Goal: Task Accomplishment & Management: Manage account settings

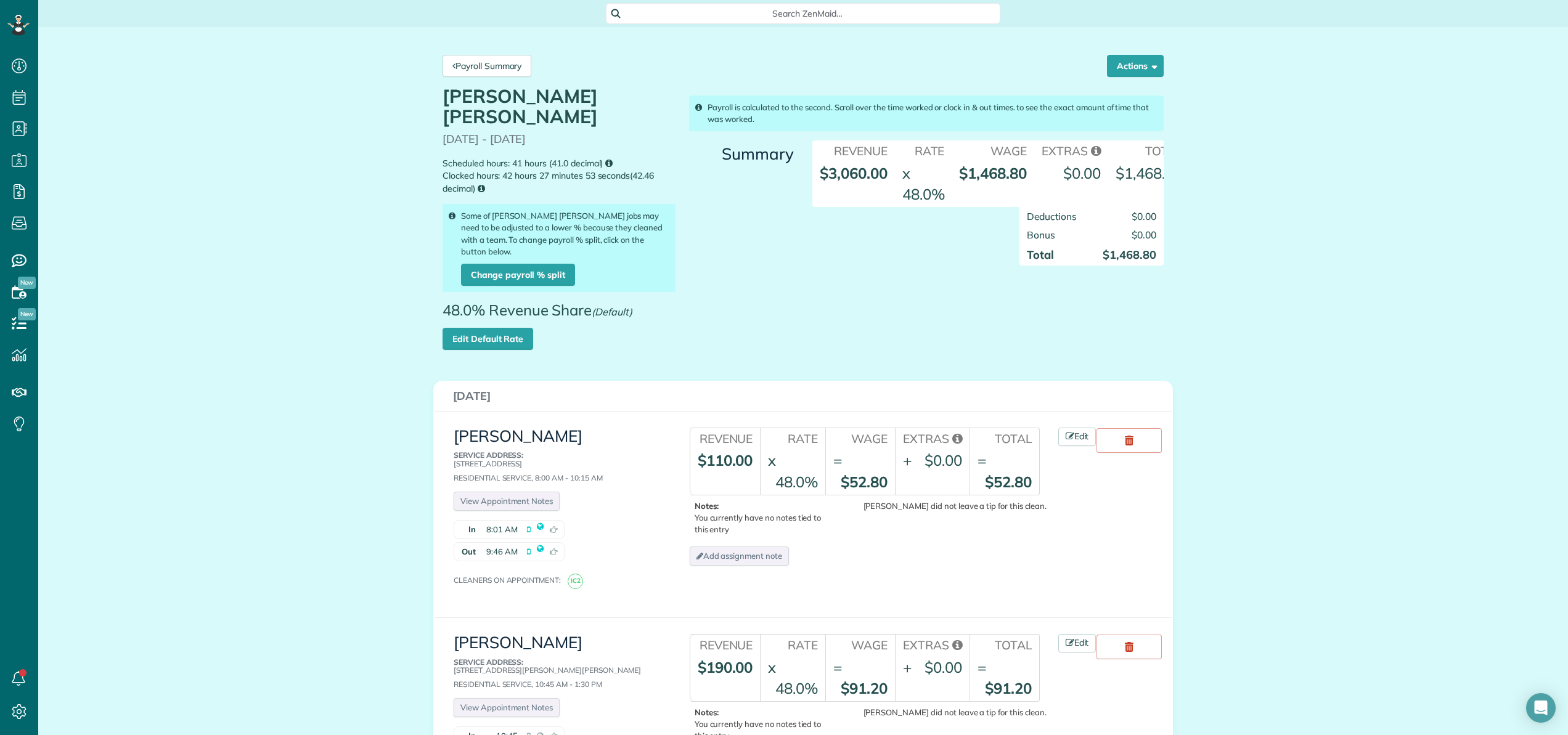
scroll to position [1235, 0]
click at [486, 66] on link "Payroll Summary" at bounding box center [487, 65] width 89 height 22
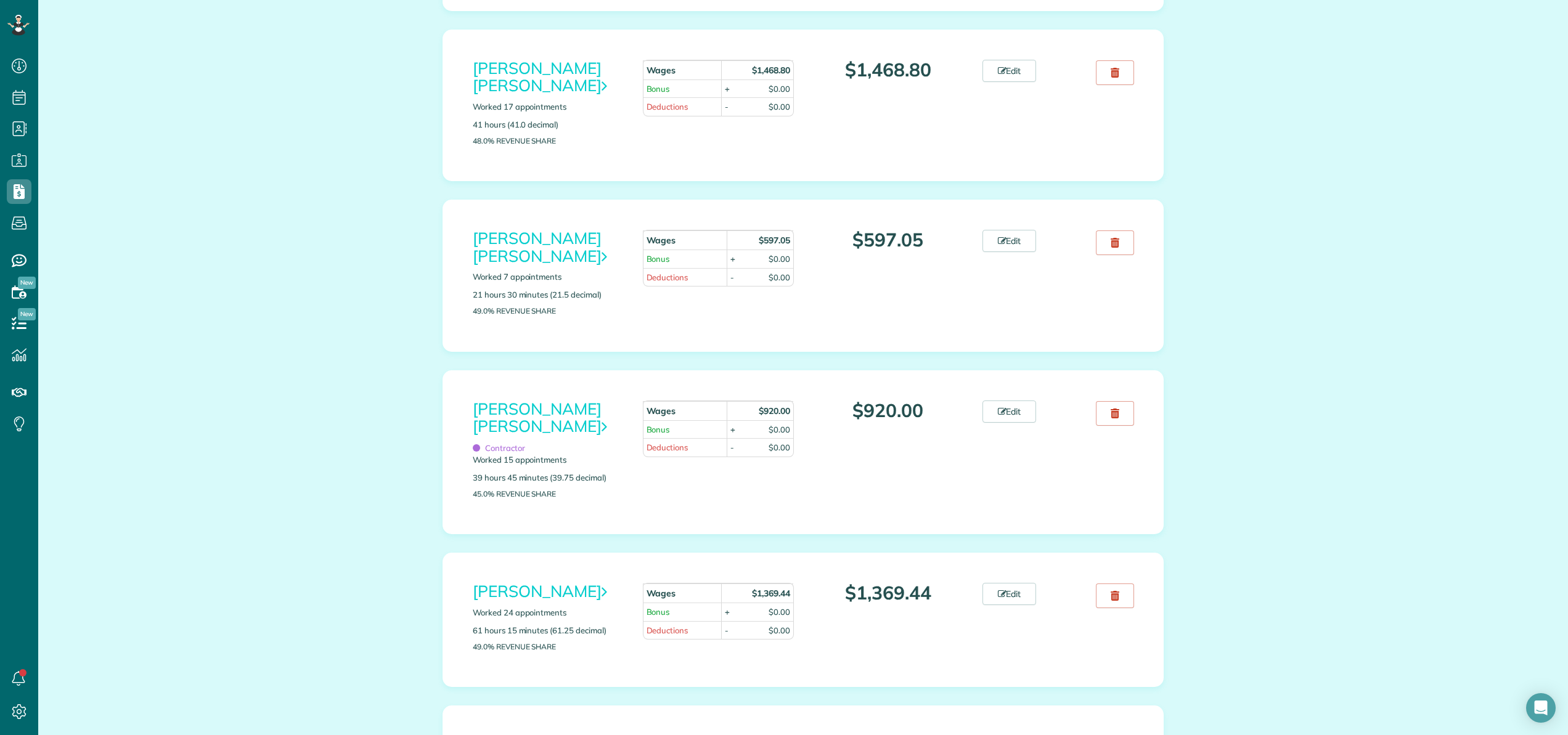
scroll to position [644, 0]
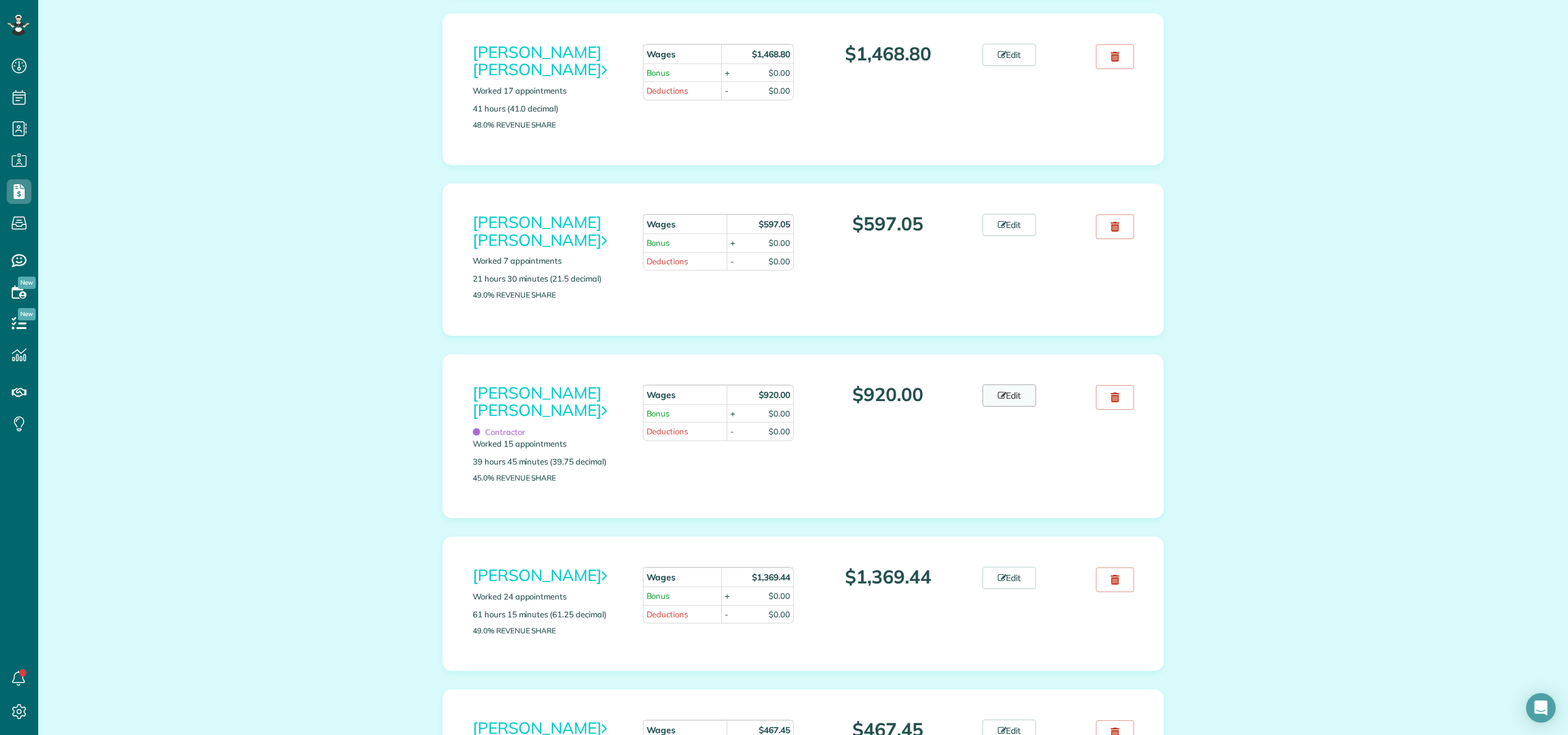
click at [1014, 397] on link "Edit" at bounding box center [1009, 396] width 54 height 22
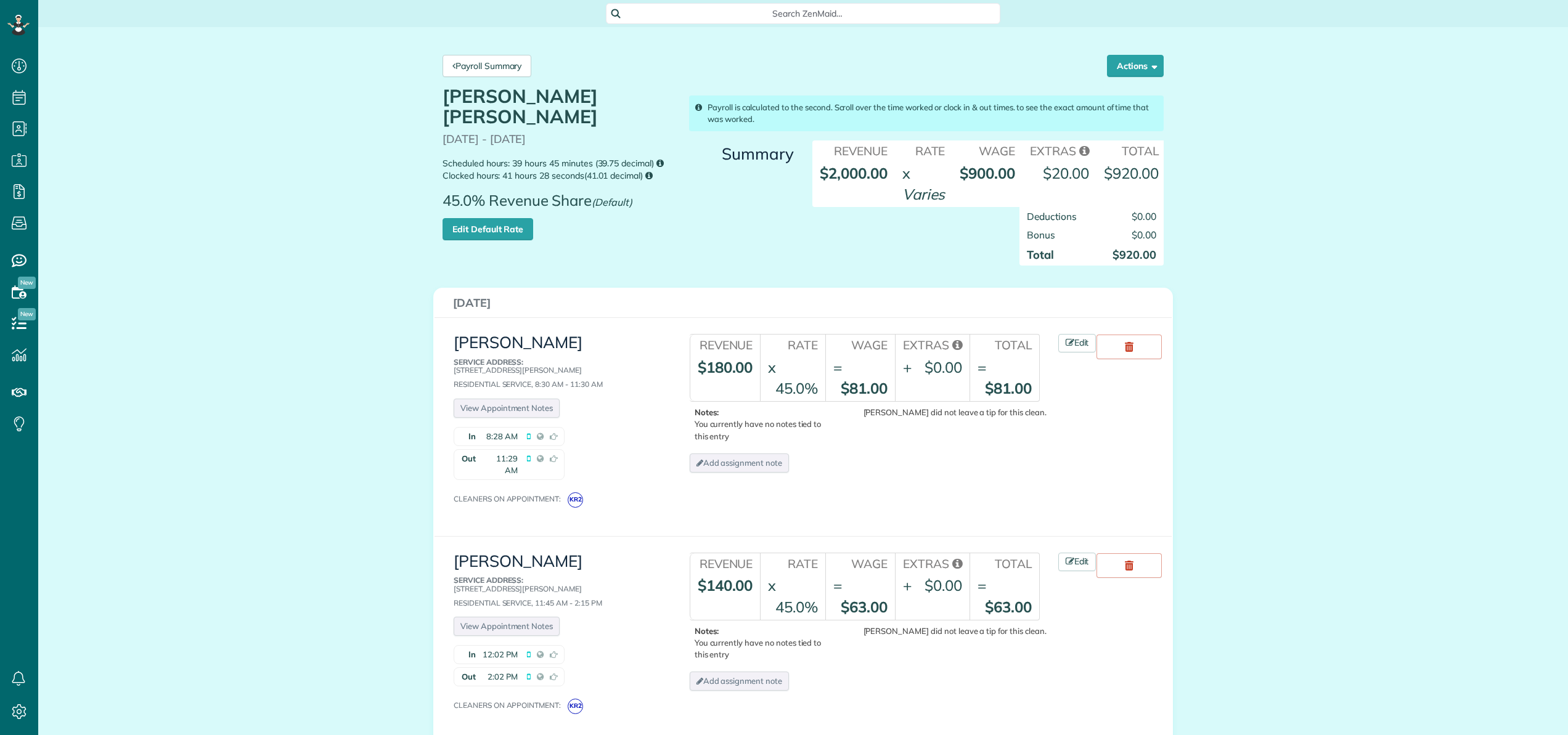
scroll to position [6, 6]
click at [490, 218] on link "Edit Default Rate" at bounding box center [488, 229] width 91 height 22
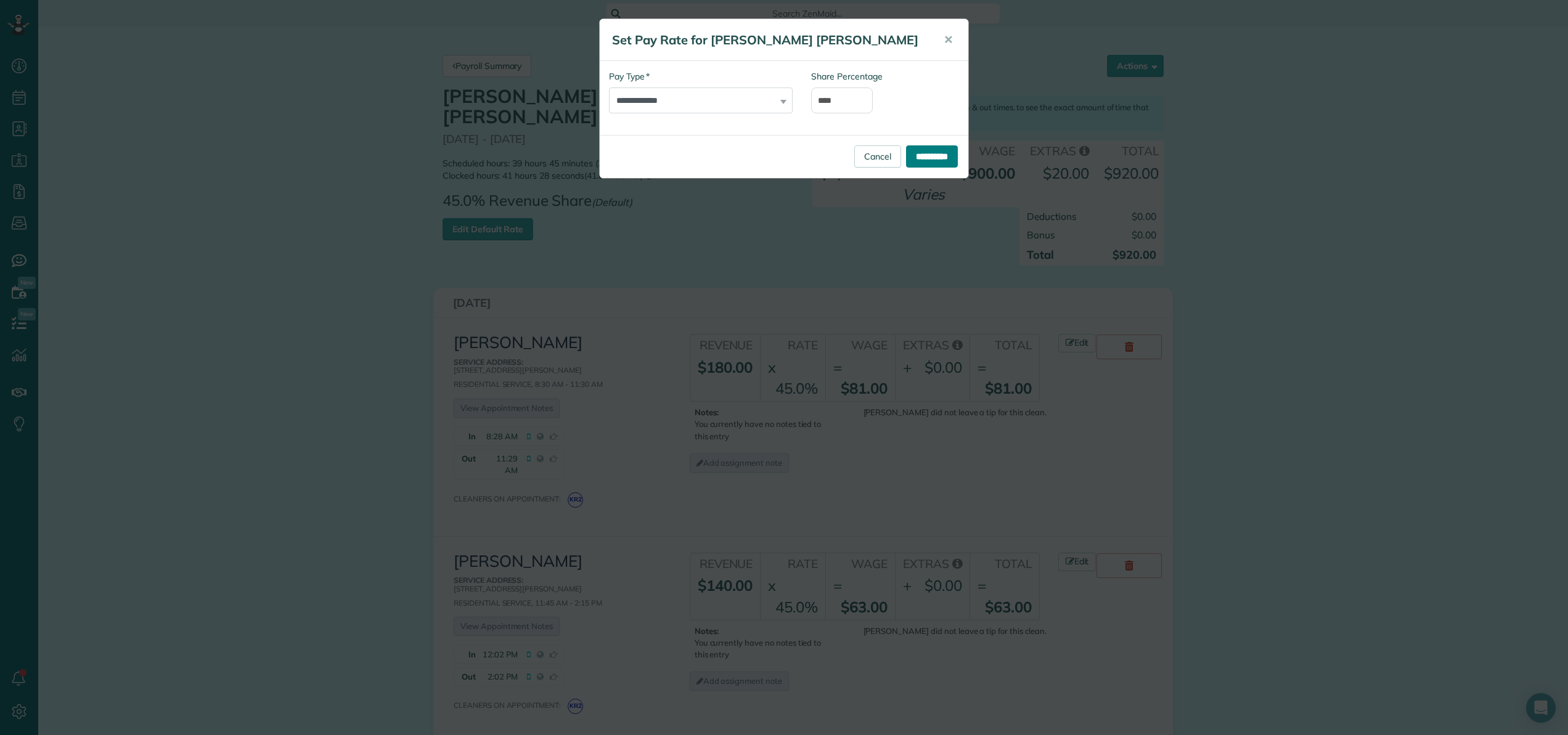
click at [912, 161] on input "**********" at bounding box center [932, 156] width 52 height 22
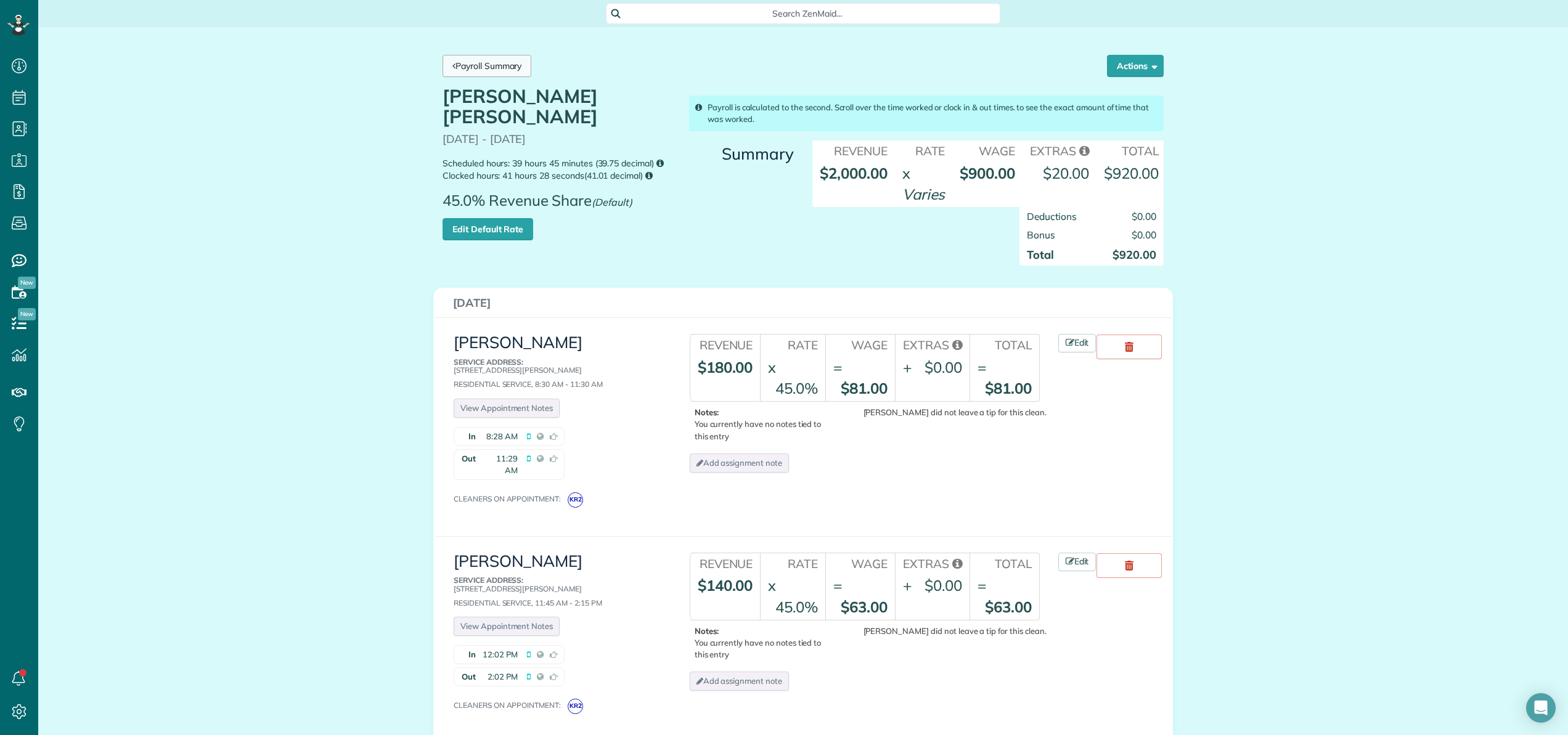
click at [499, 65] on link "Payroll Summary" at bounding box center [487, 65] width 89 height 22
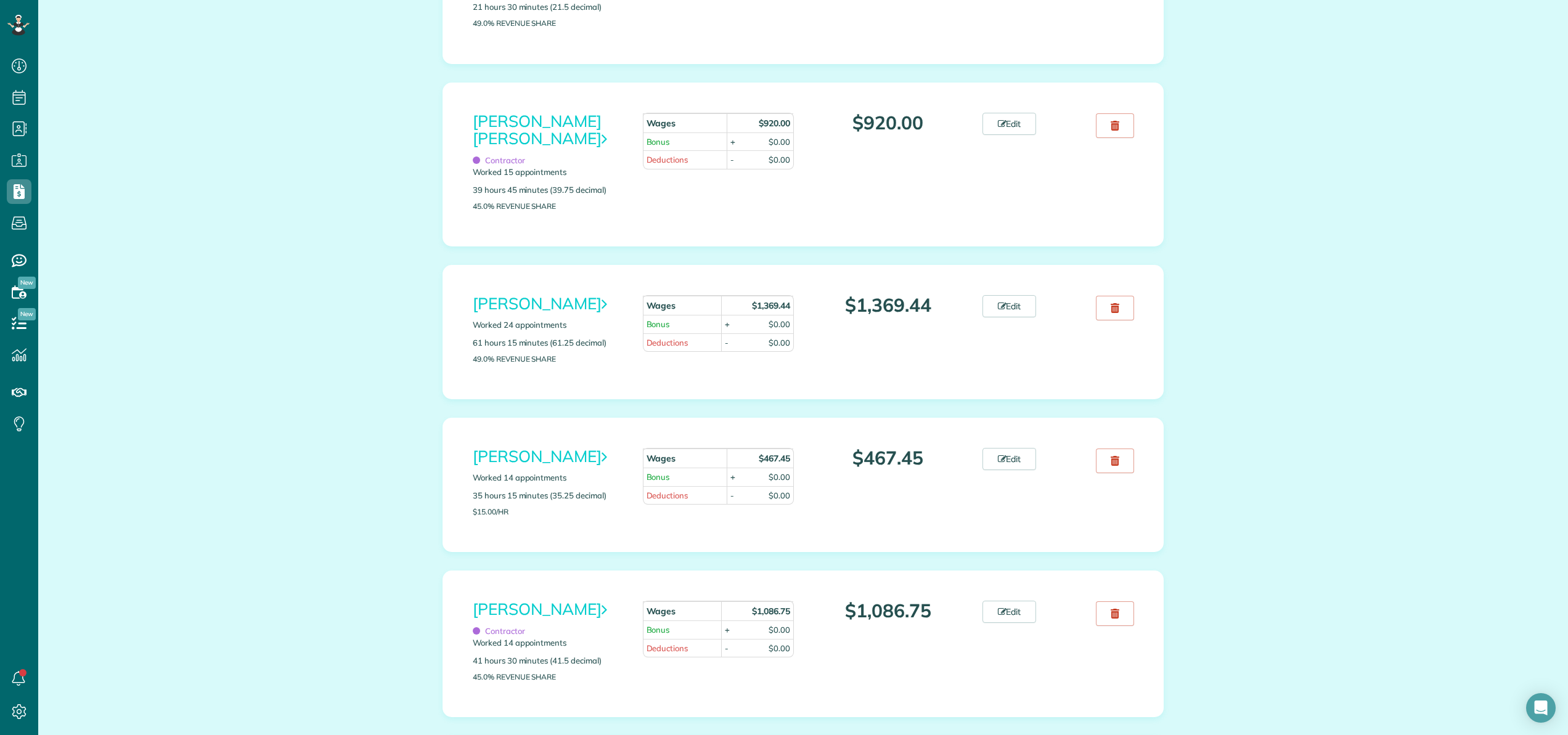
scroll to position [1095, 0]
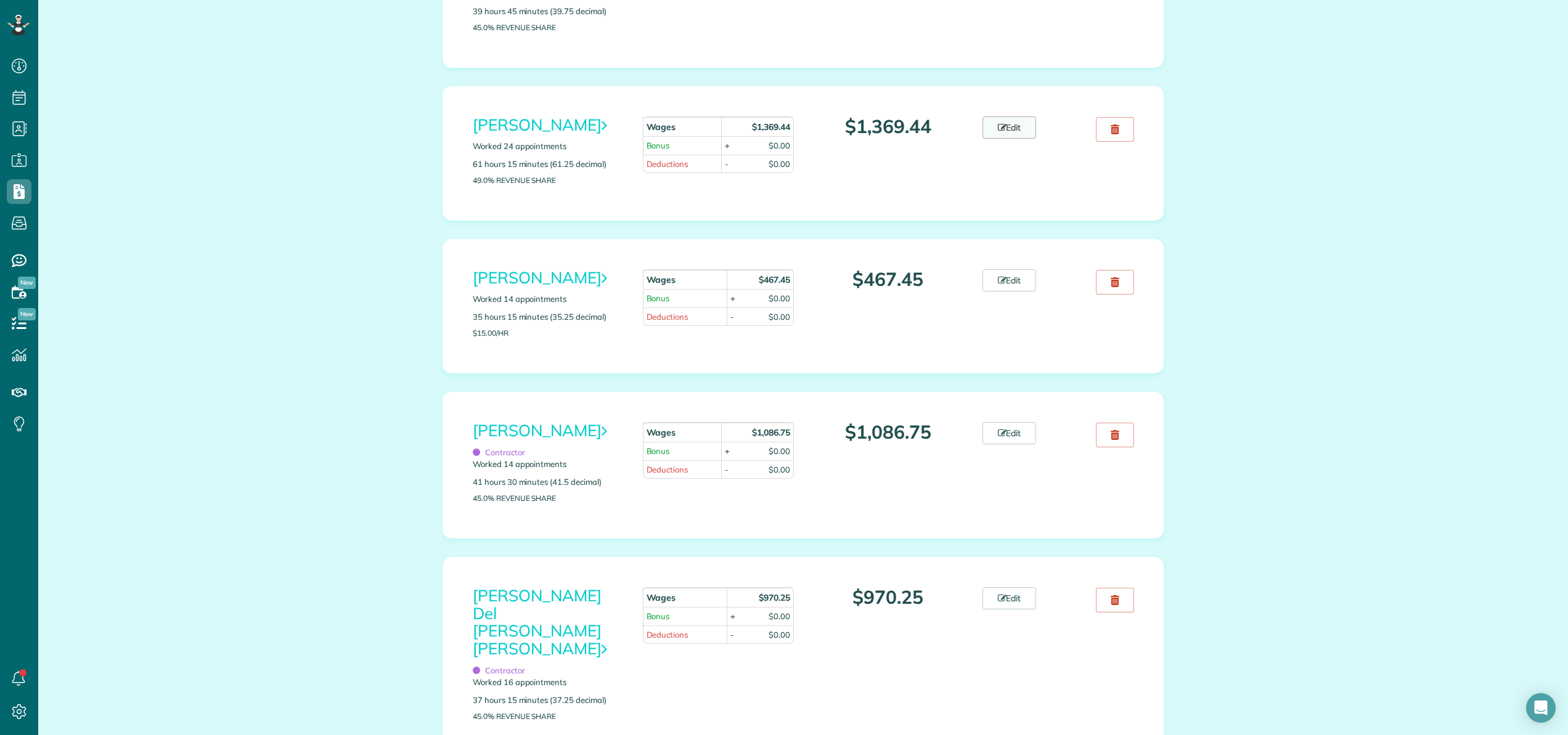
click at [1013, 135] on link "Edit" at bounding box center [1009, 127] width 54 height 22
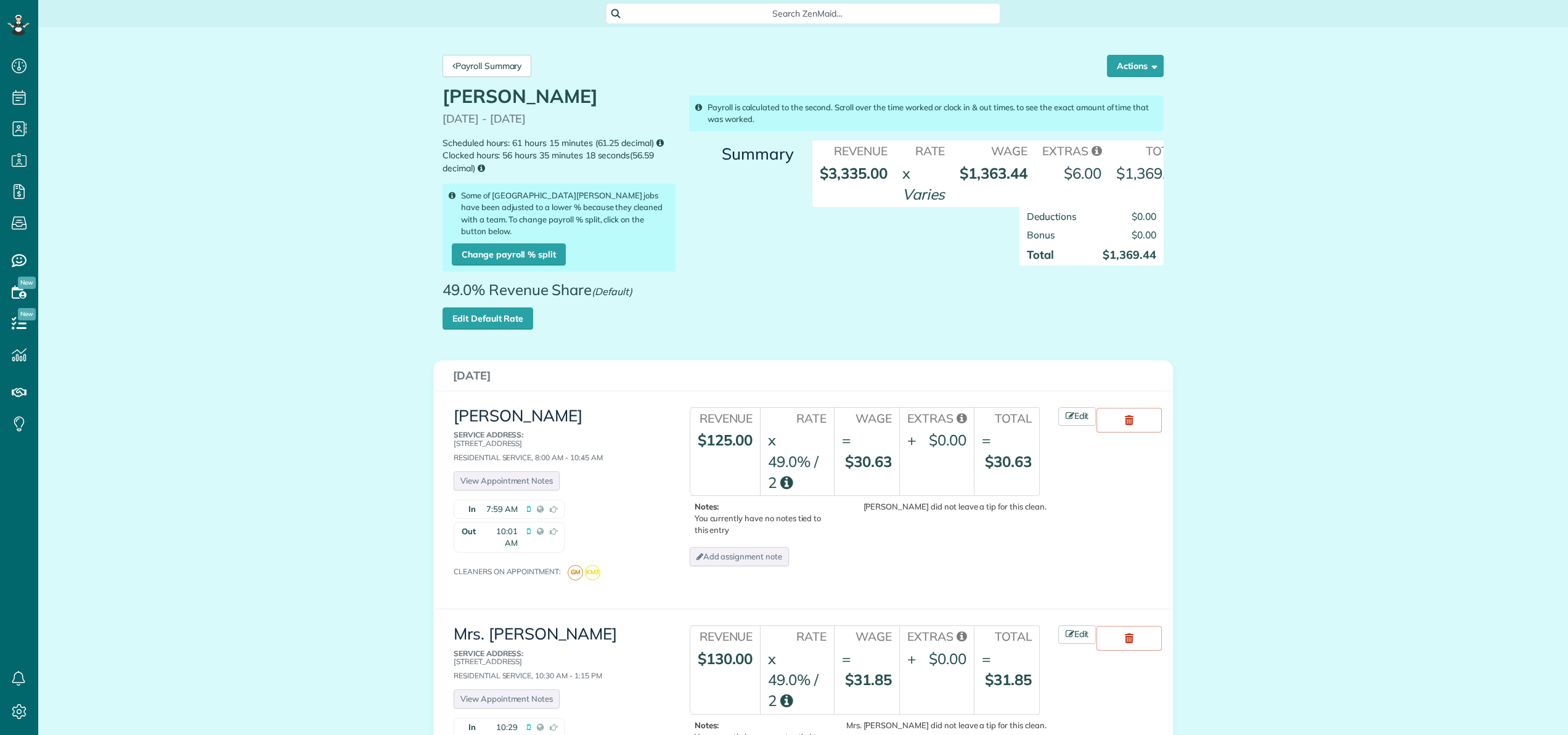
scroll to position [6, 6]
click at [499, 309] on link "Edit Default Rate" at bounding box center [488, 319] width 91 height 22
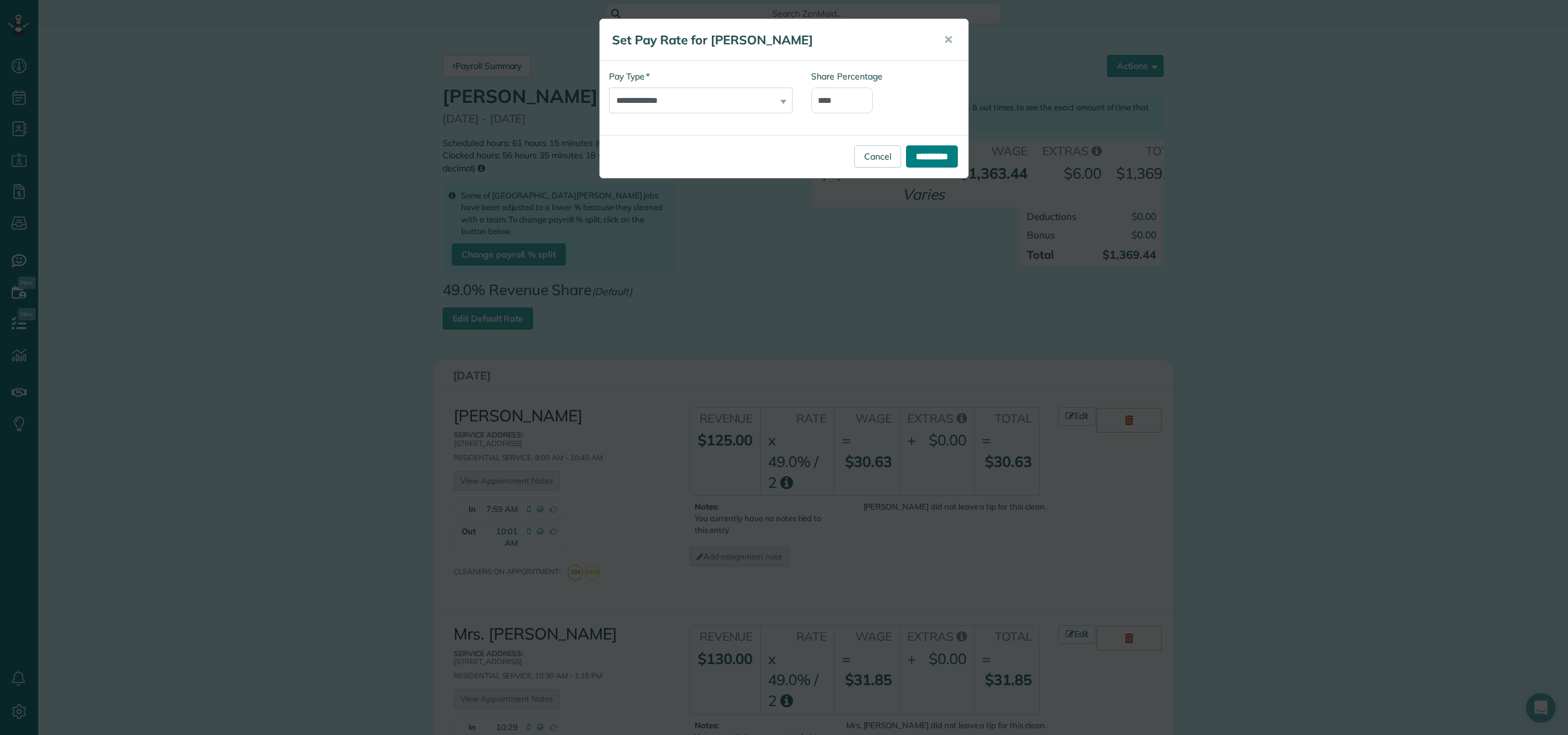
click at [929, 152] on input "**********" at bounding box center [932, 156] width 52 height 22
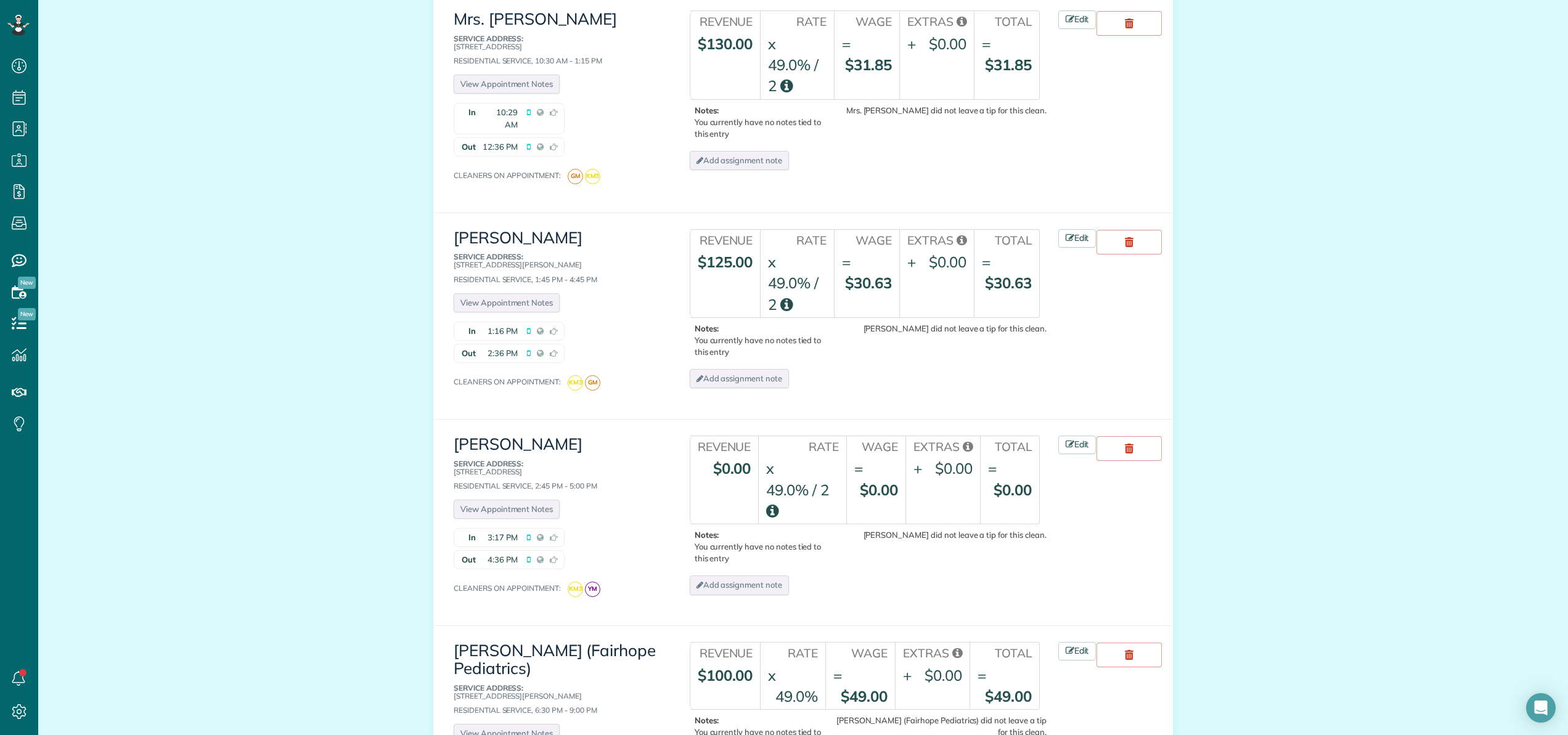
scroll to position [669, 0]
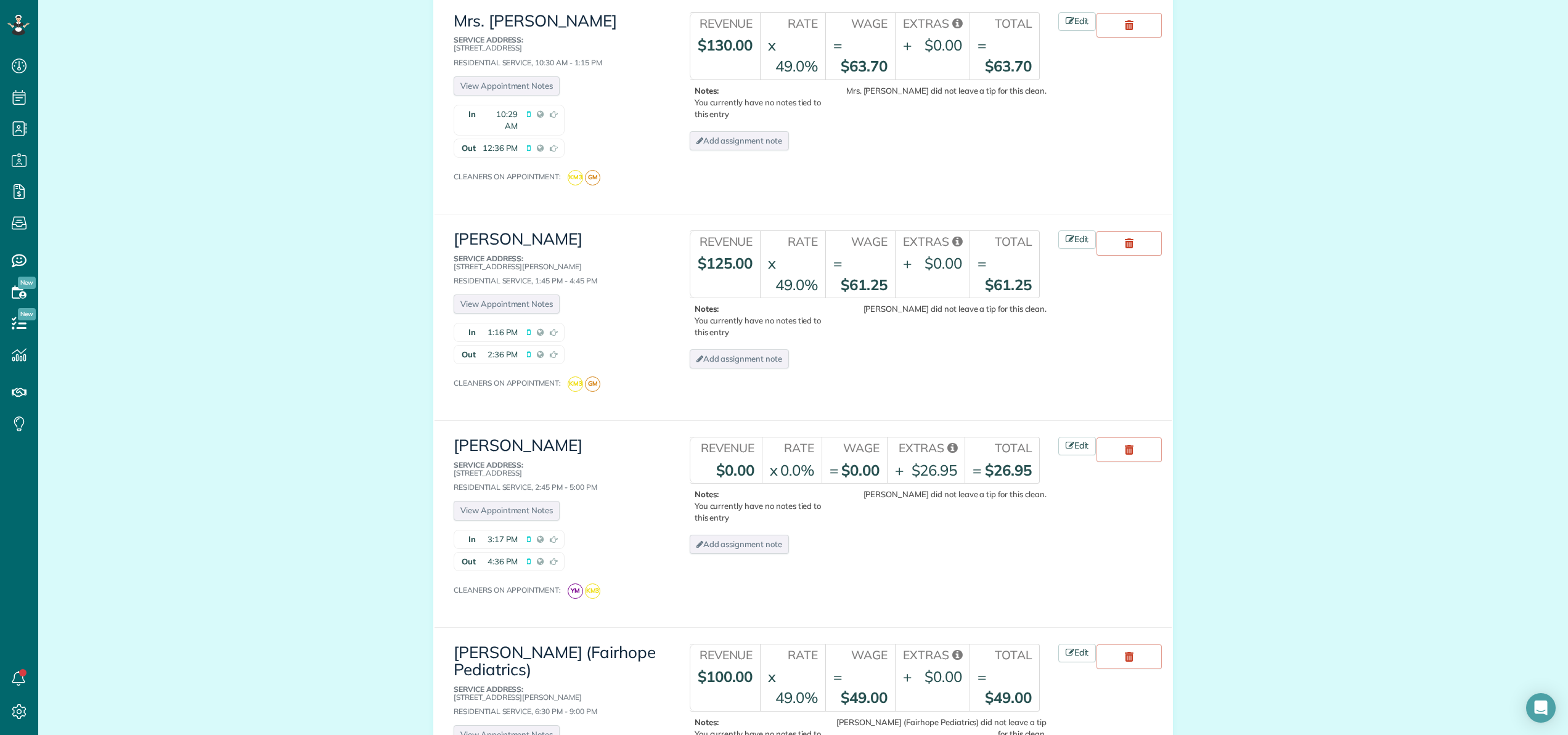
scroll to position [715, 0]
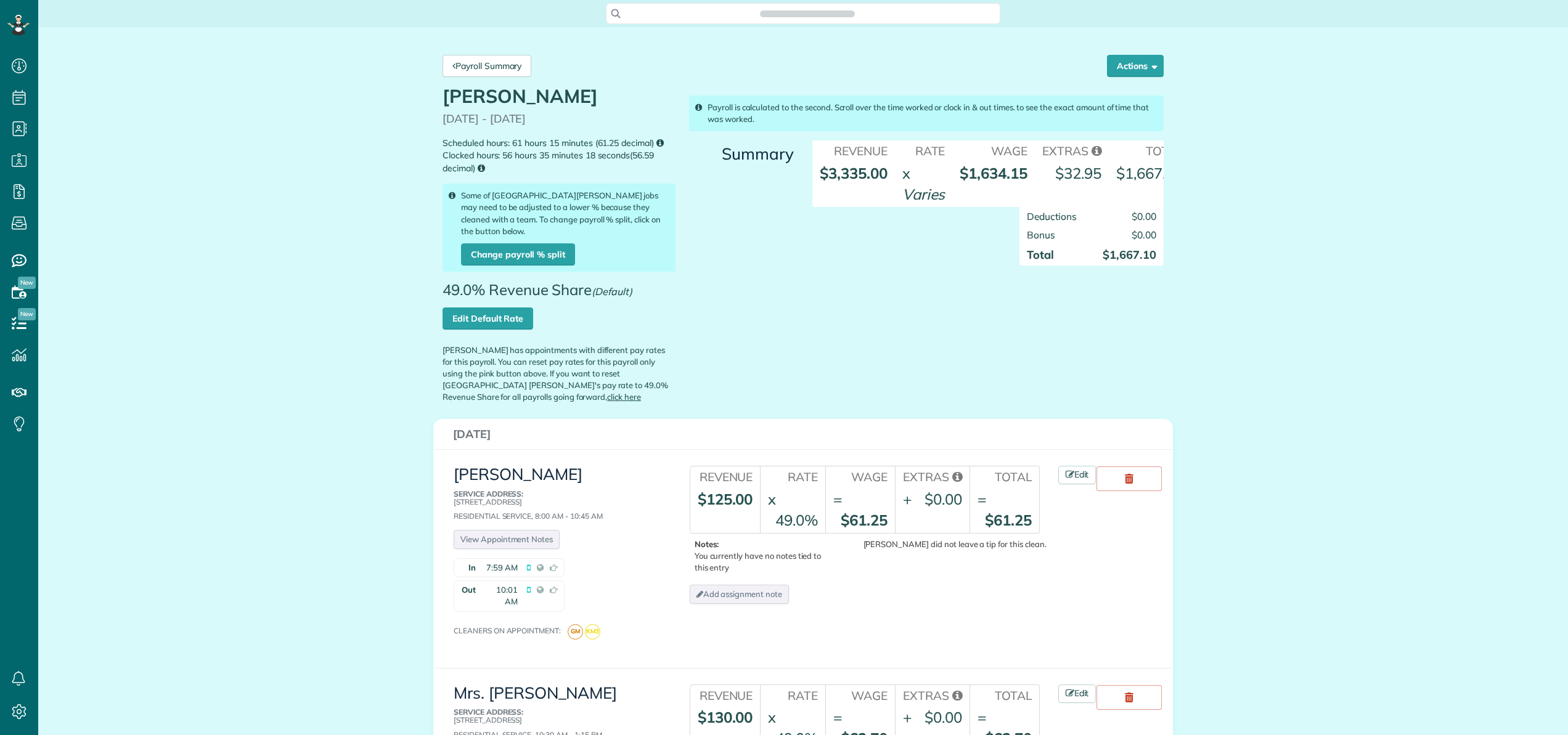
scroll to position [6, 6]
click at [514, 68] on link "Payroll Summary" at bounding box center [487, 65] width 89 height 22
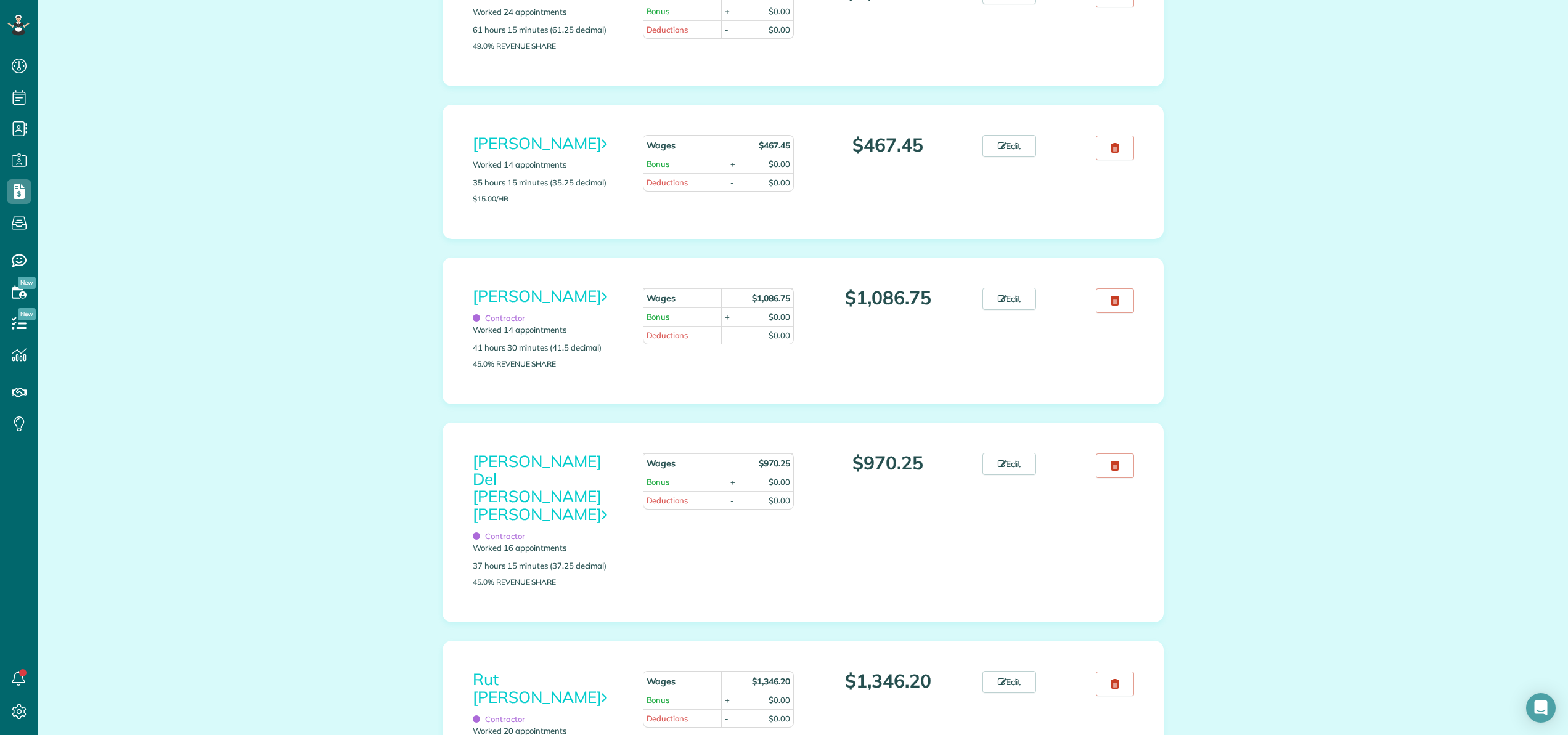
scroll to position [1372, 0]
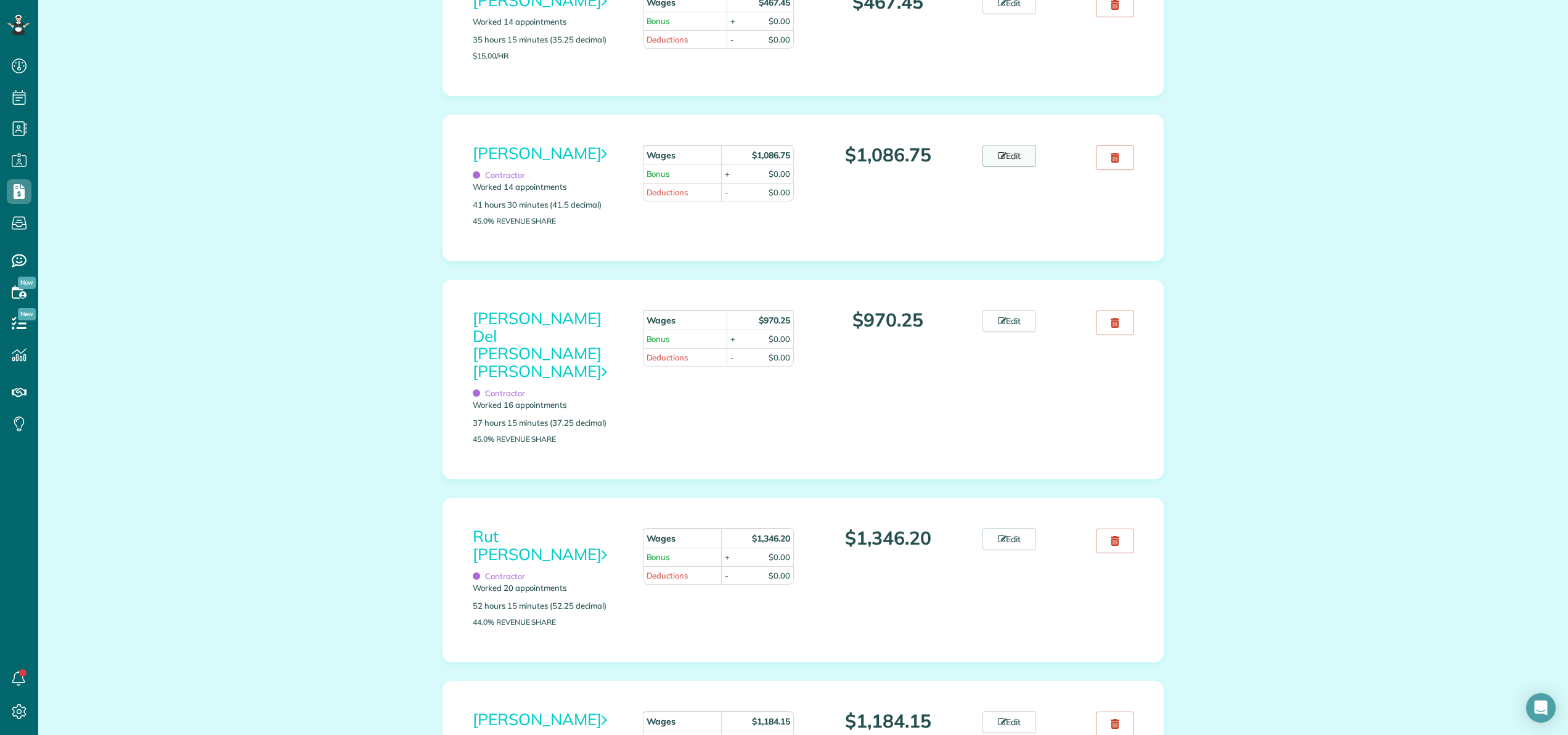
click at [1013, 167] on link "Edit" at bounding box center [1009, 155] width 54 height 22
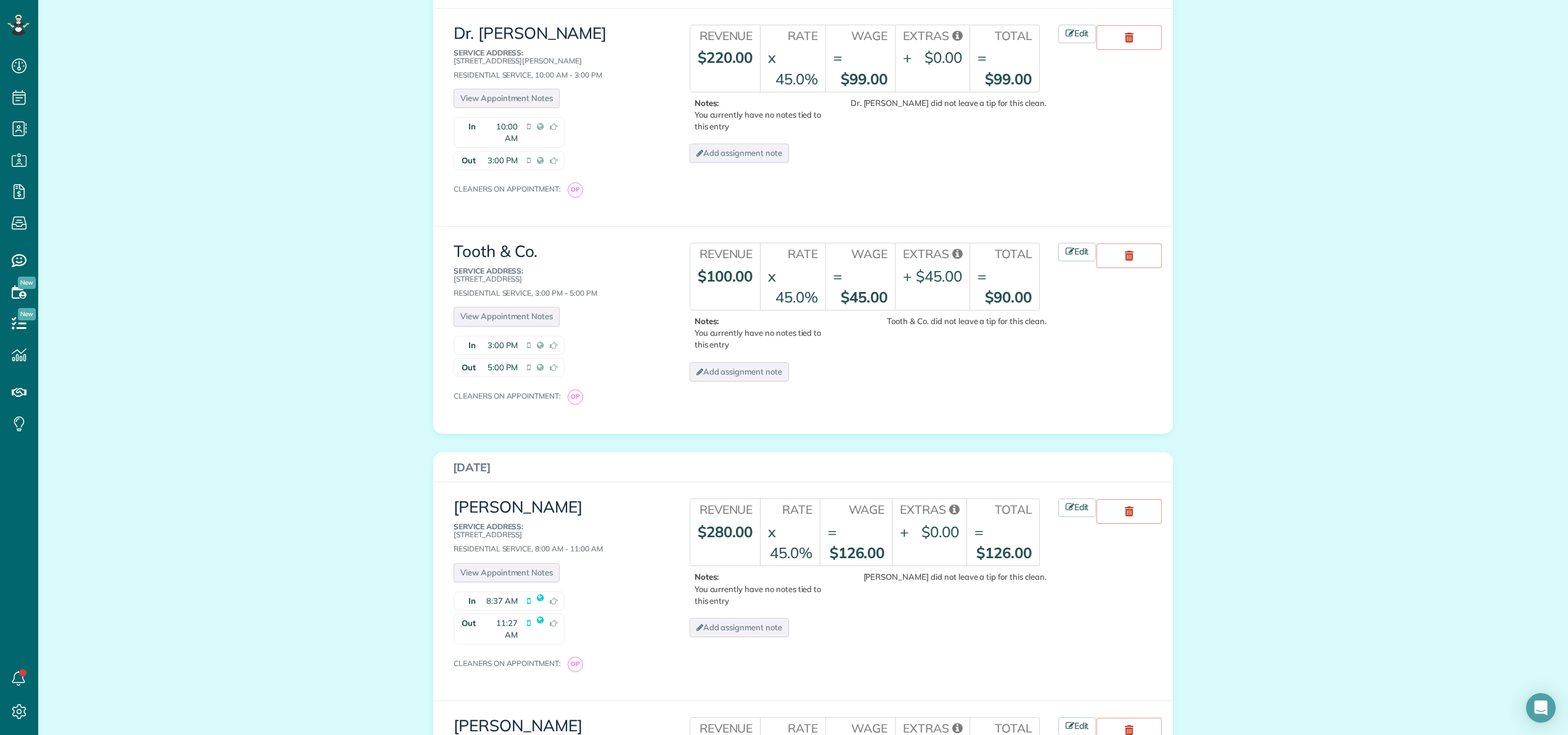
scroll to position [1046, 0]
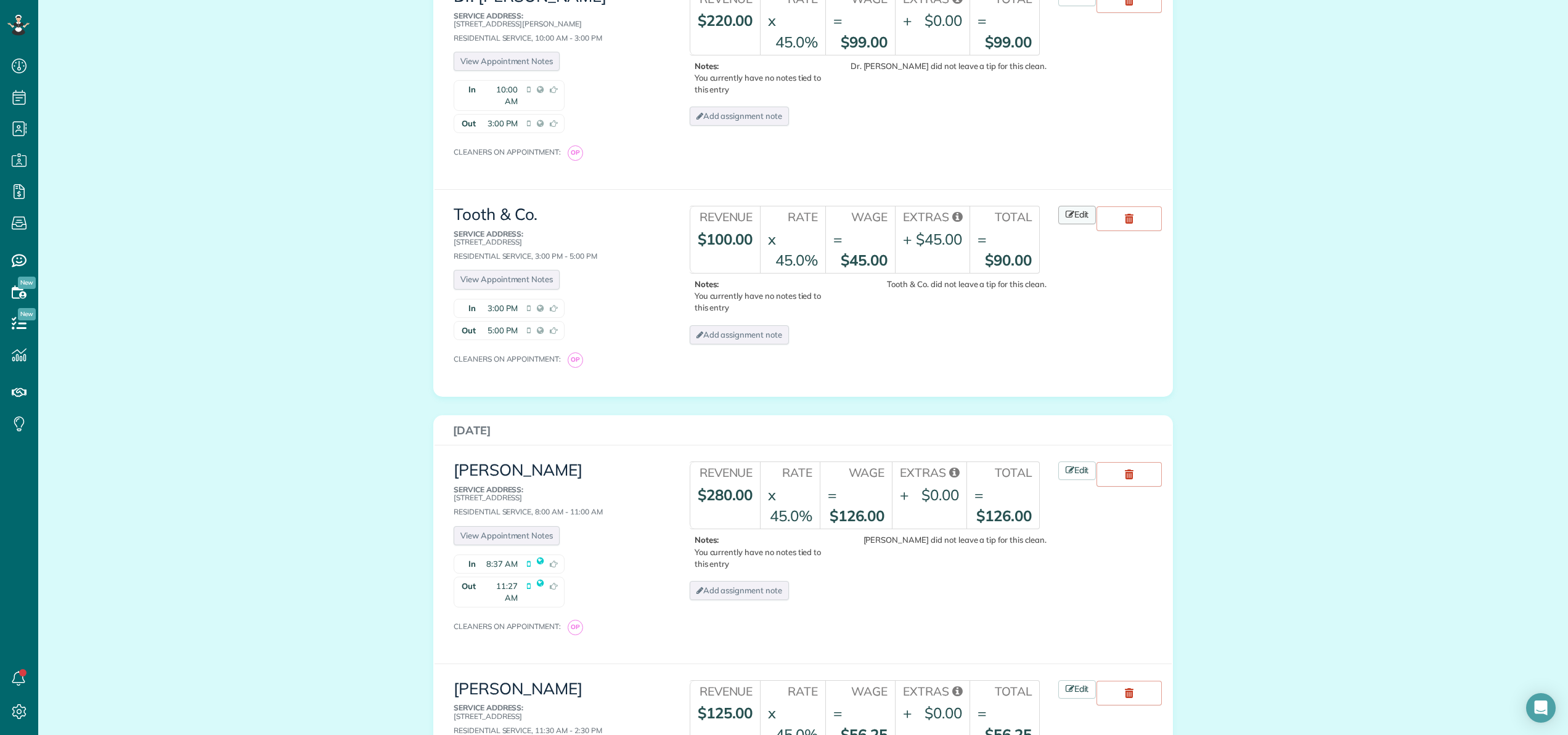
click at [1084, 206] on link "Edit" at bounding box center [1077, 215] width 38 height 19
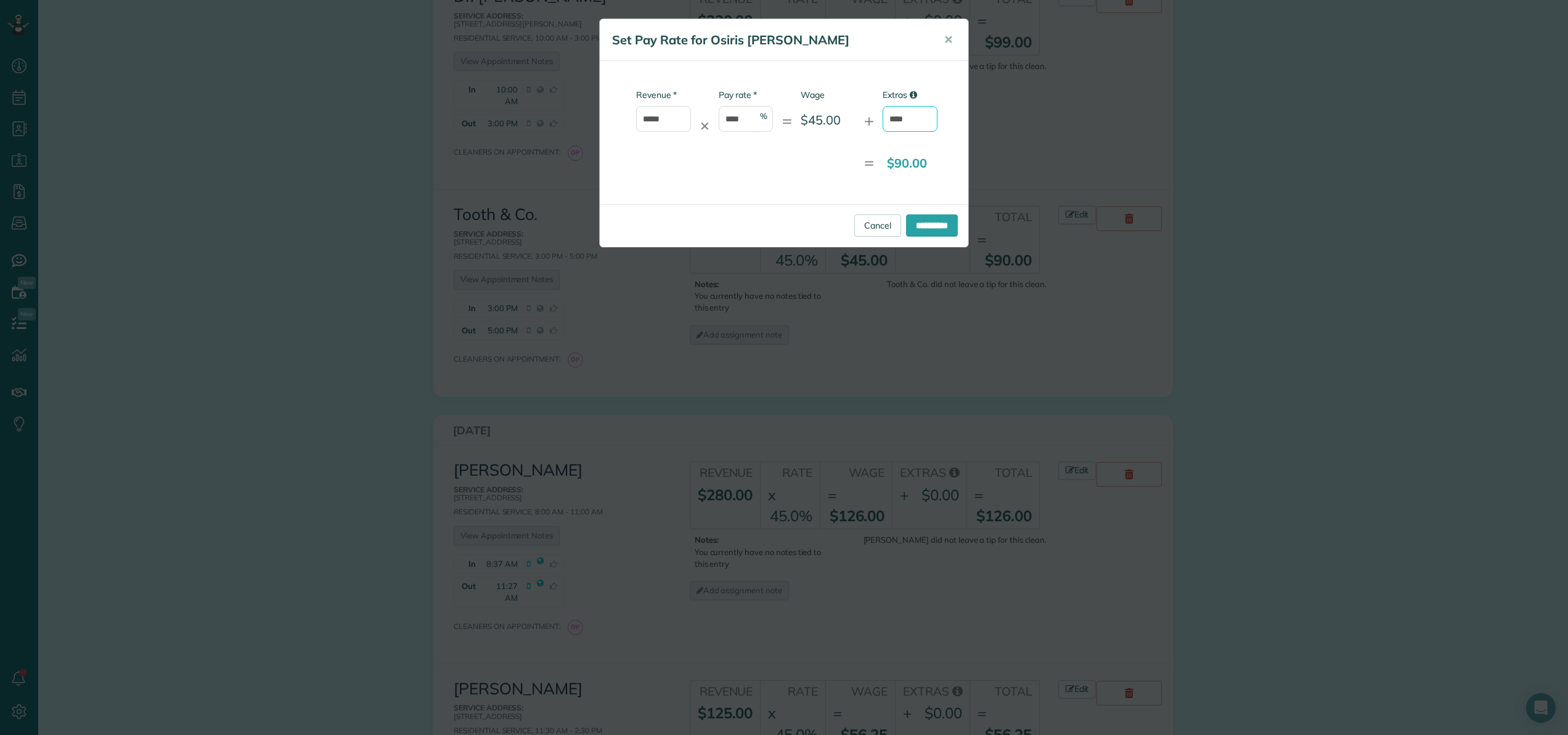
click at [919, 117] on input "****" at bounding box center [910, 118] width 55 height 25
type input "*"
click at [675, 120] on input "*****" at bounding box center [664, 118] width 55 height 25
type input "*"
click at [675, 123] on input "* Revenue" at bounding box center [664, 118] width 55 height 25
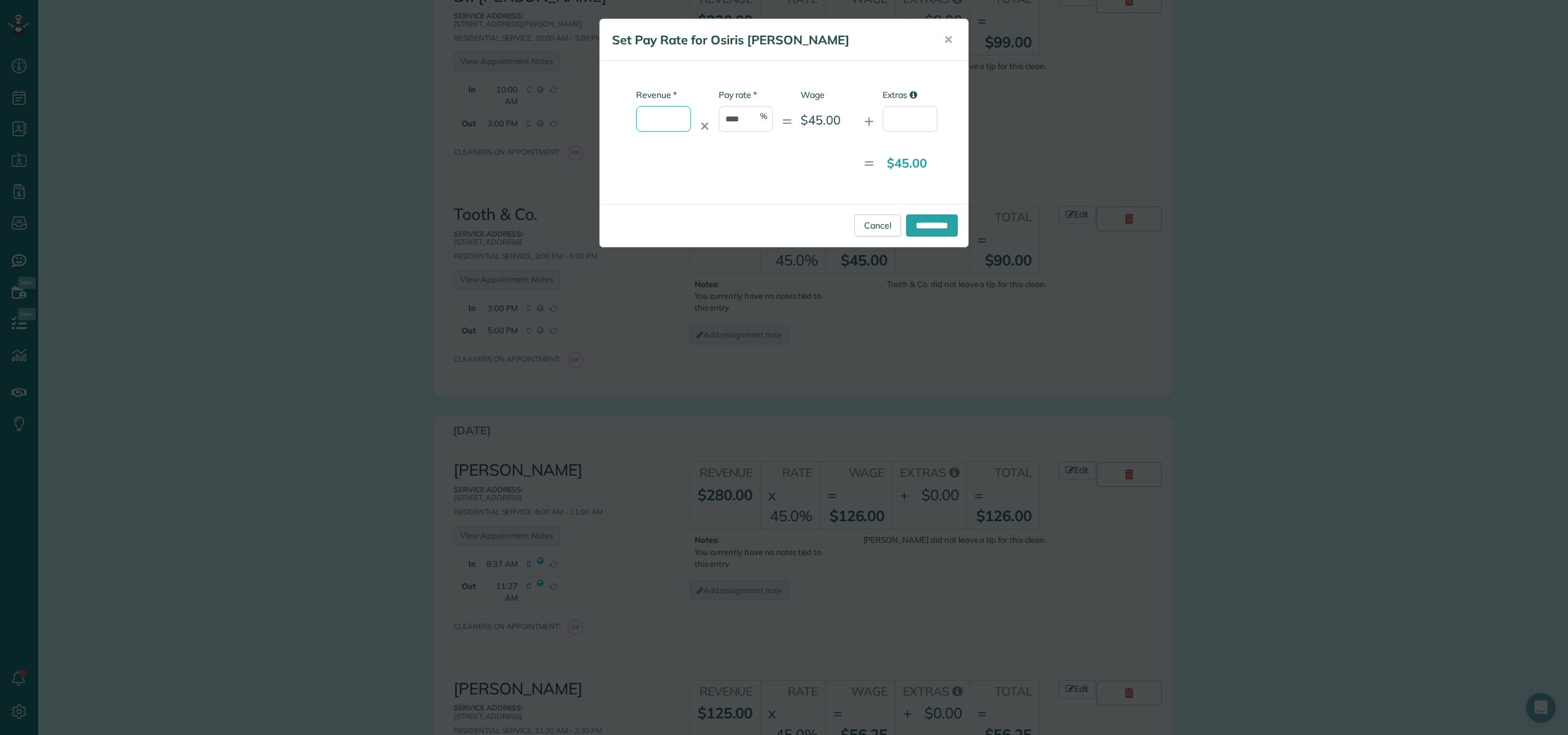
click at [675, 119] on input "* Revenue" at bounding box center [664, 118] width 55 height 25
type input "*"
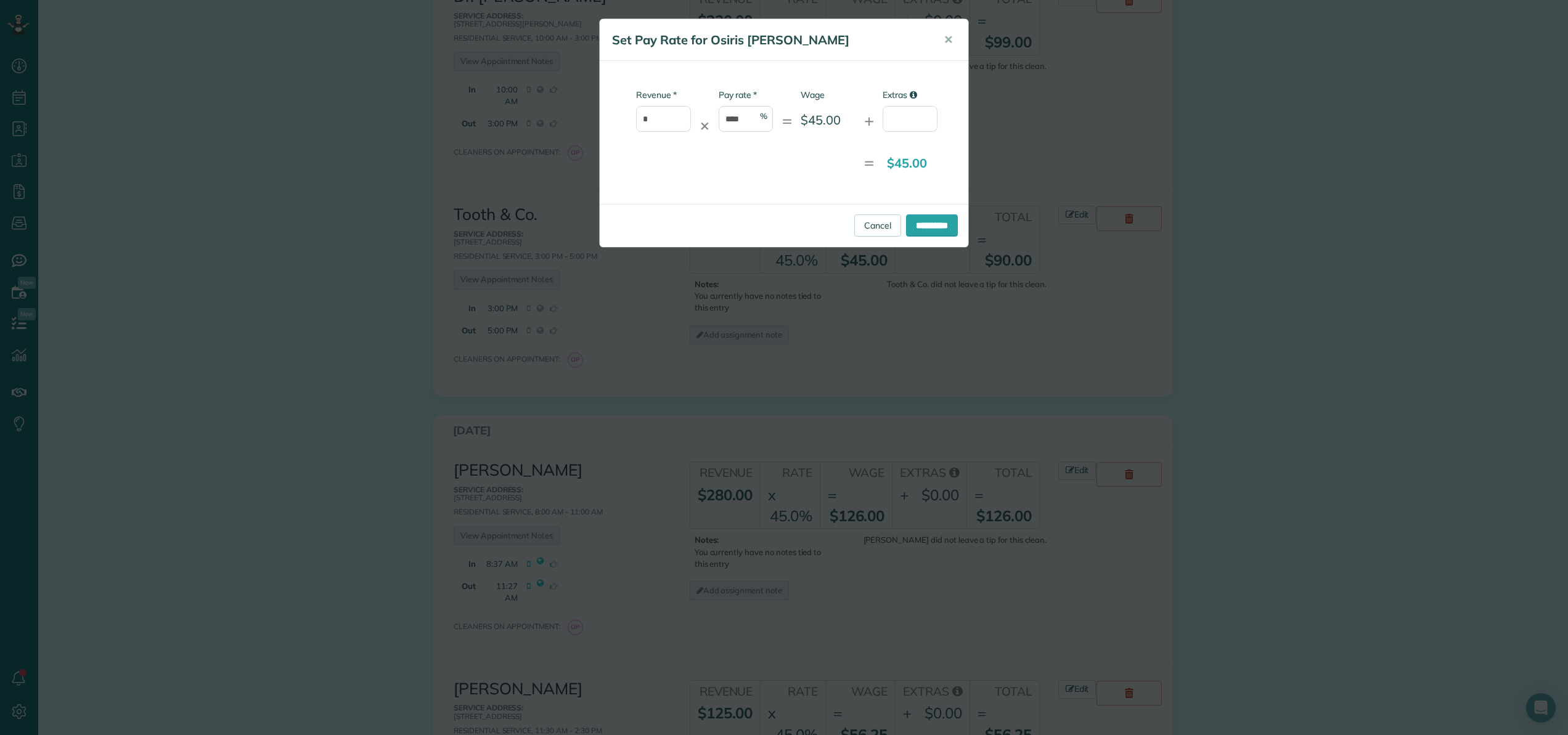
click at [710, 168] on div "= $45.00" at bounding box center [773, 163] width 328 height 25
click at [919, 124] on input "Extras" at bounding box center [910, 118] width 55 height 25
type input "*"
type input "**"
click at [933, 223] on input "**********" at bounding box center [932, 225] width 52 height 22
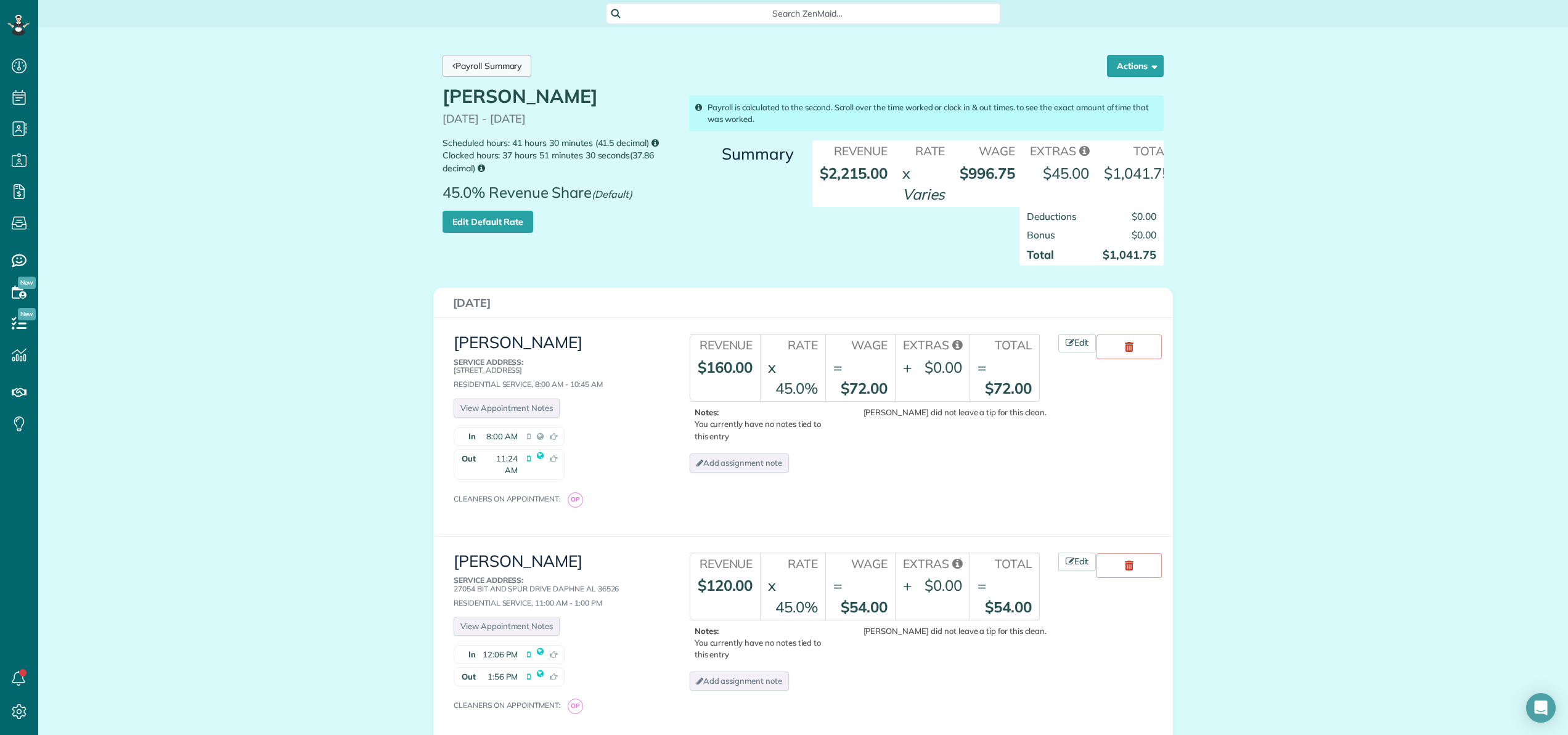
click at [514, 65] on link "Payroll Summary" at bounding box center [487, 65] width 89 height 22
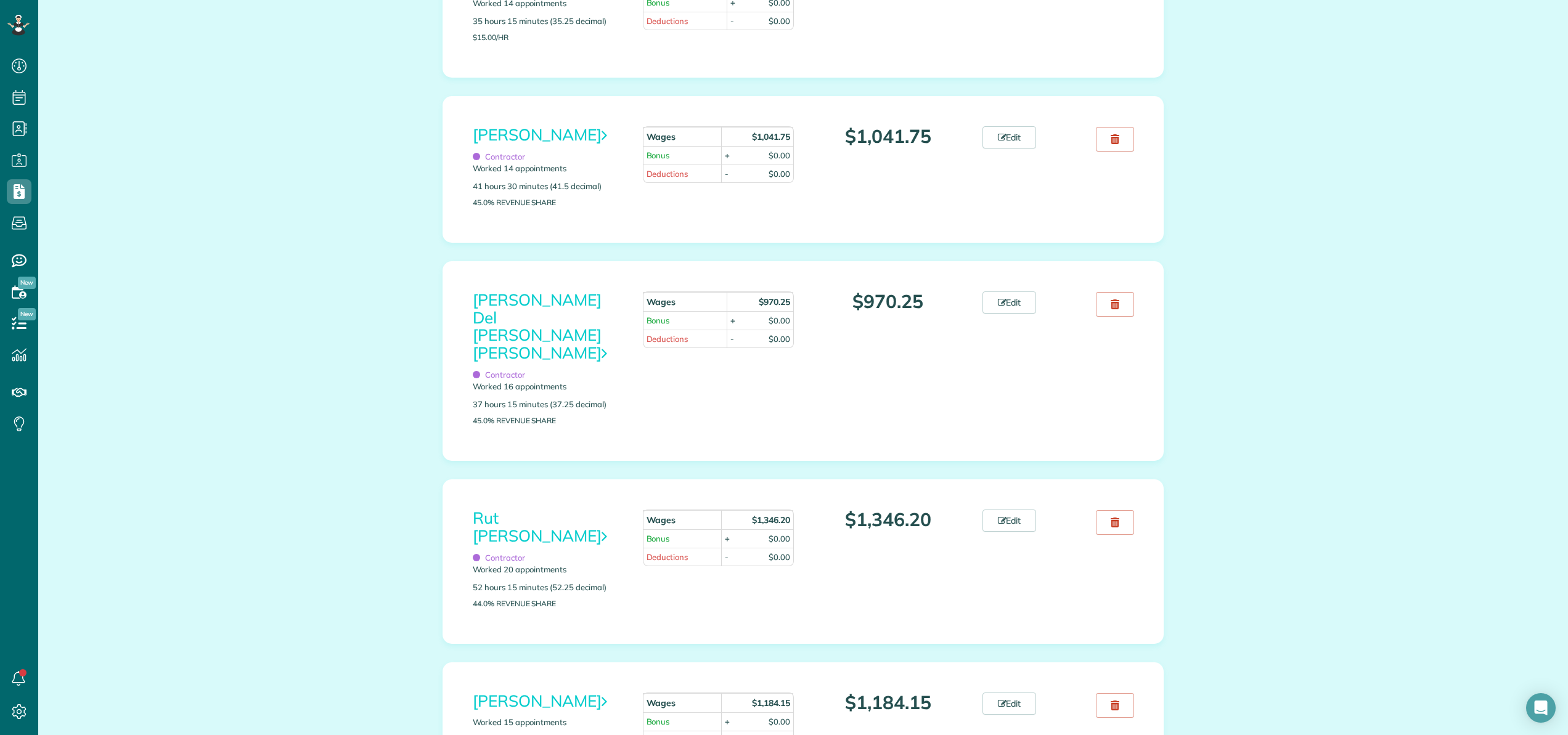
scroll to position [1508, 0]
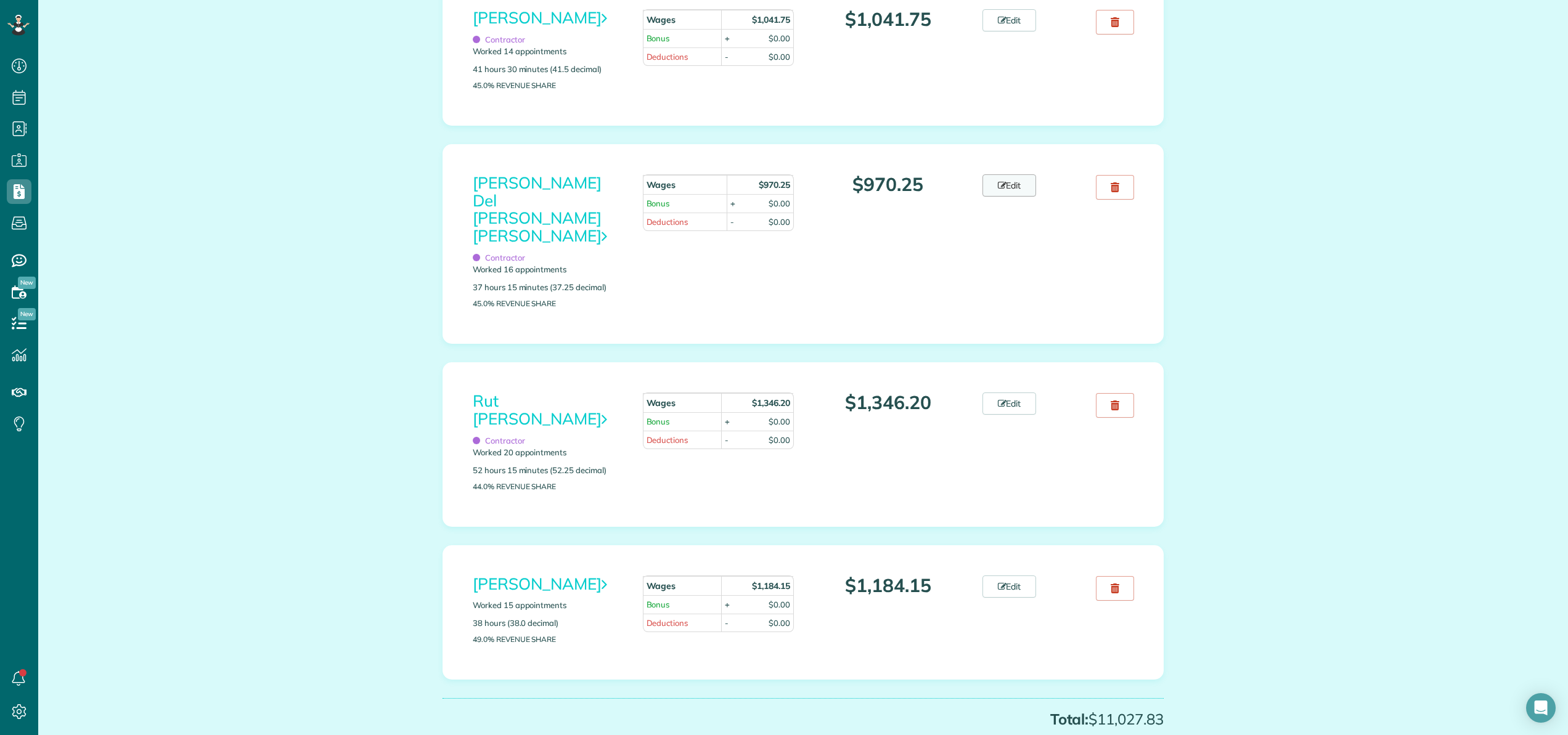
click at [1016, 196] on link "Edit" at bounding box center [1009, 185] width 54 height 22
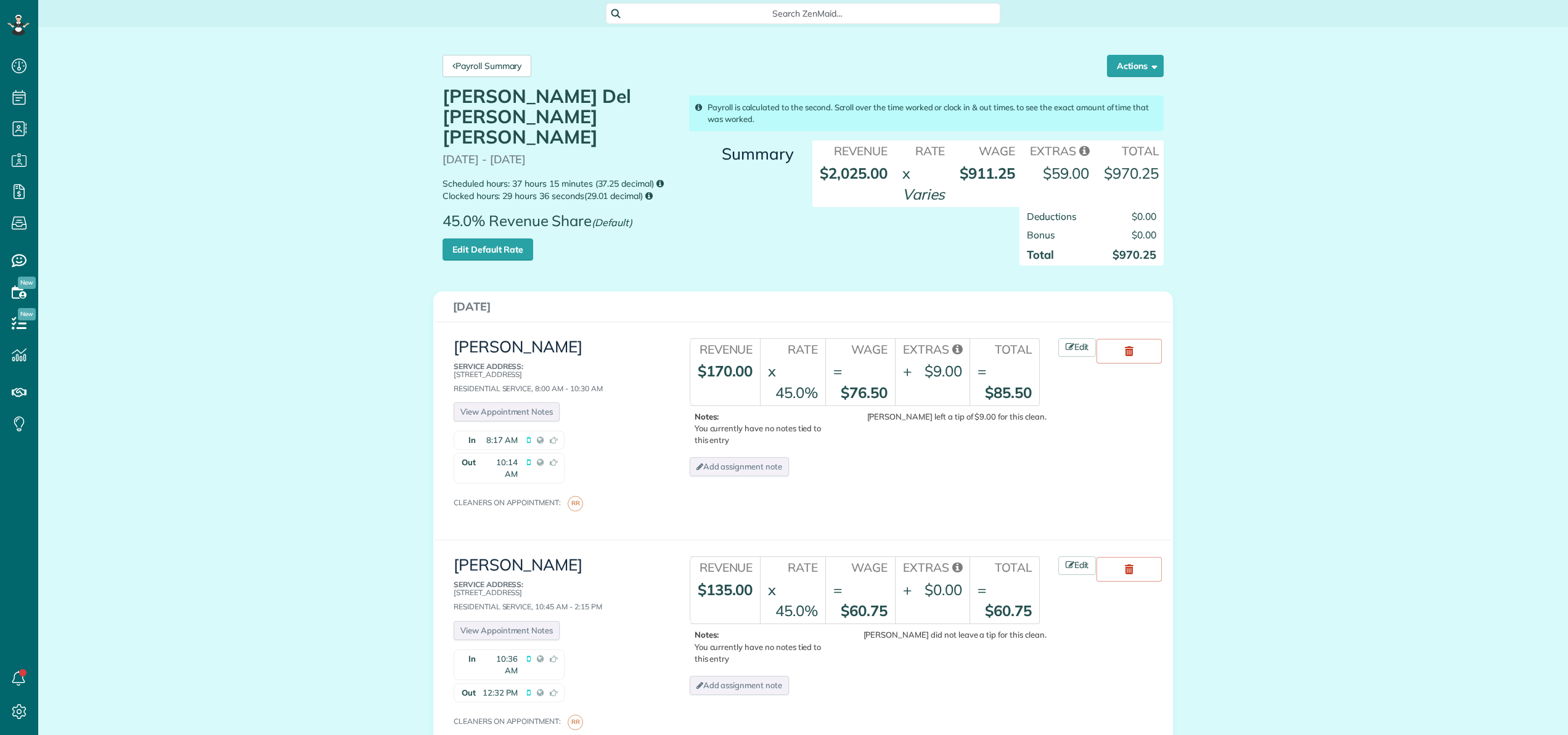
scroll to position [6, 6]
click at [506, 238] on link "Edit Default Rate" at bounding box center [488, 249] width 91 height 22
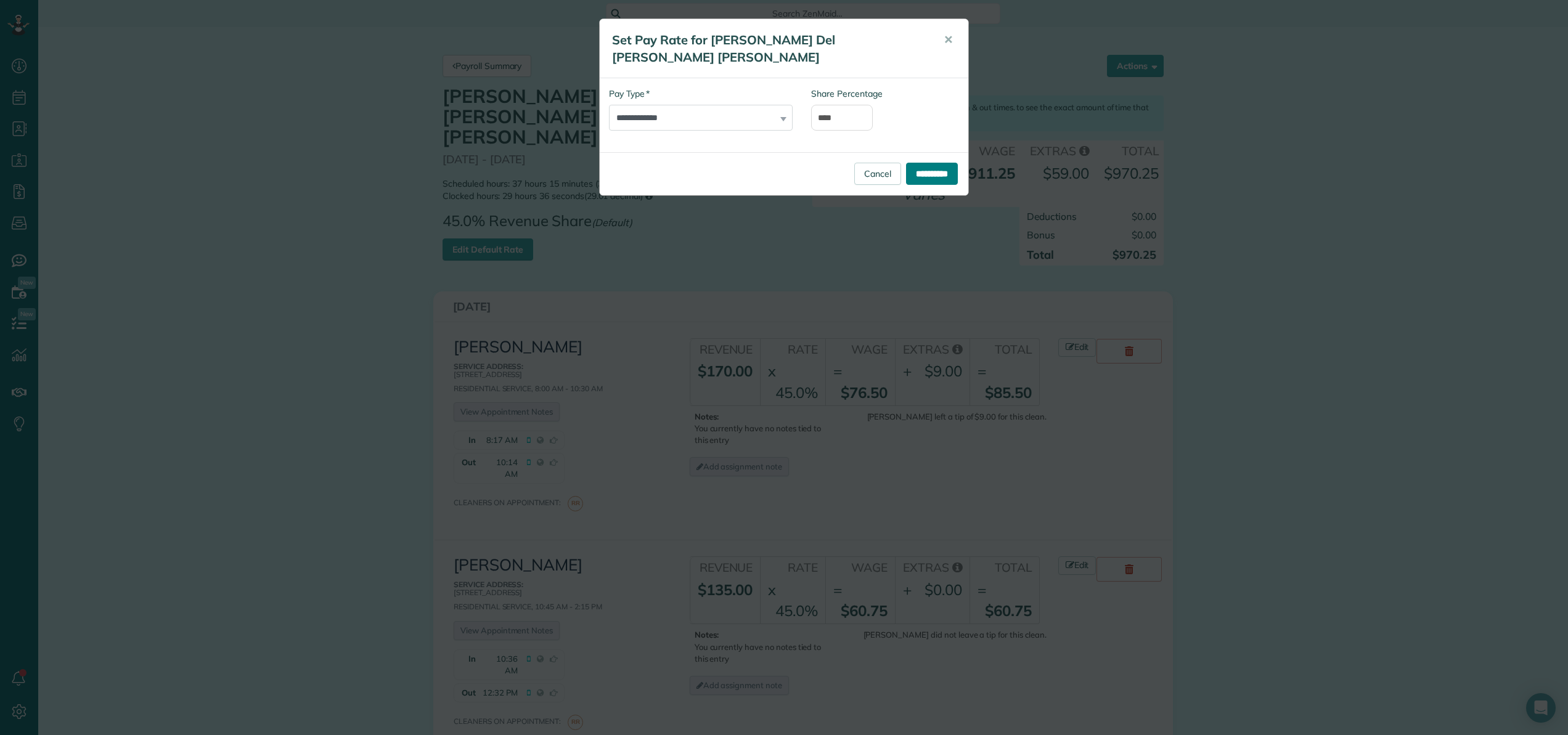
click at [922, 162] on input "**********" at bounding box center [932, 173] width 52 height 22
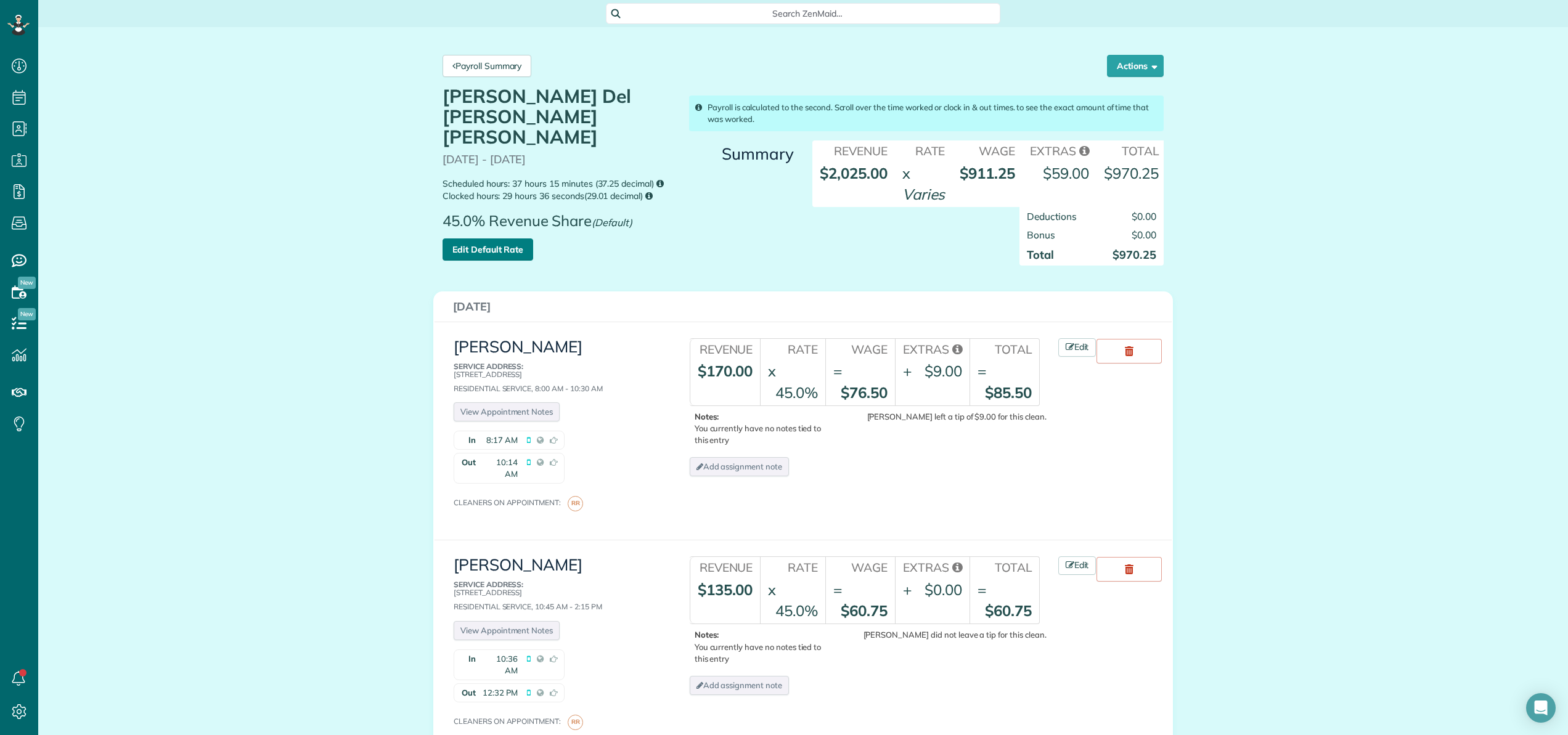
click at [515, 238] on link "Edit Default Rate" at bounding box center [488, 249] width 91 height 22
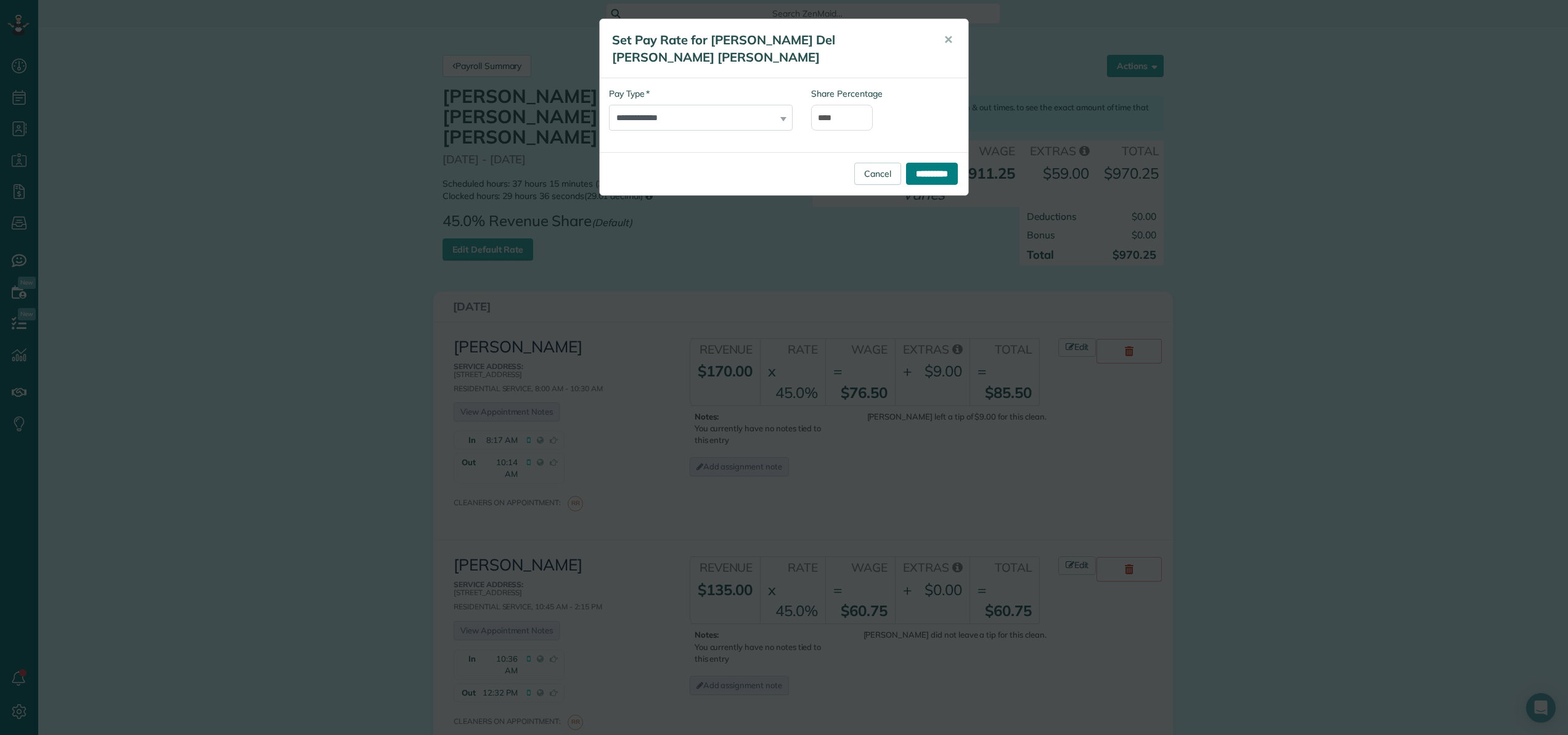
click at [938, 162] on input "**********" at bounding box center [932, 173] width 52 height 22
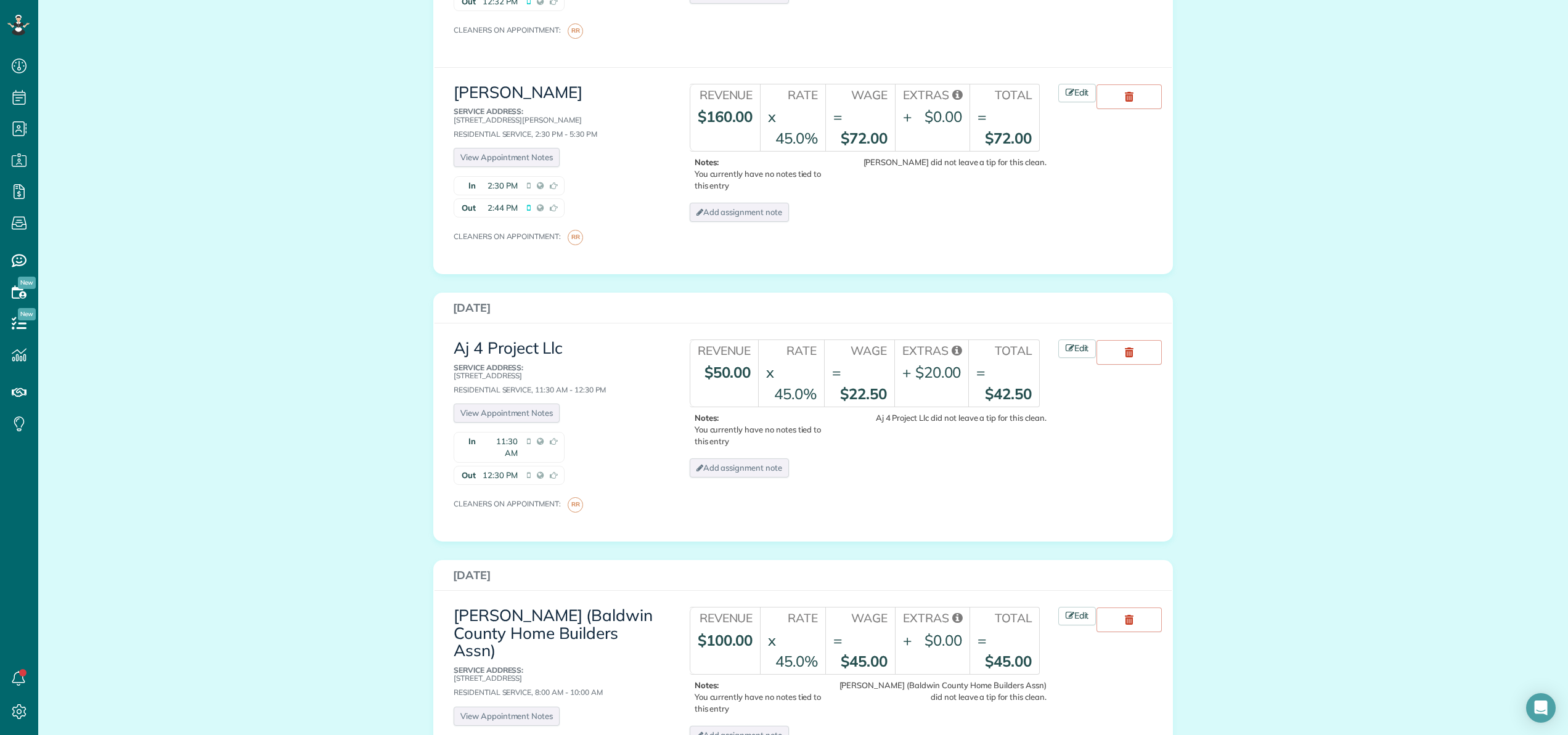
scroll to position [729, 0]
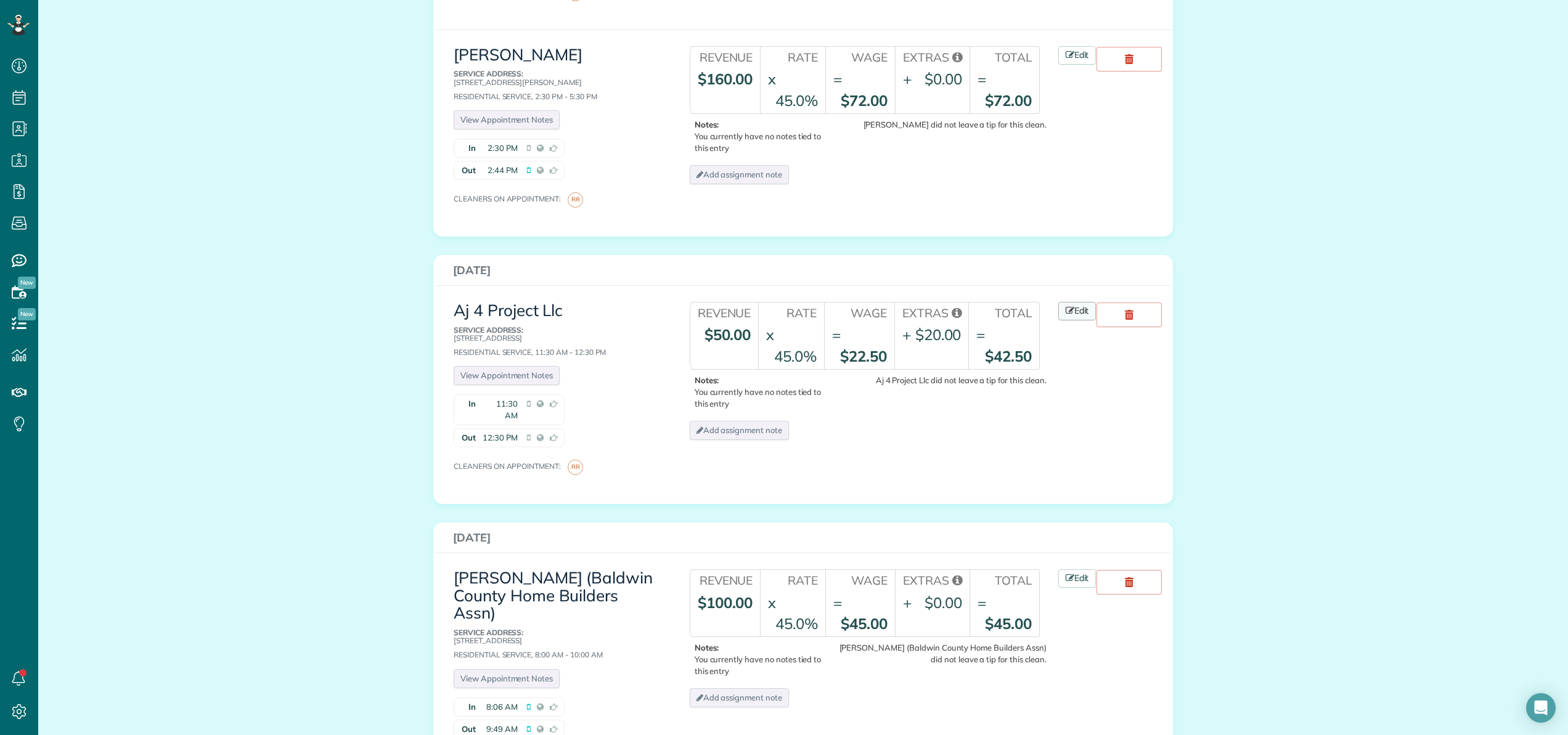
click at [1080, 302] on link "Edit" at bounding box center [1077, 311] width 38 height 19
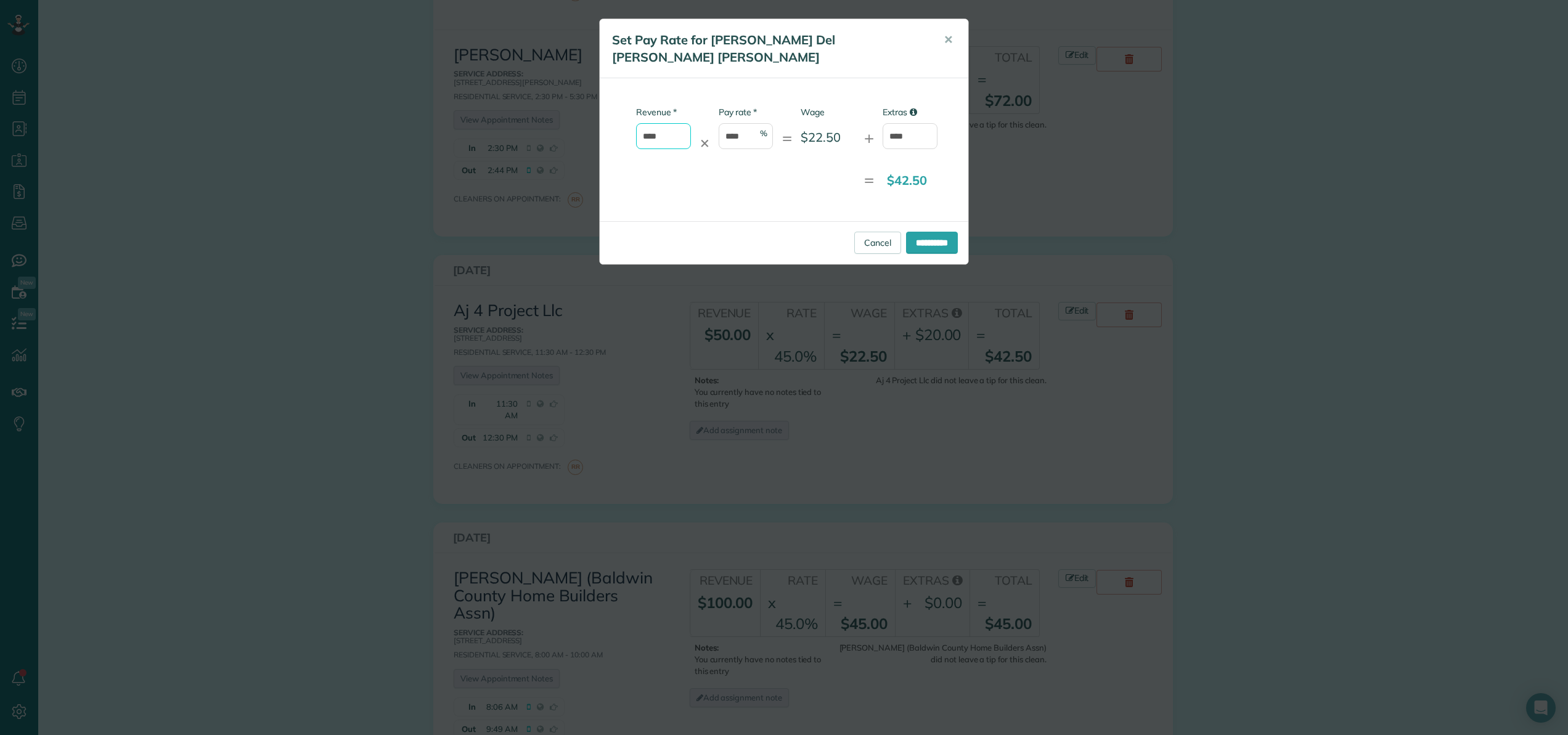
click at [669, 123] on input "****" at bounding box center [664, 136] width 55 height 25
type input "*"
click at [920, 123] on input "****" at bounding box center [910, 136] width 55 height 25
type input "*"
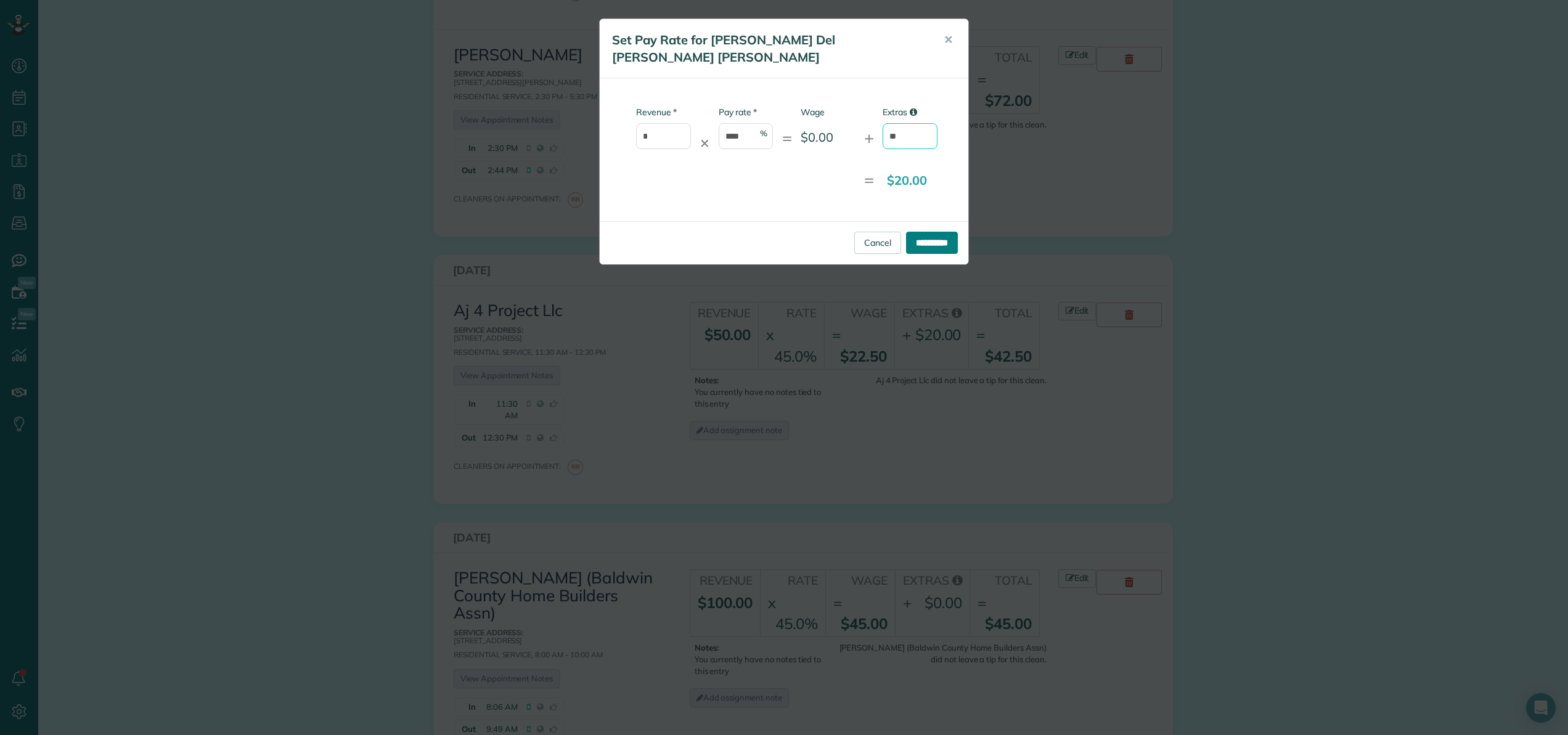
type input "**"
click at [936, 232] on input "**********" at bounding box center [932, 242] width 52 height 22
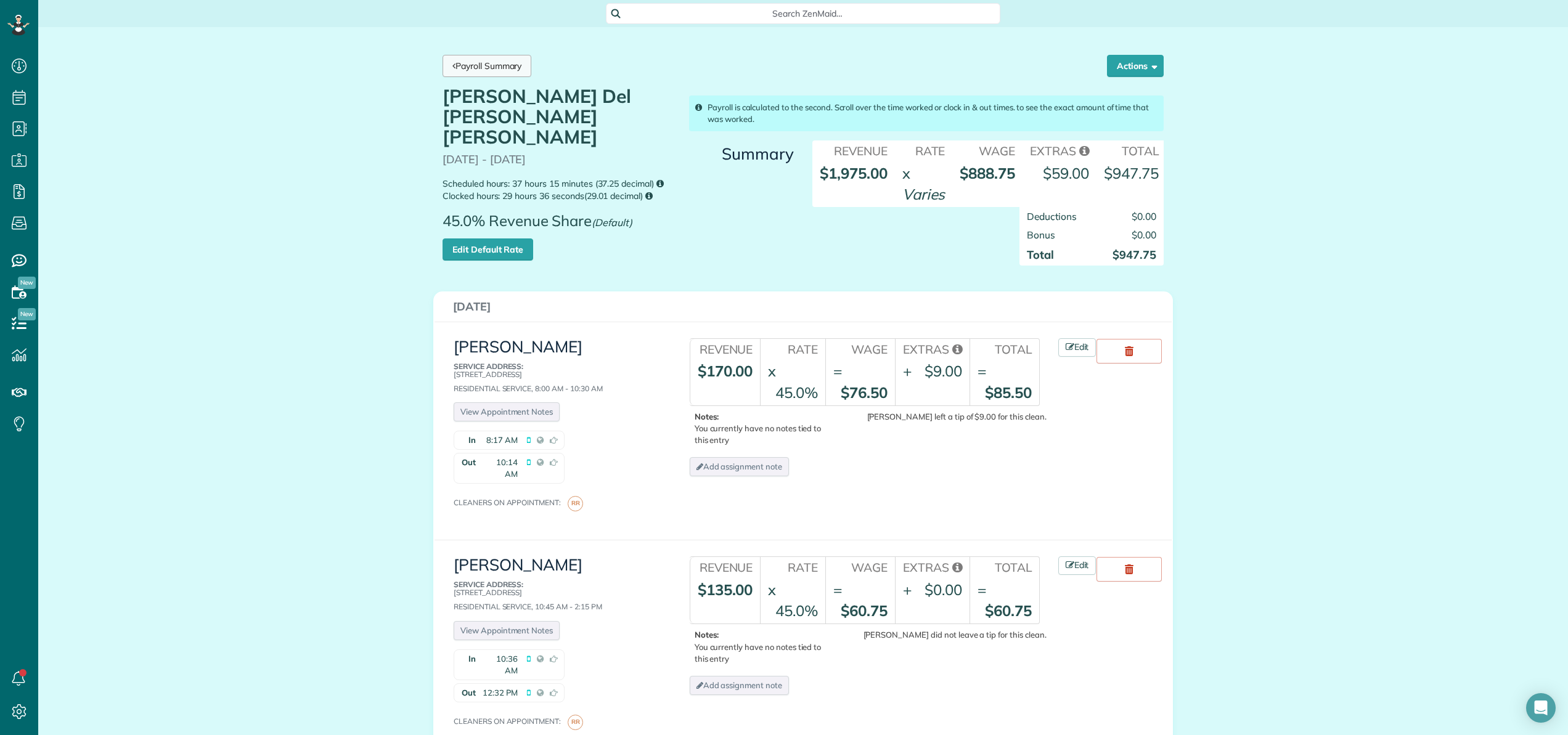
click at [500, 73] on link "Payroll Summary" at bounding box center [487, 65] width 89 height 22
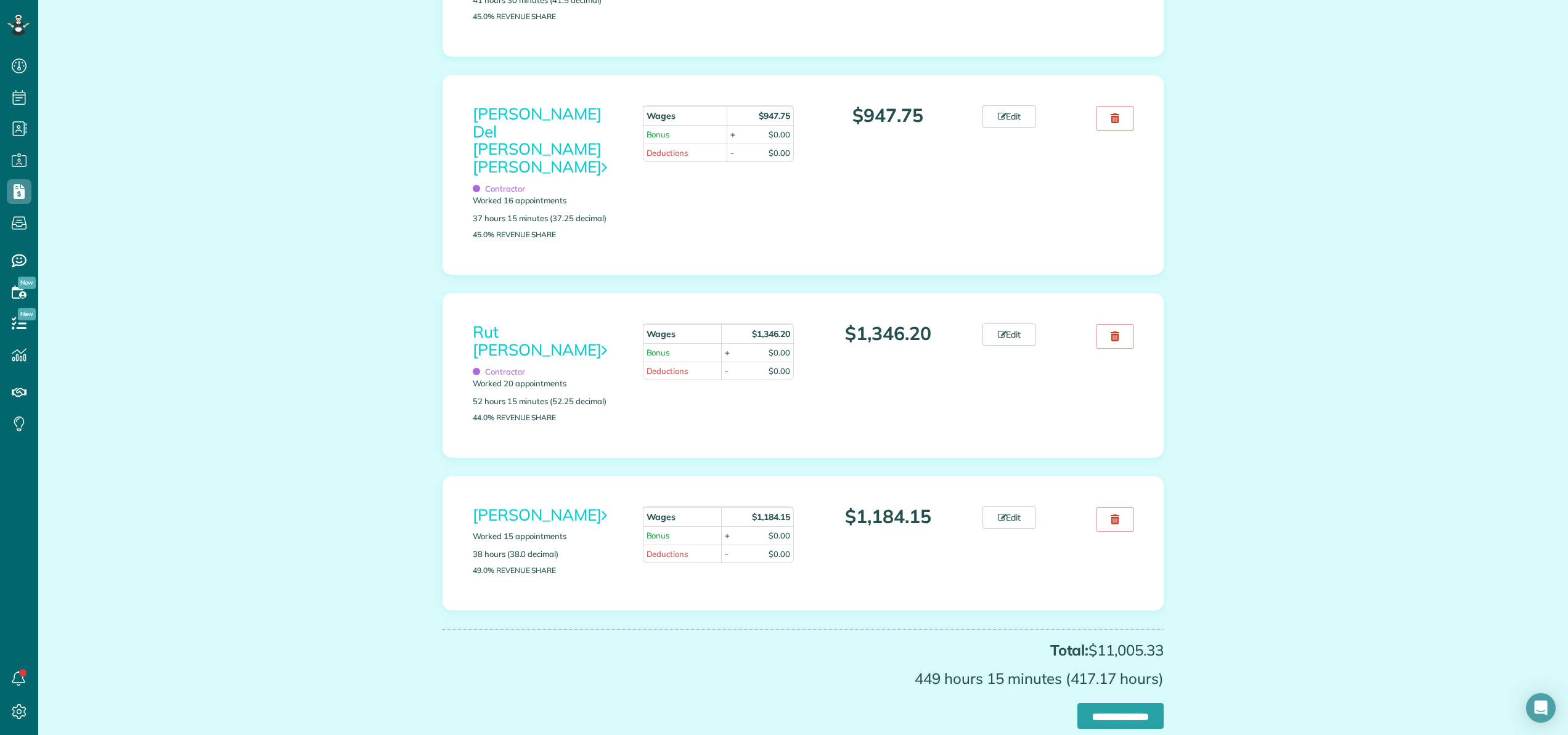
scroll to position [1593, 0]
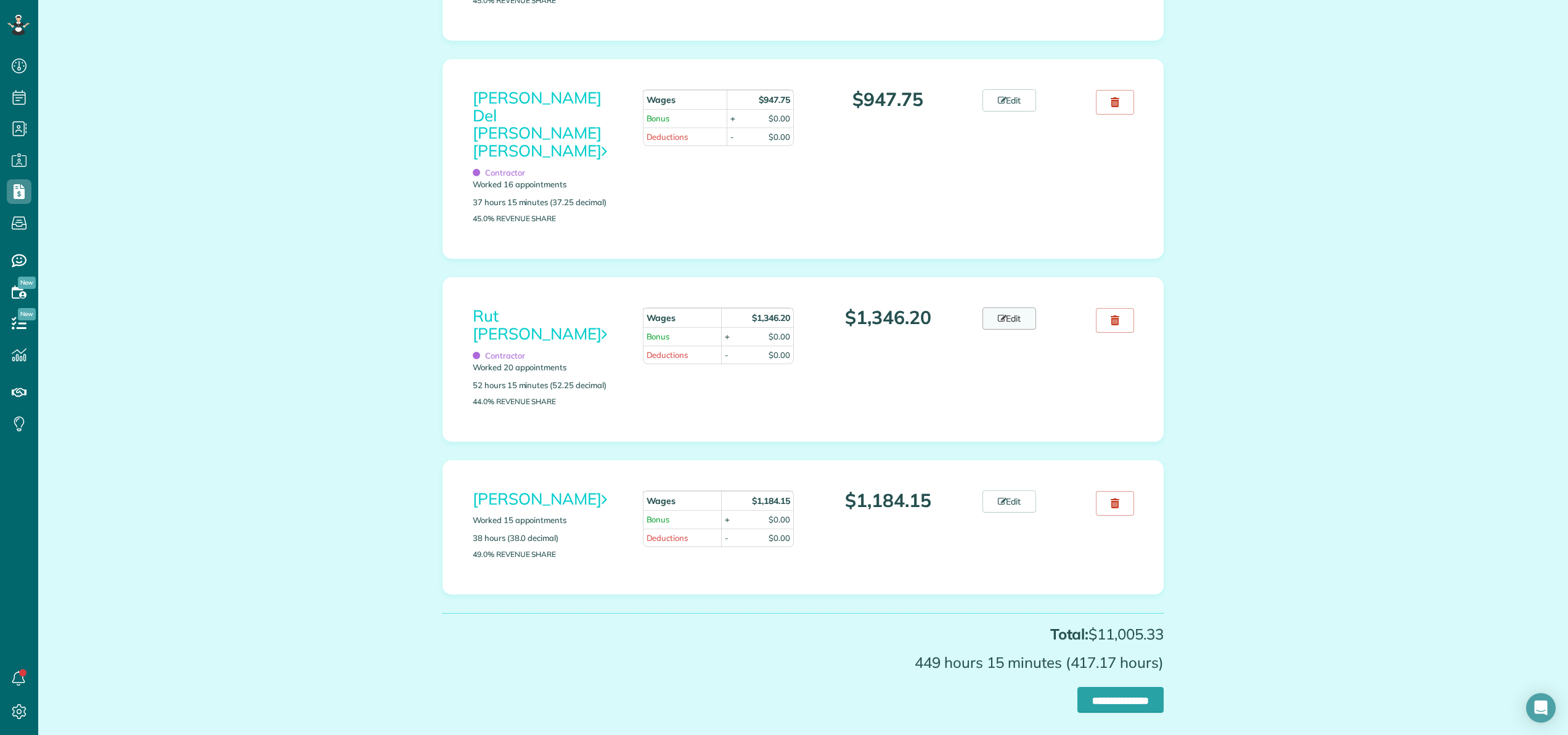
click at [1024, 326] on link "Edit" at bounding box center [1009, 319] width 54 height 22
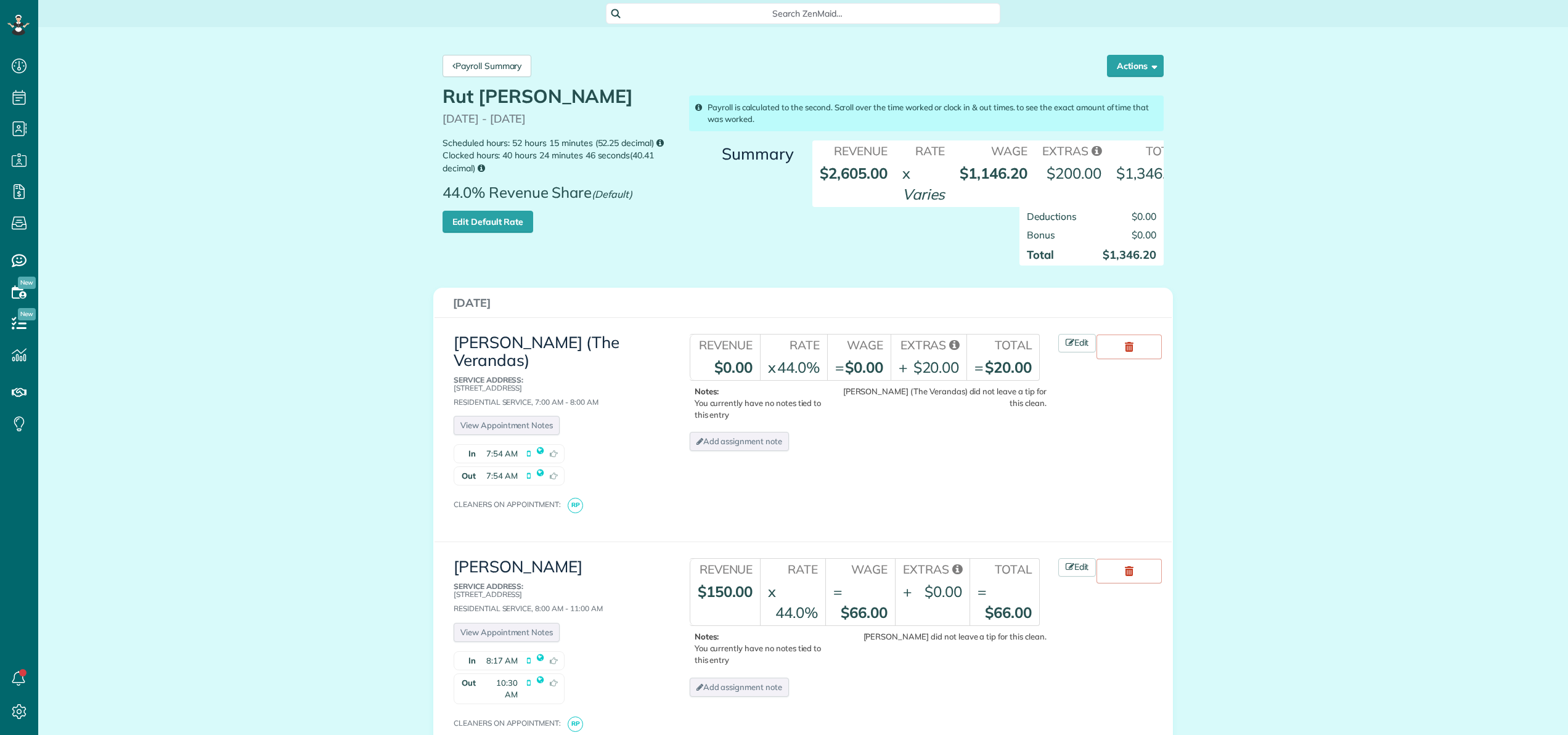
scroll to position [6, 6]
click at [485, 224] on link "Edit Default Rate" at bounding box center [488, 222] width 91 height 22
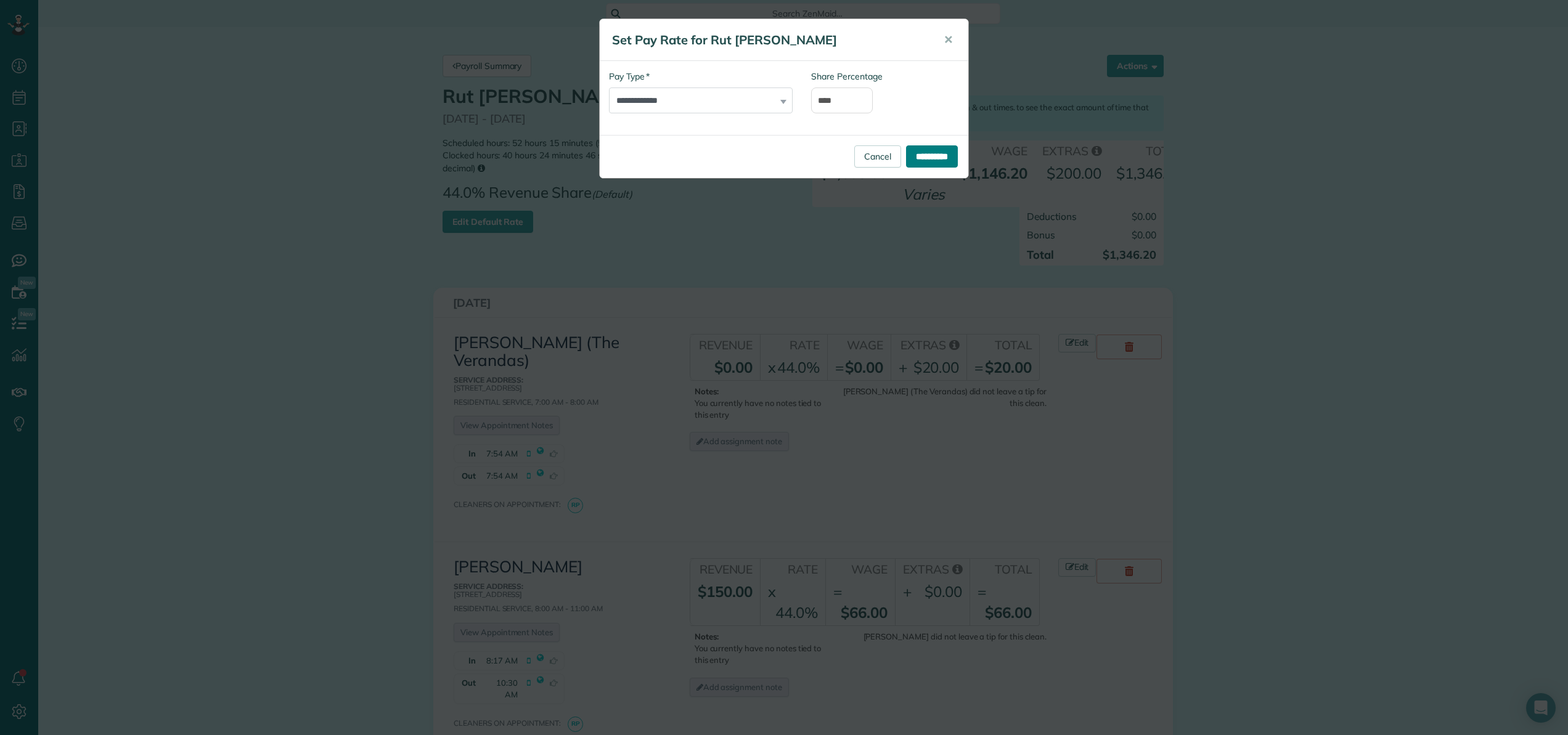
click at [920, 161] on input "**********" at bounding box center [932, 156] width 52 height 22
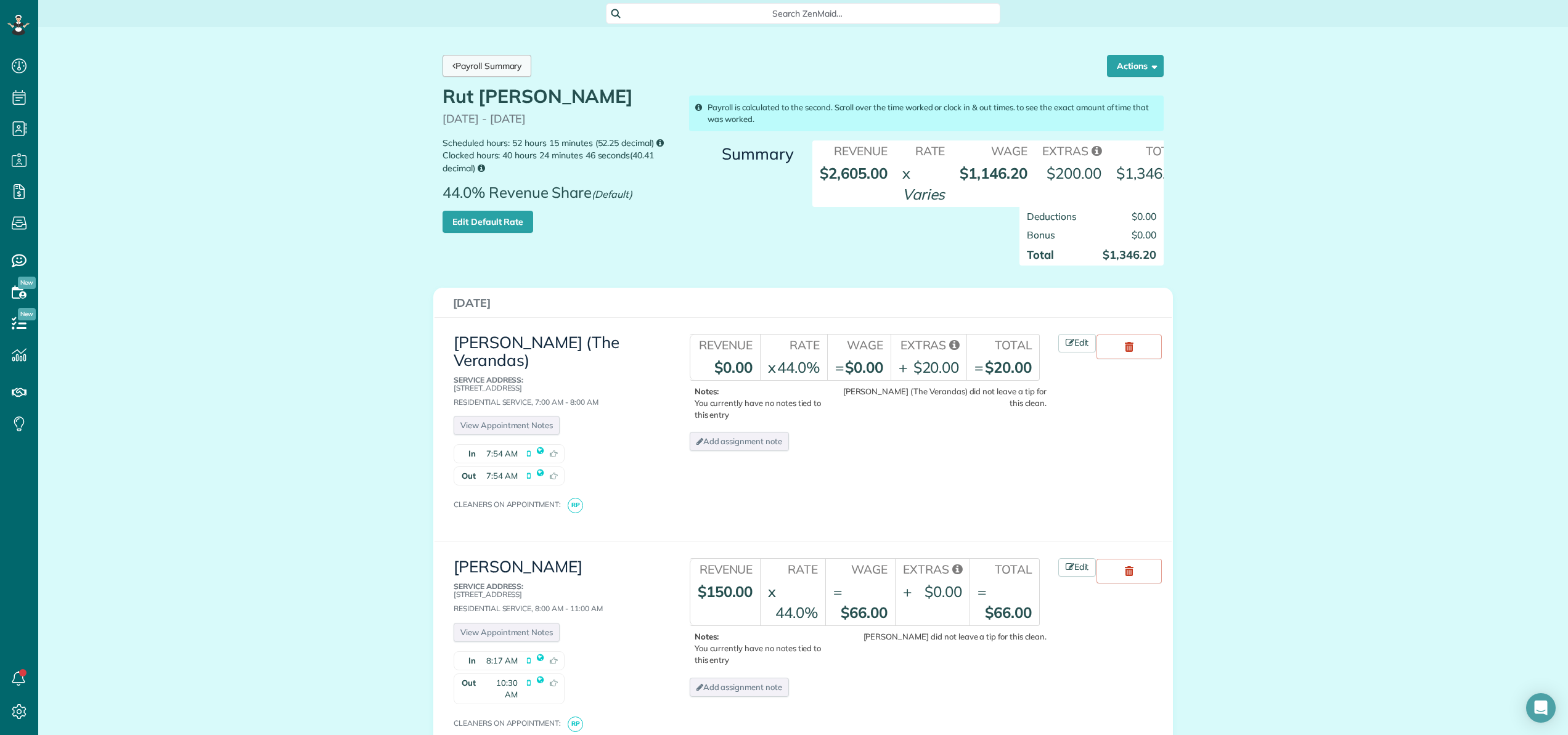
click at [518, 63] on link "Payroll Summary" at bounding box center [487, 65] width 89 height 22
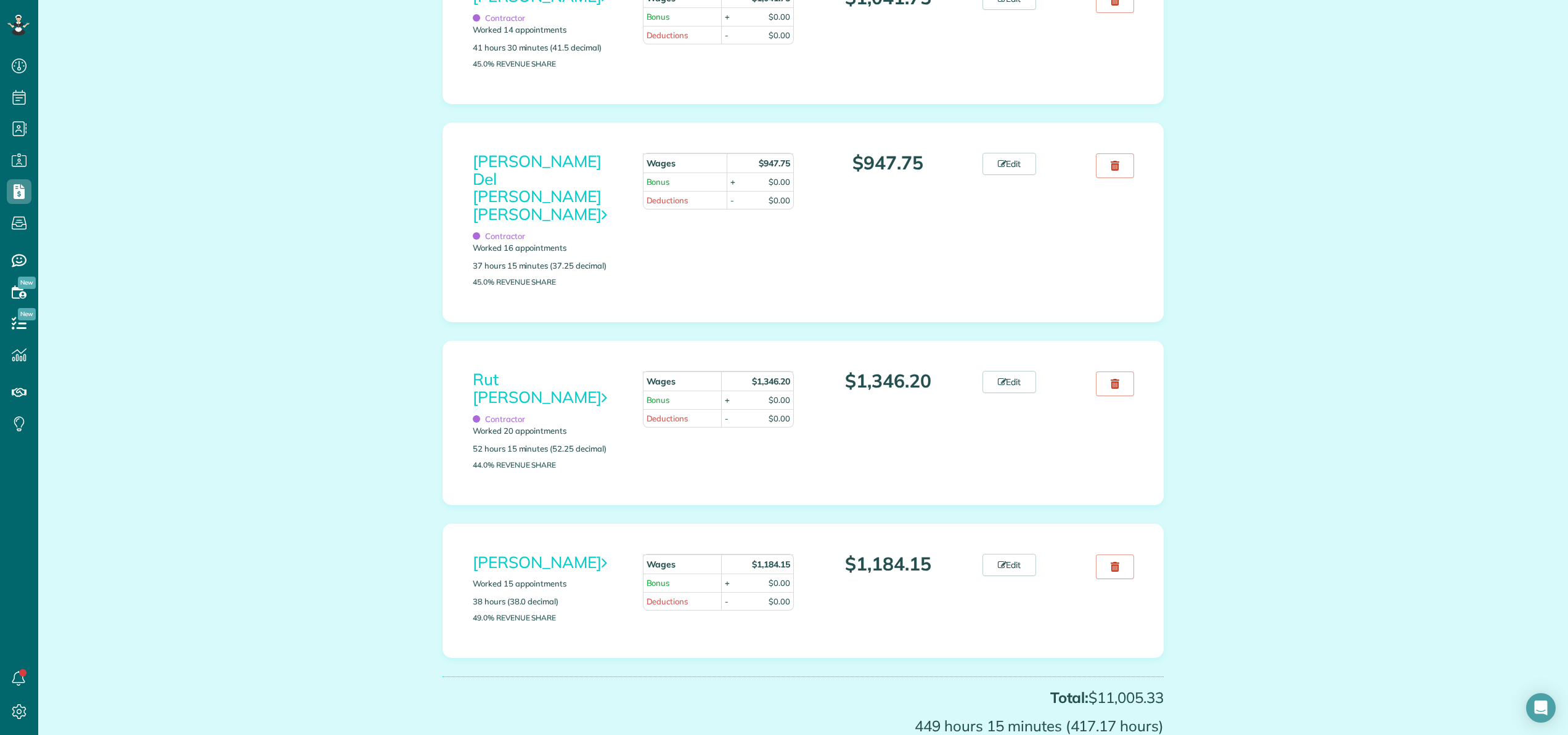
scroll to position [1626, 0]
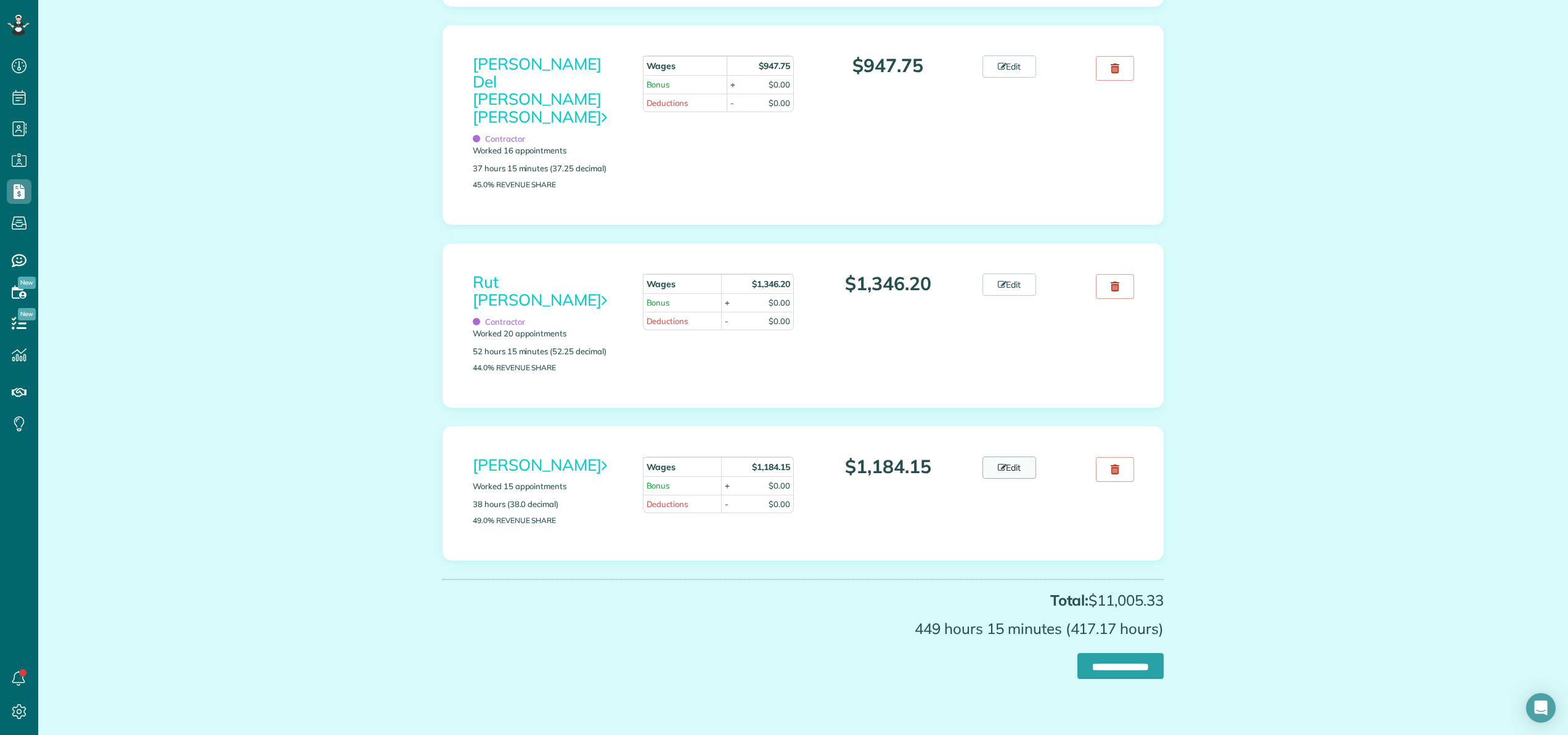
click at [1010, 456] on link "Edit" at bounding box center [1009, 467] width 54 height 22
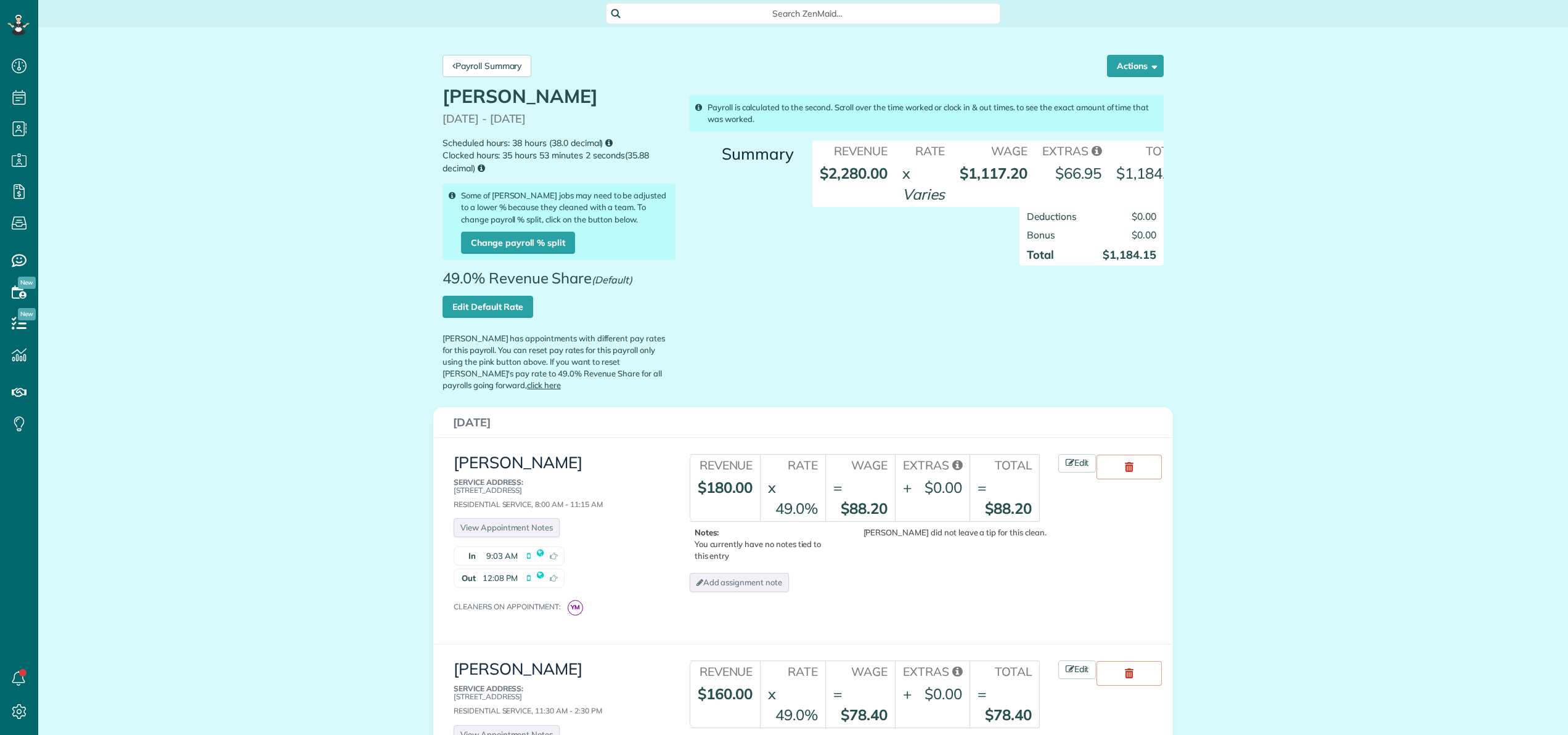
scroll to position [6, 6]
click at [499, 306] on link "Edit Default Rate" at bounding box center [488, 307] width 91 height 22
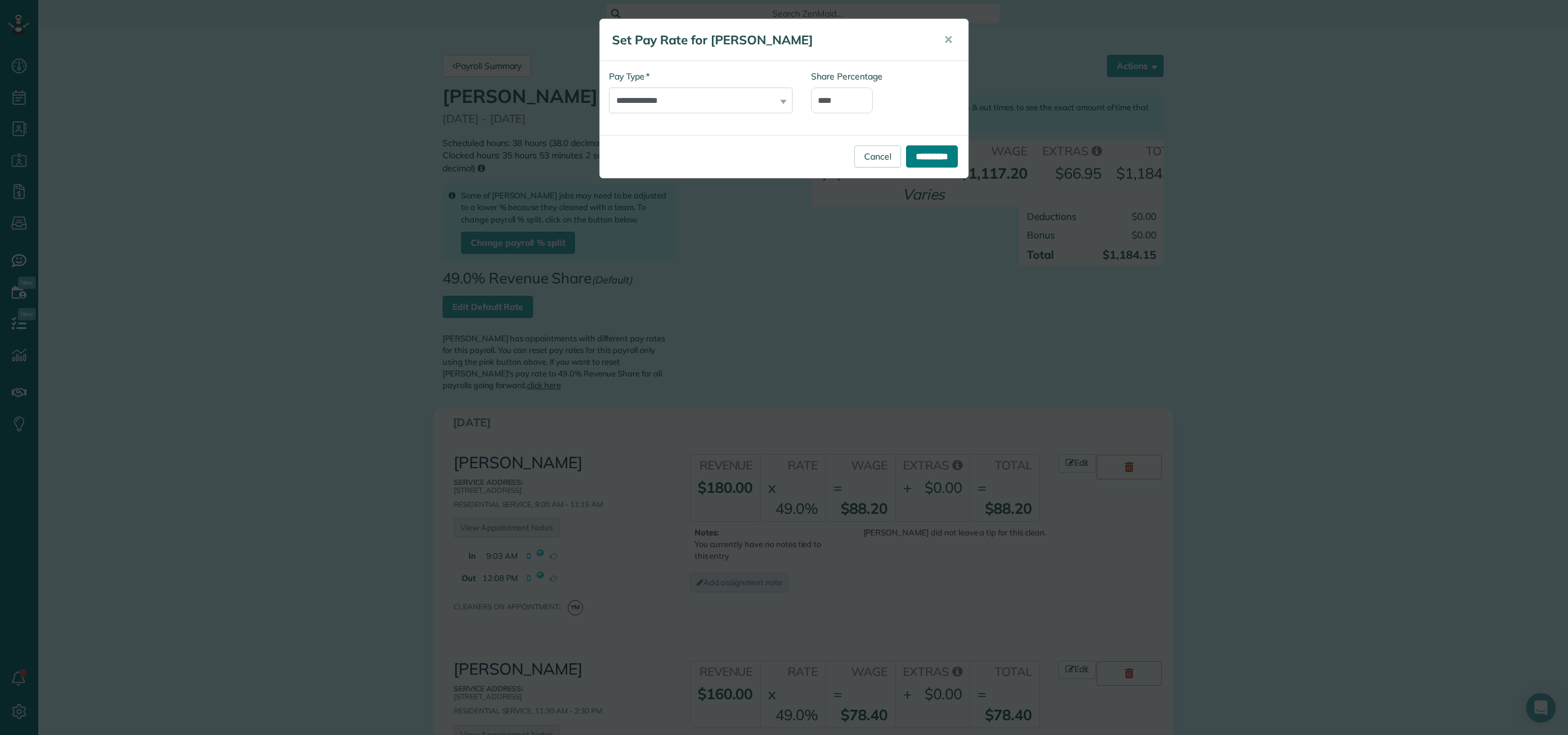
click at [915, 157] on input "**********" at bounding box center [932, 156] width 52 height 22
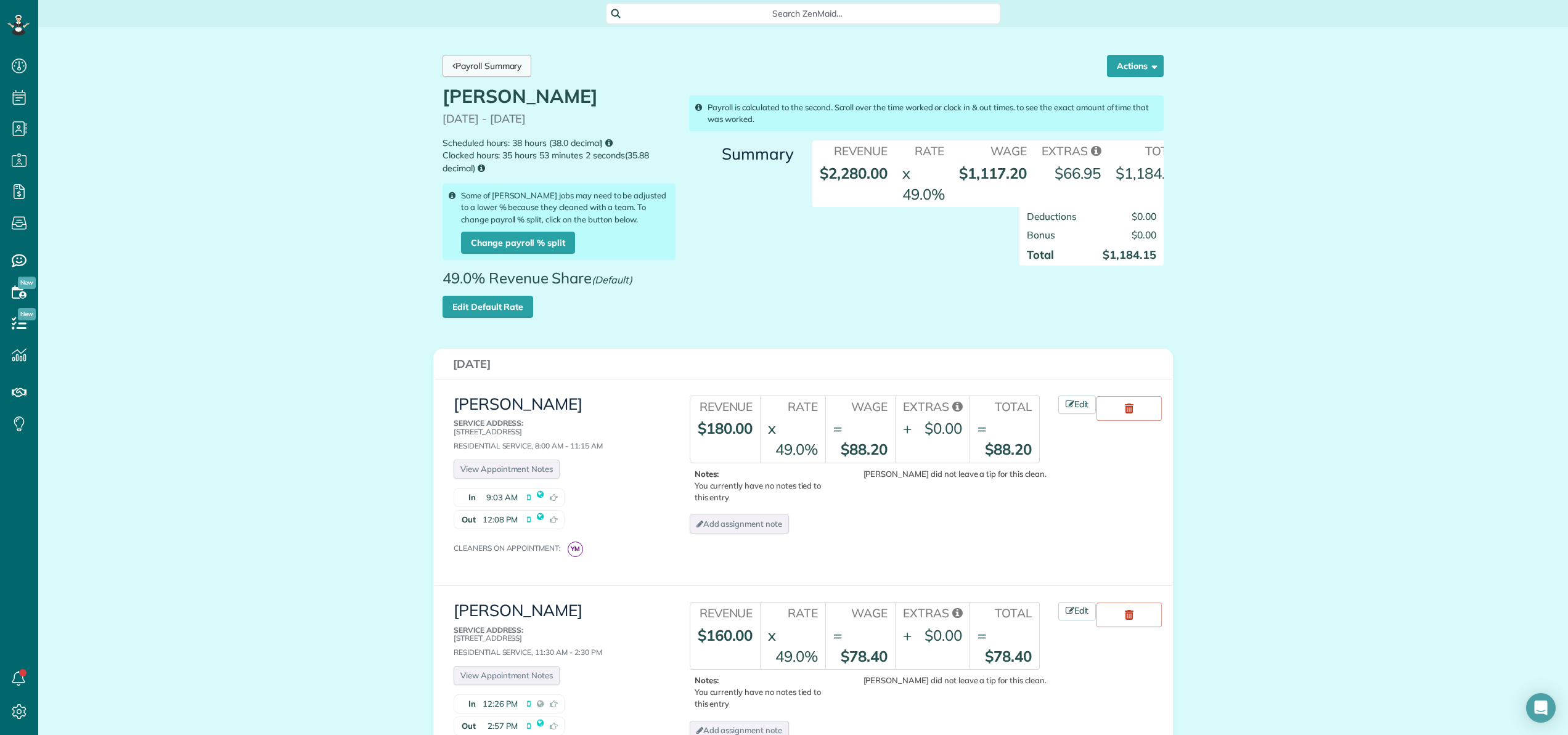
click at [480, 55] on link "Payroll Summary" at bounding box center [487, 65] width 89 height 22
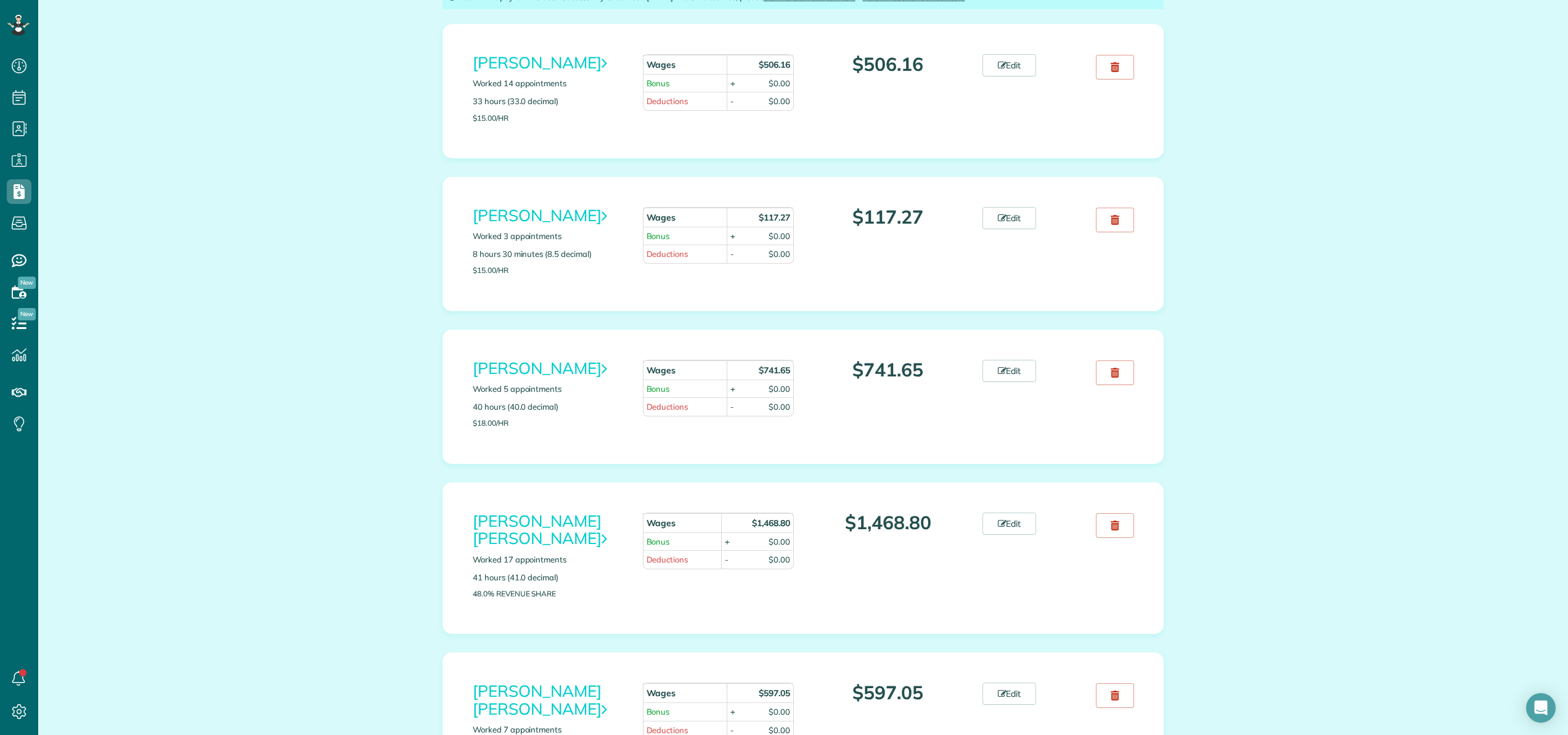
scroll to position [284, 0]
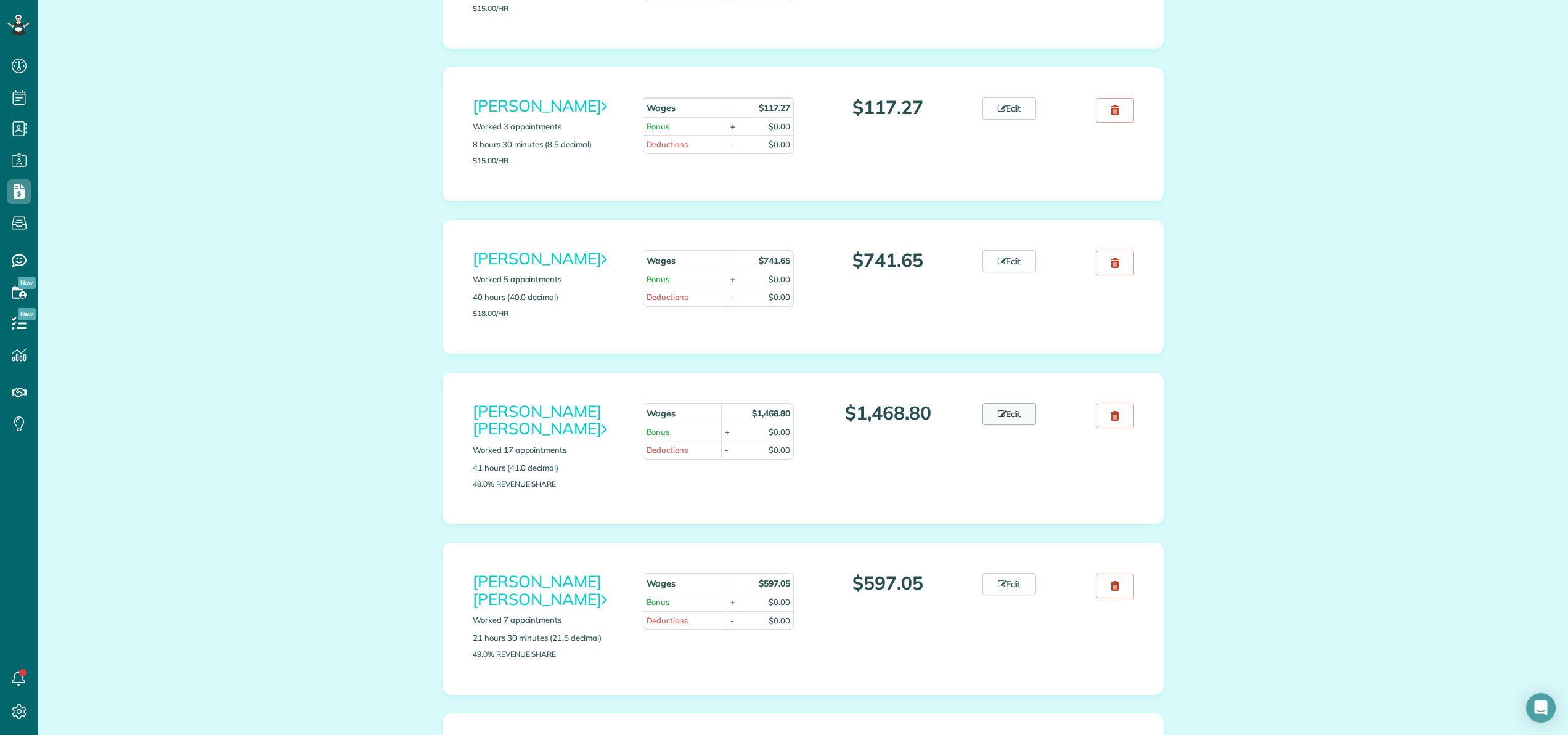
click at [1016, 418] on link "Edit" at bounding box center [1009, 413] width 54 height 22
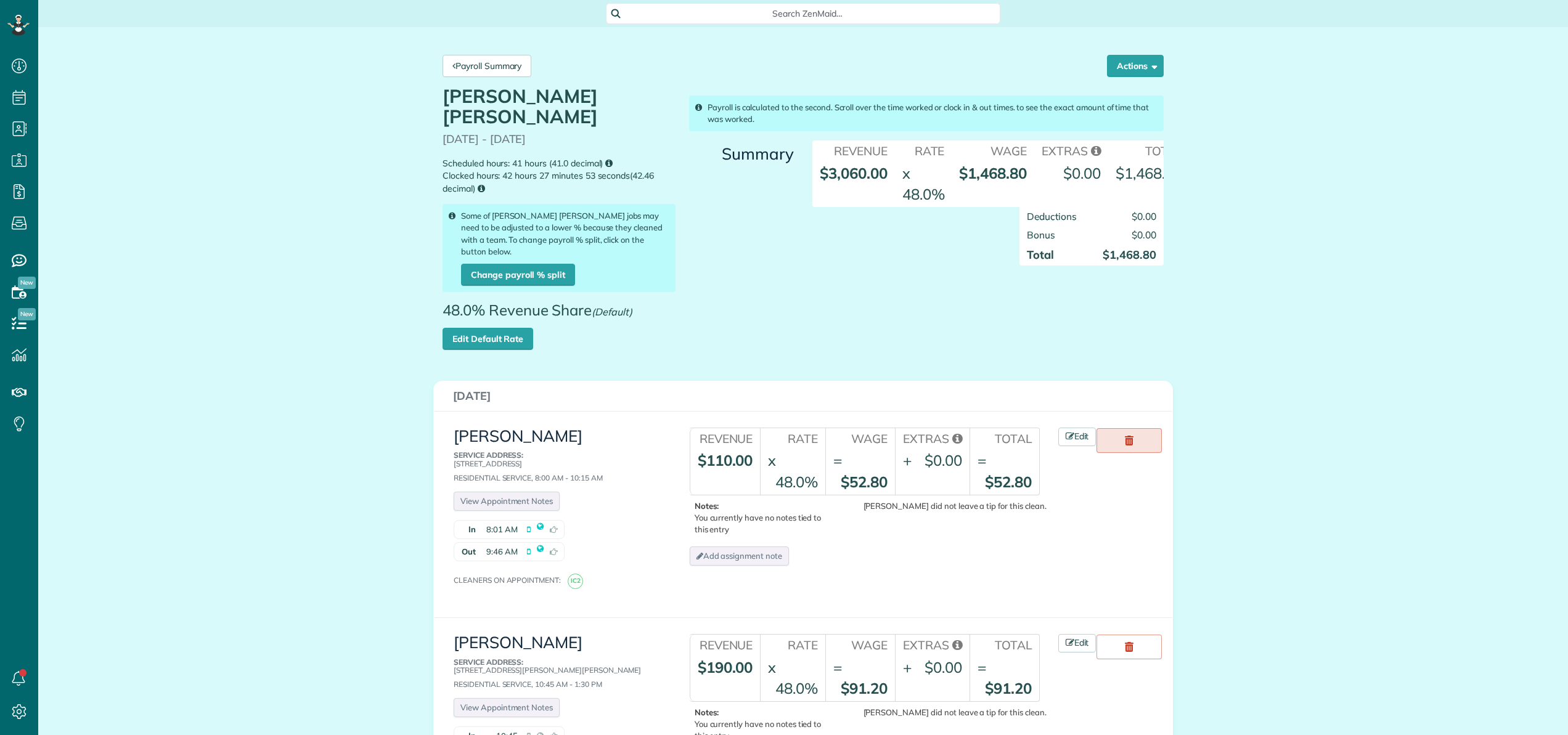
scroll to position [6, 6]
click at [508, 328] on link "Edit Default Rate" at bounding box center [488, 339] width 91 height 22
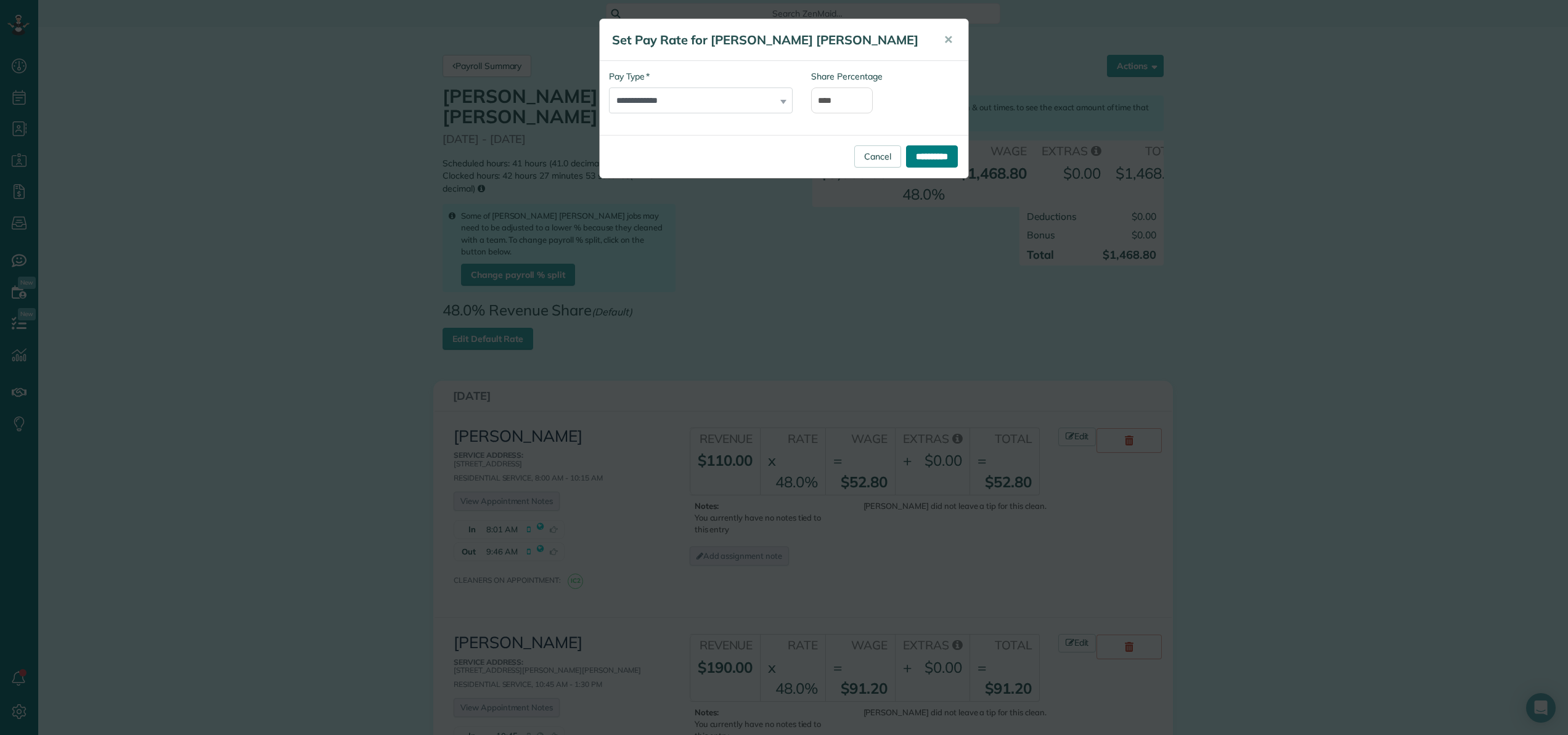
click at [915, 157] on input "**********" at bounding box center [932, 156] width 52 height 22
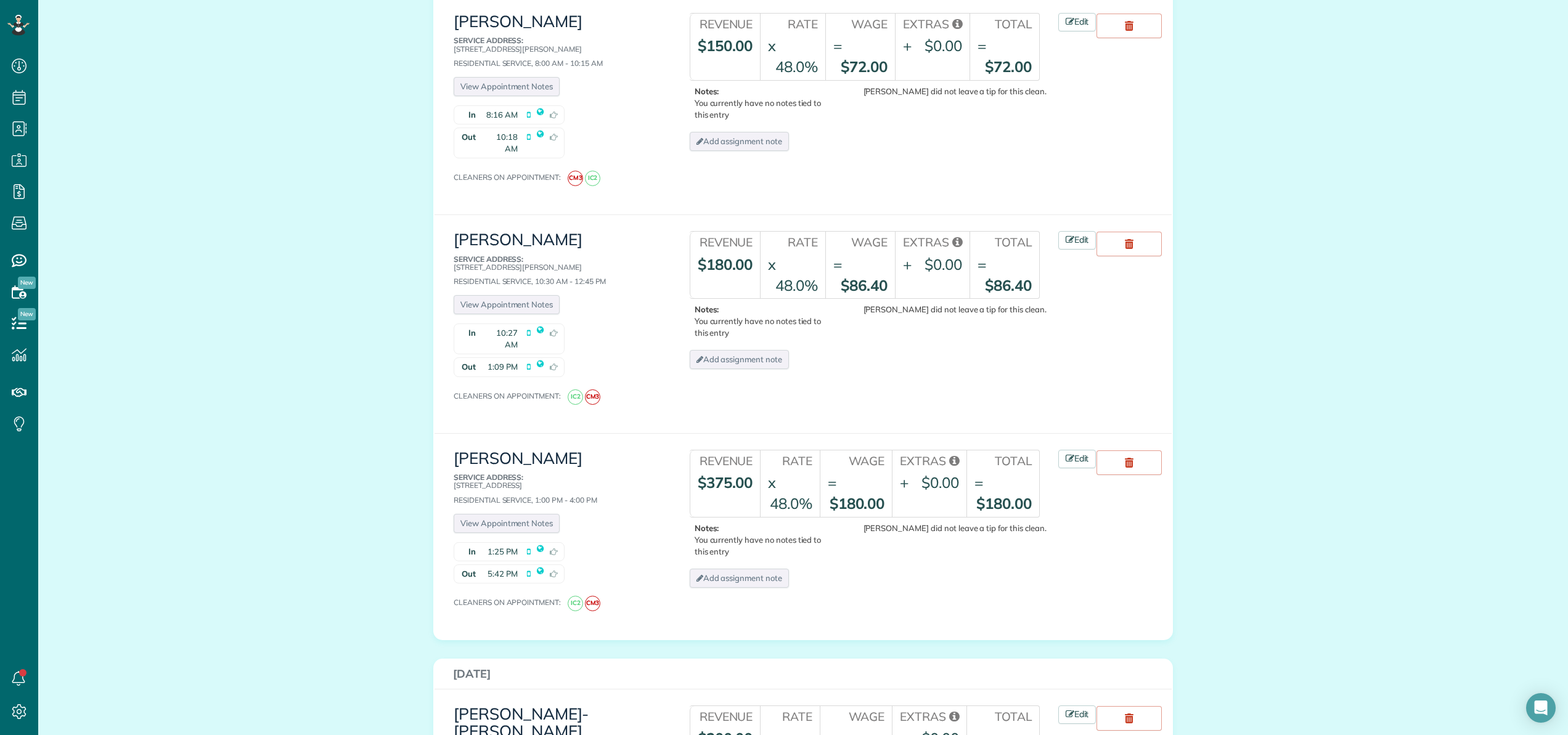
scroll to position [1159, 0]
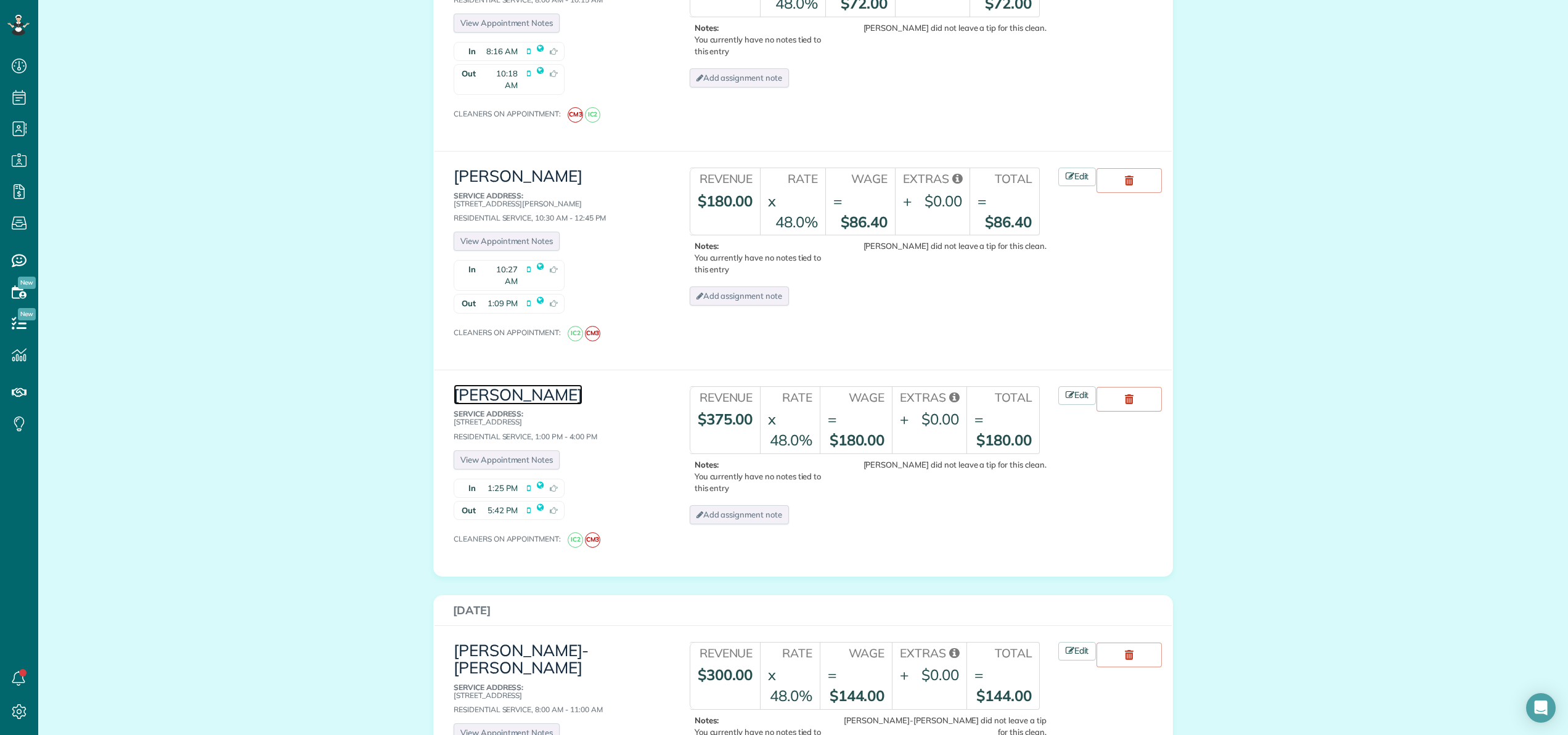
click at [526, 385] on link "[PERSON_NAME]" at bounding box center [518, 395] width 129 height 21
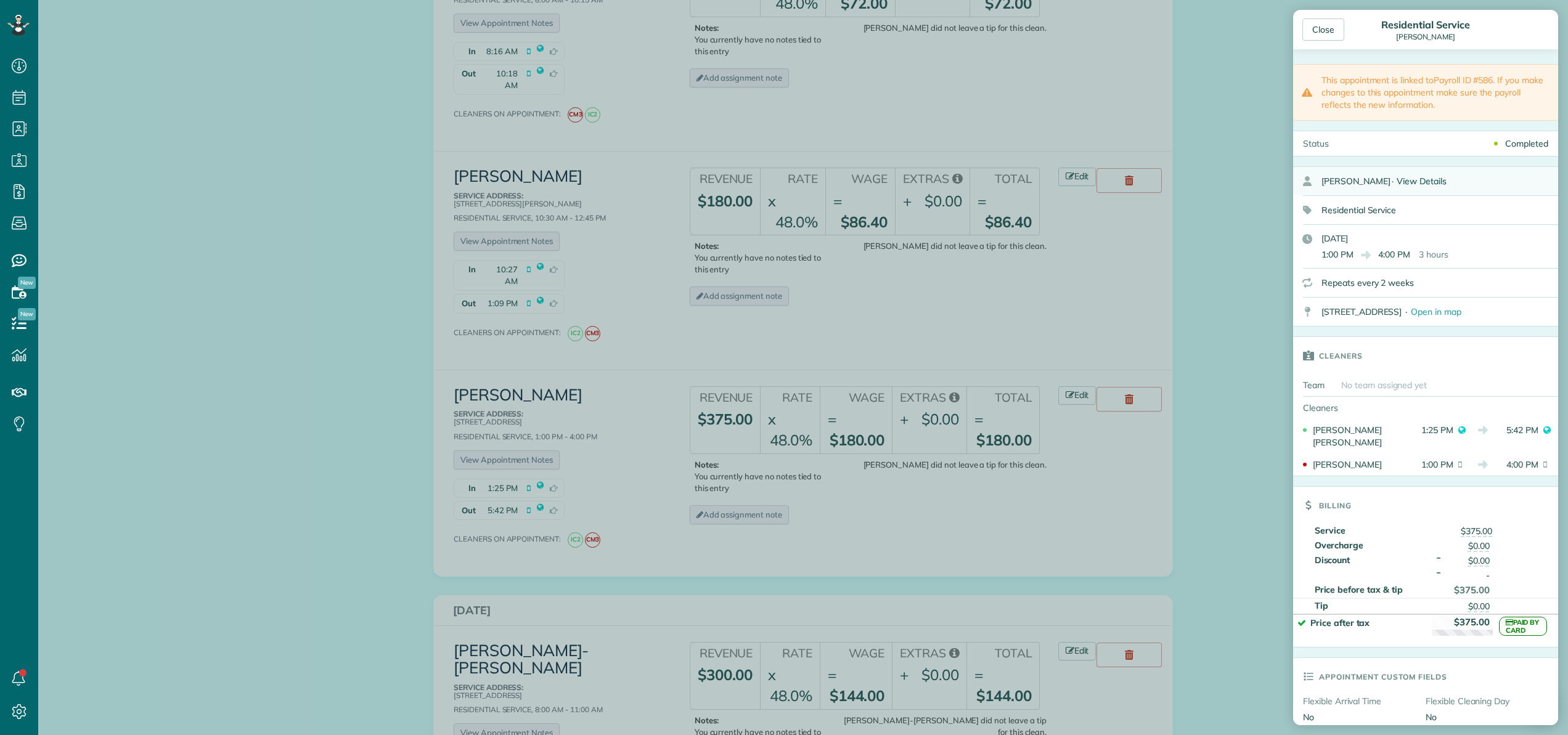
click at [1419, 181] on span "View Details" at bounding box center [1421, 181] width 50 height 11
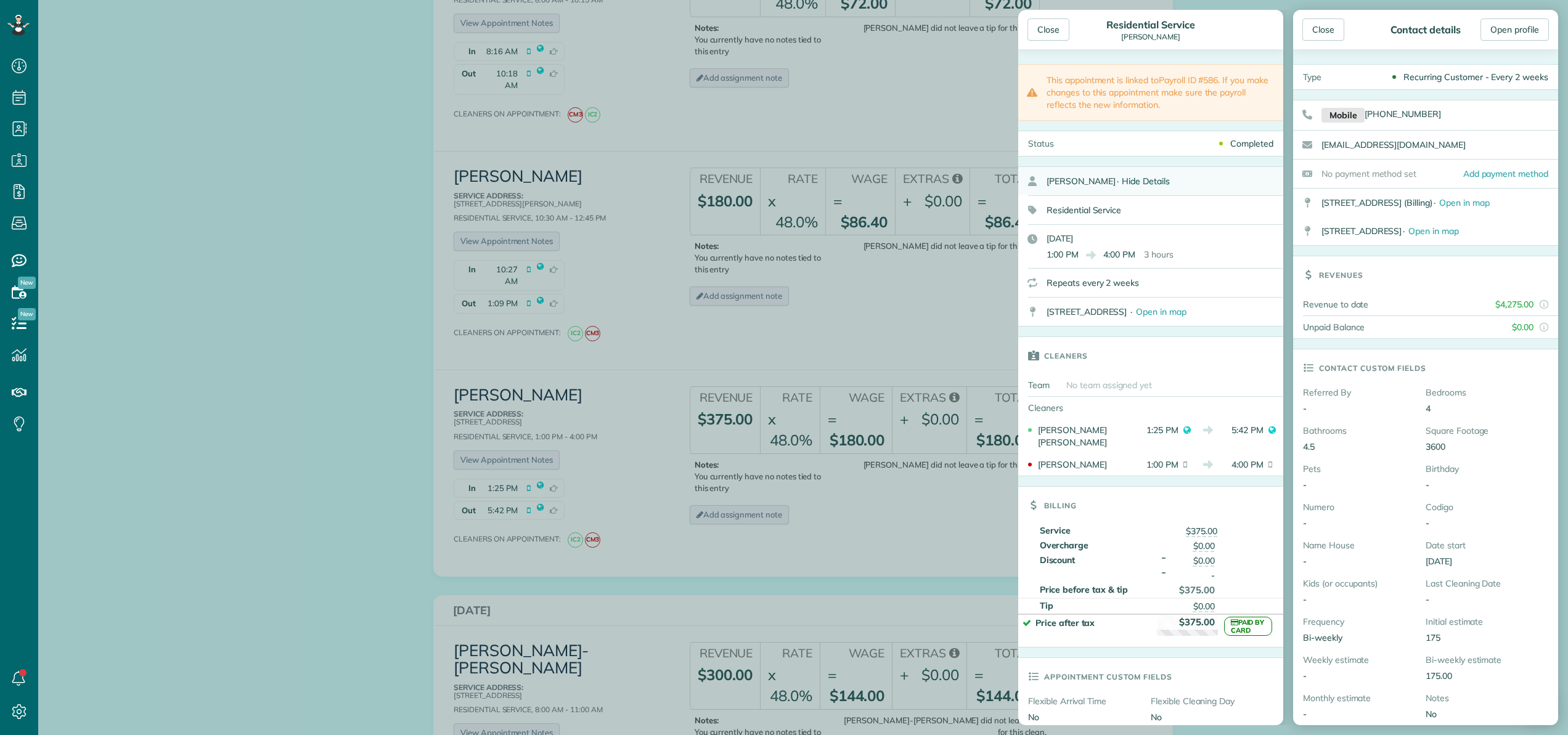
click at [1146, 186] on span "Hide Details" at bounding box center [1146, 181] width 48 height 11
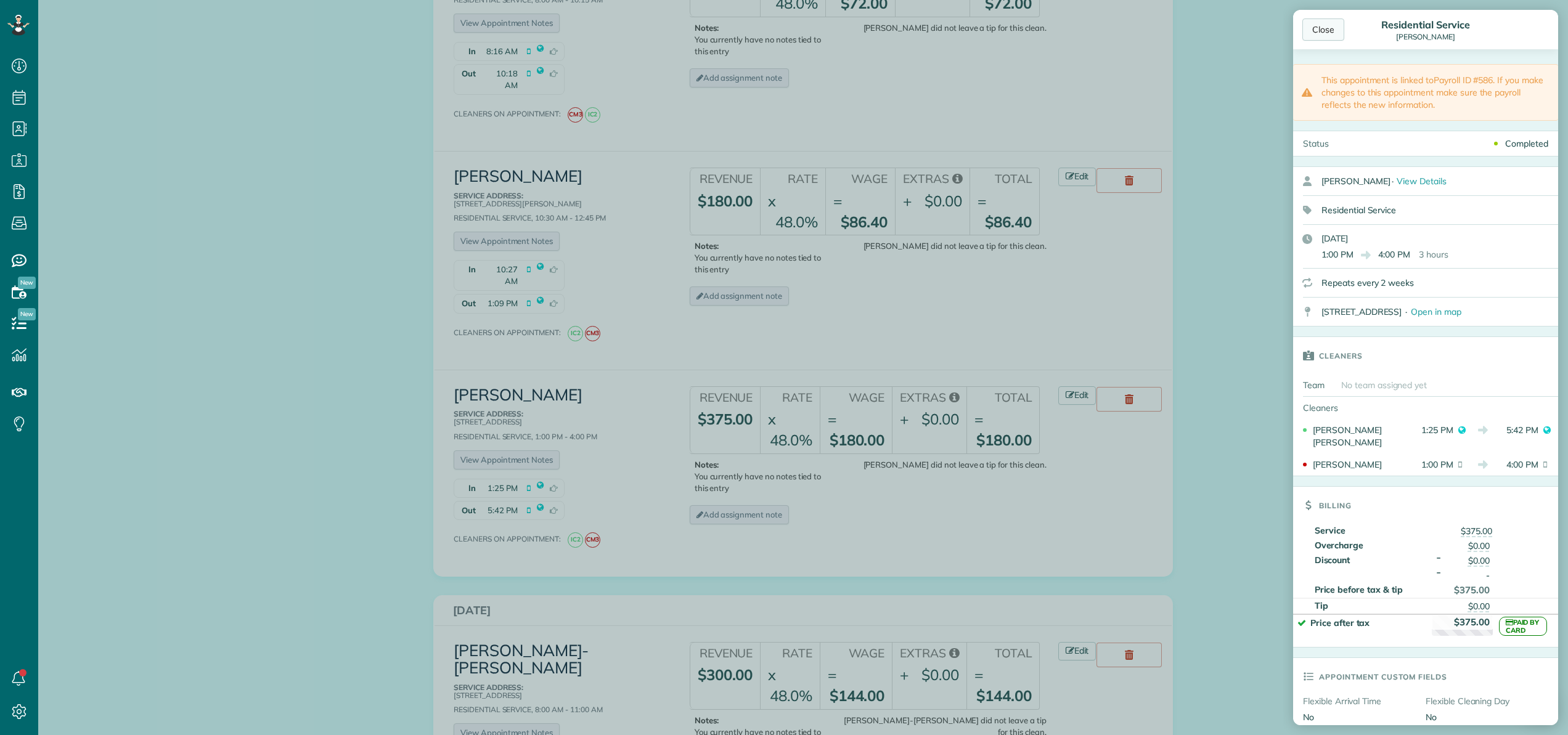
click at [1321, 33] on div "Close" at bounding box center [1324, 29] width 42 height 22
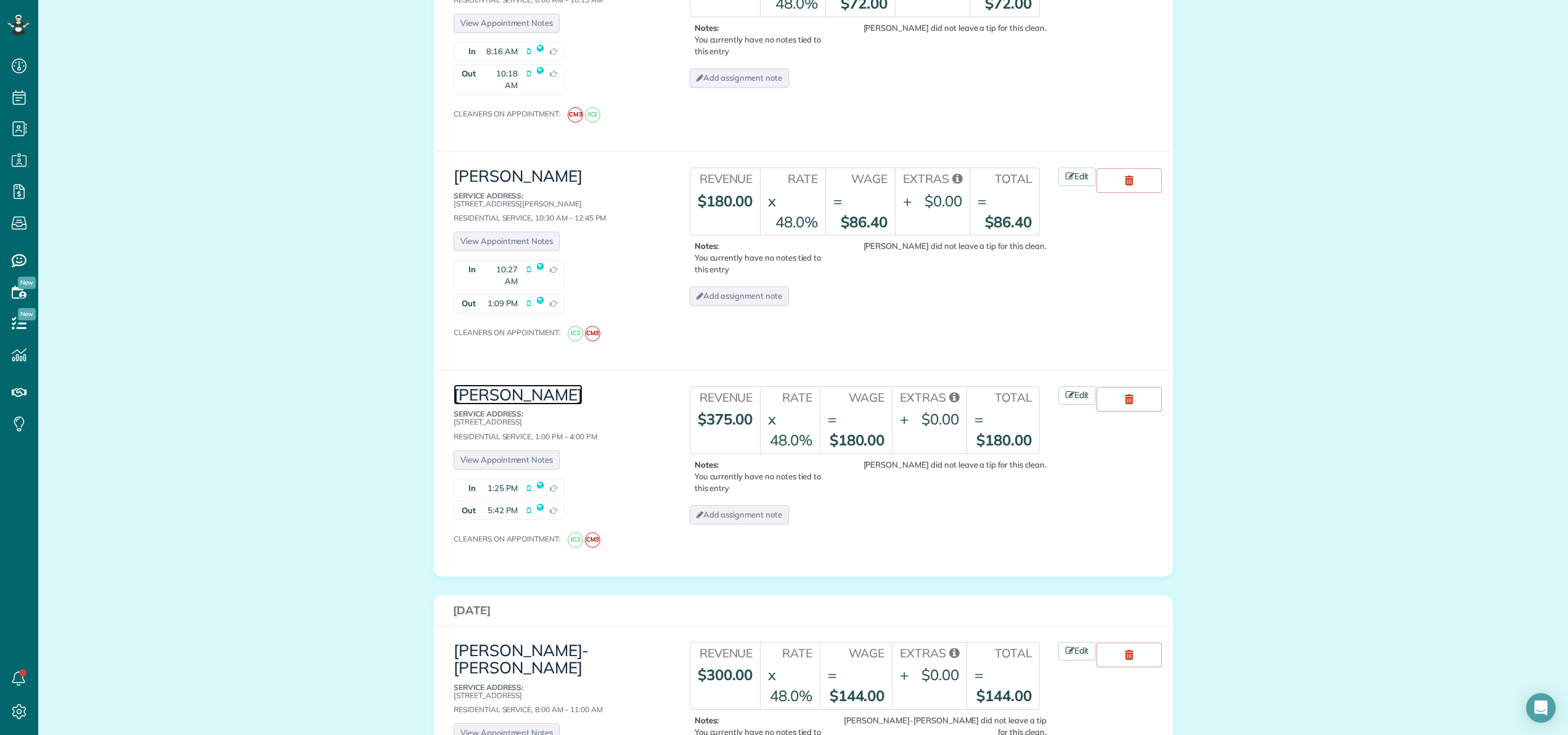
click at [527, 385] on link "Angie Garner" at bounding box center [518, 395] width 129 height 21
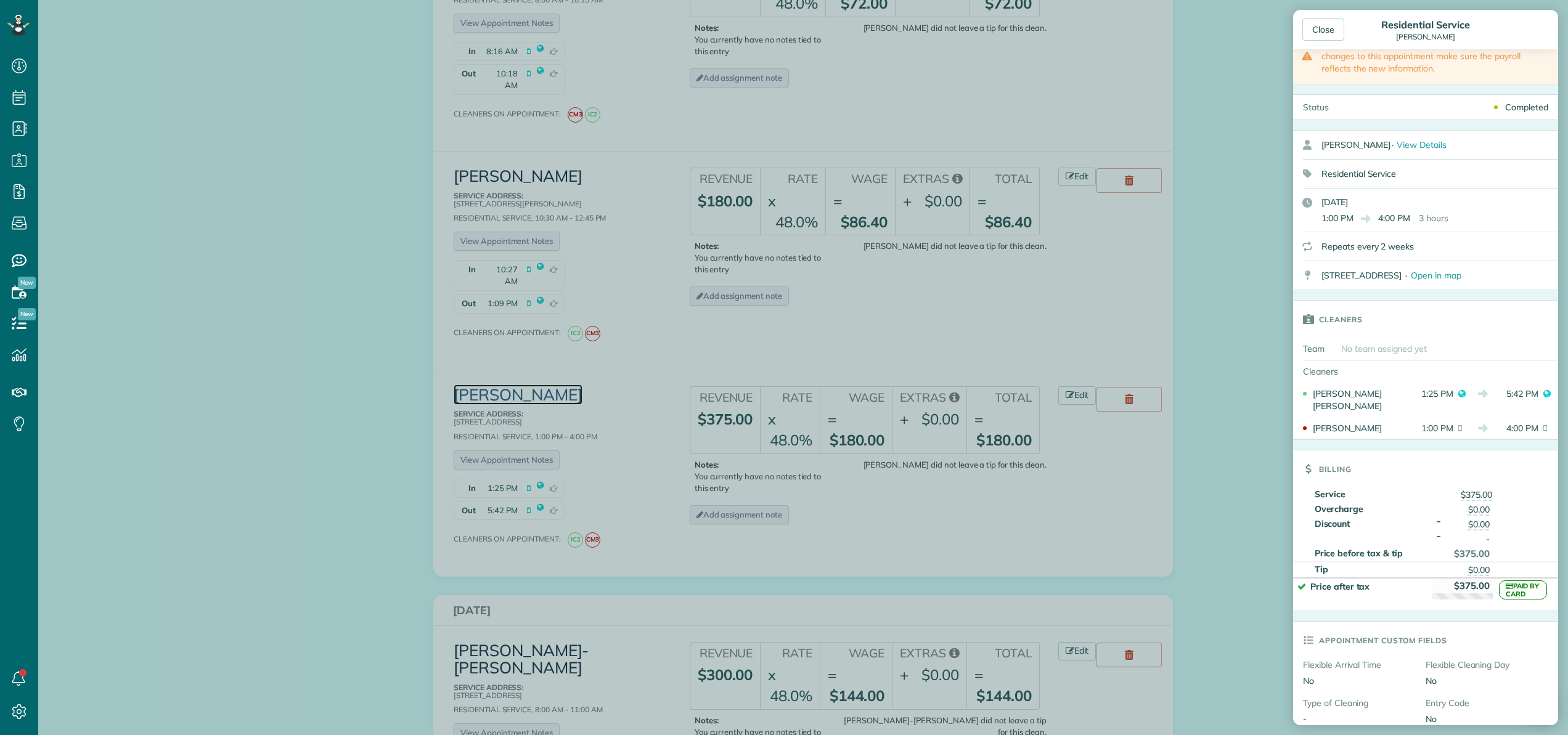
scroll to position [0, 0]
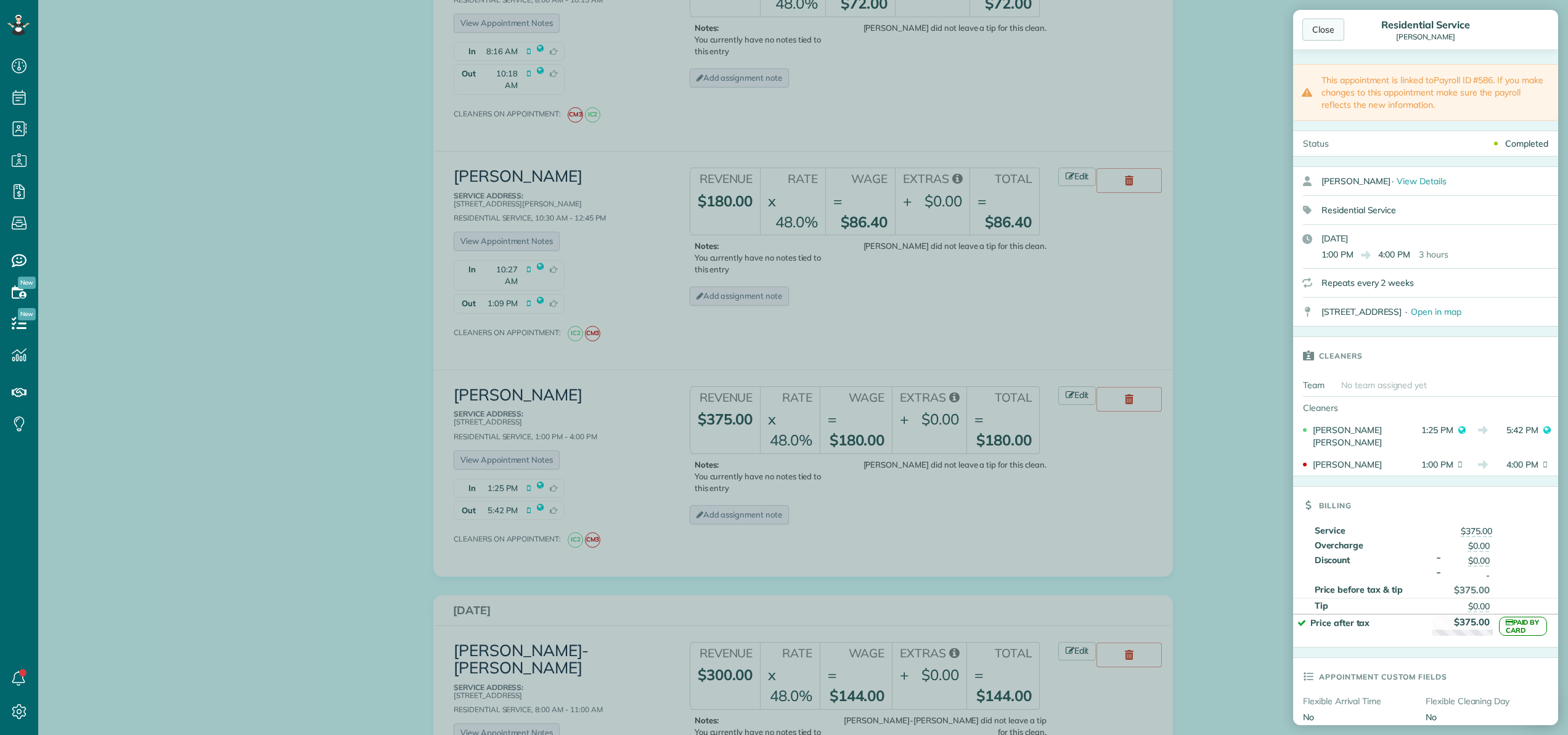
click at [1334, 34] on div "Close" at bounding box center [1324, 29] width 42 height 22
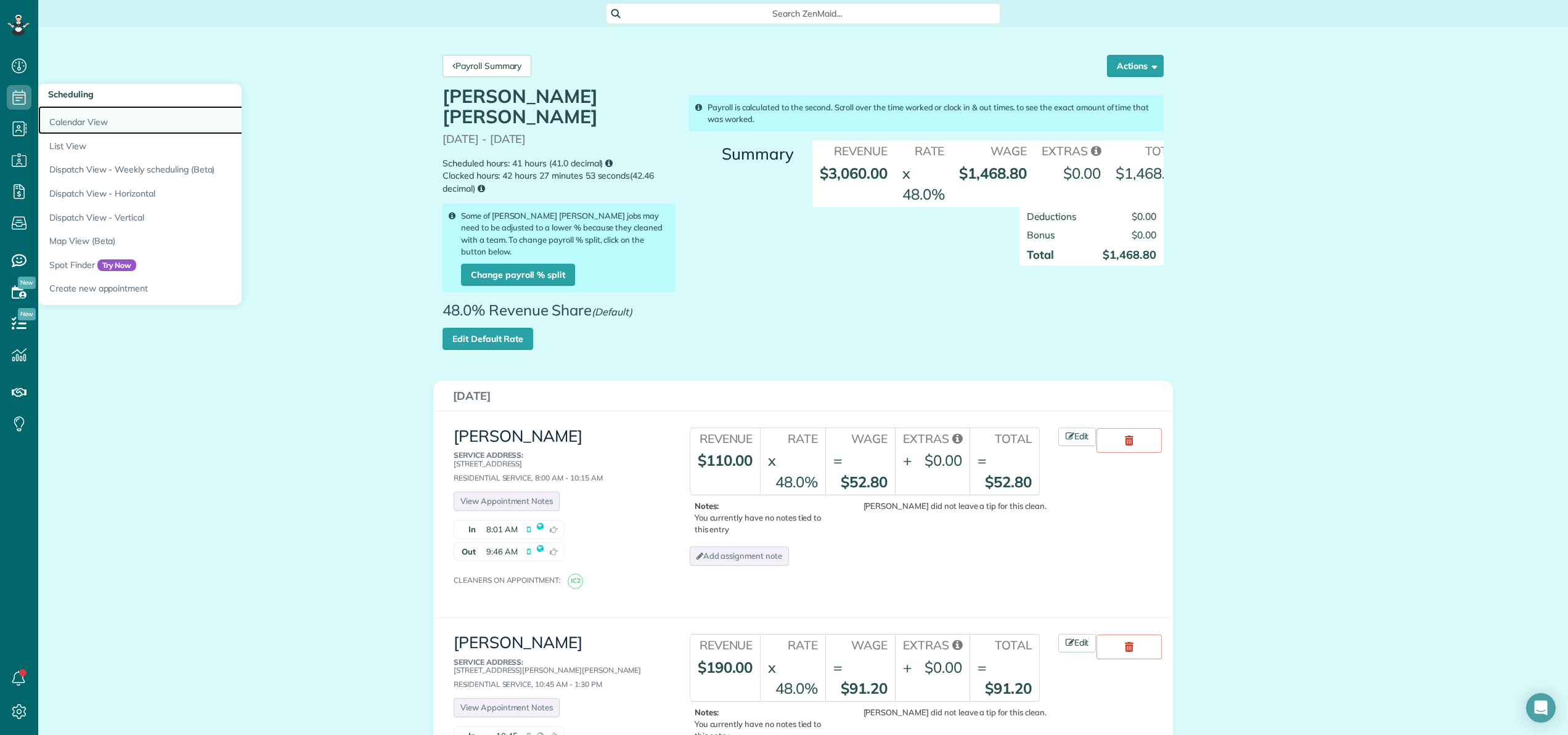
click at [83, 118] on link "Calendar View" at bounding box center [192, 119] width 308 height 28
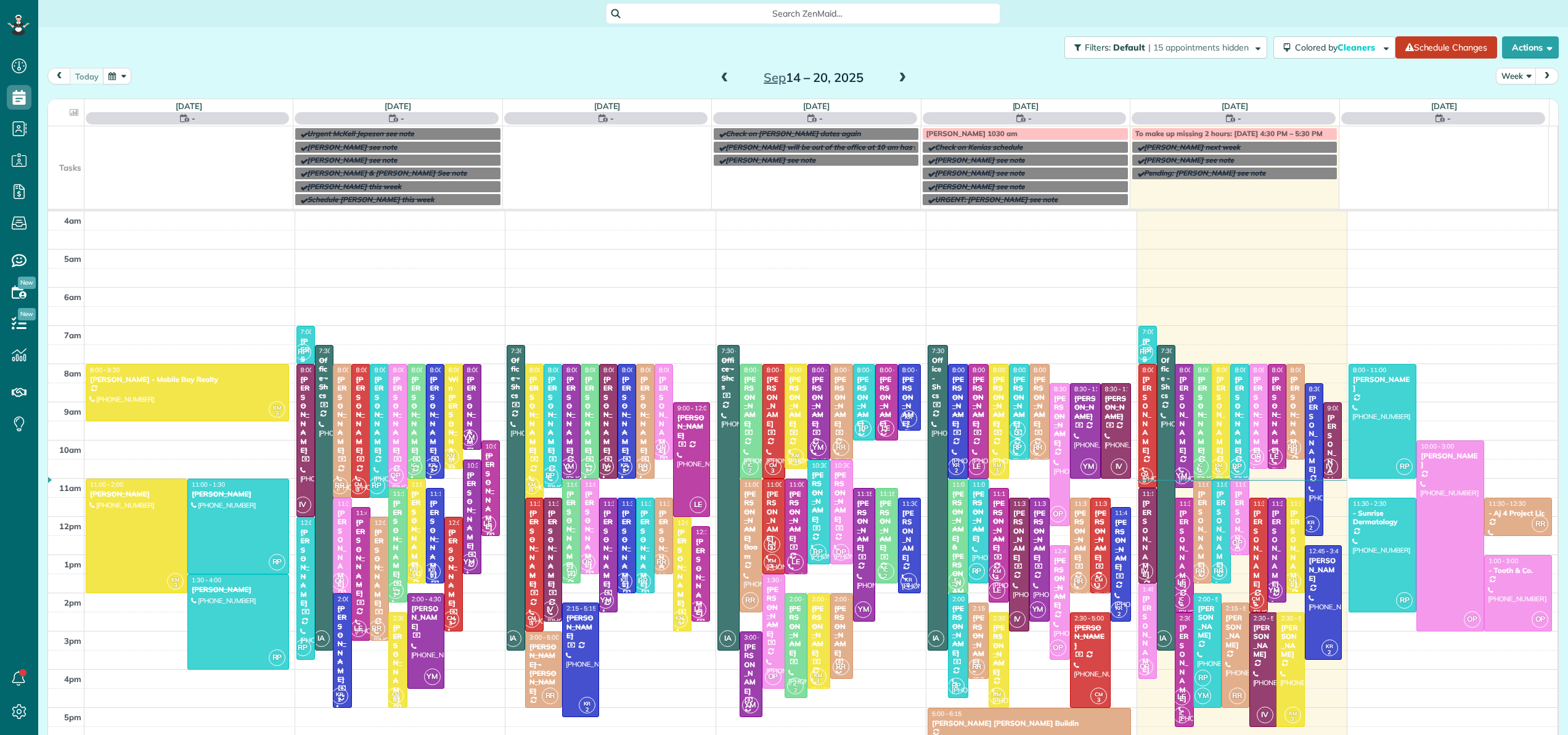
scroll to position [89, 0]
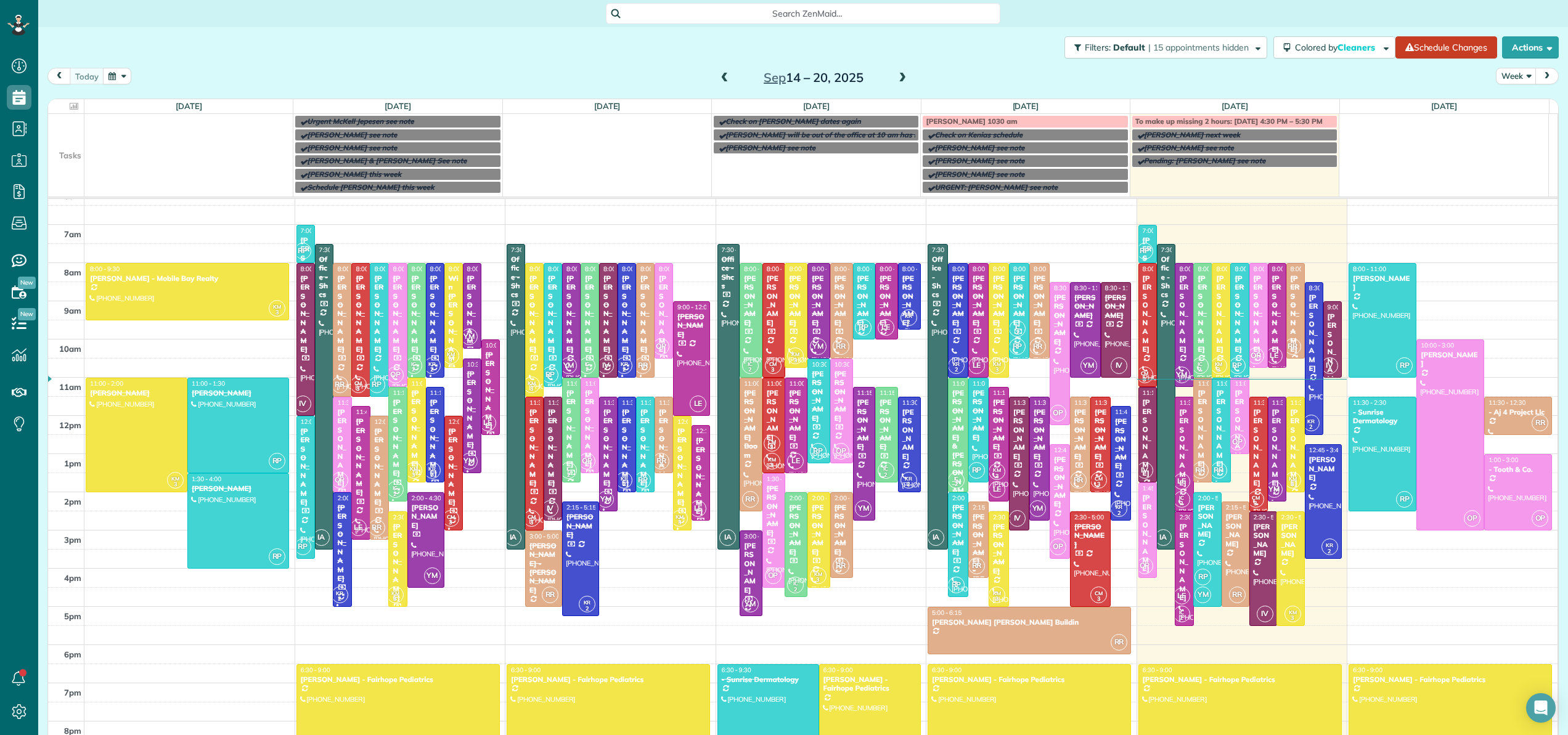
click at [756, 13] on span "Search ZenMaid…" at bounding box center [806, 14] width 374 height 13
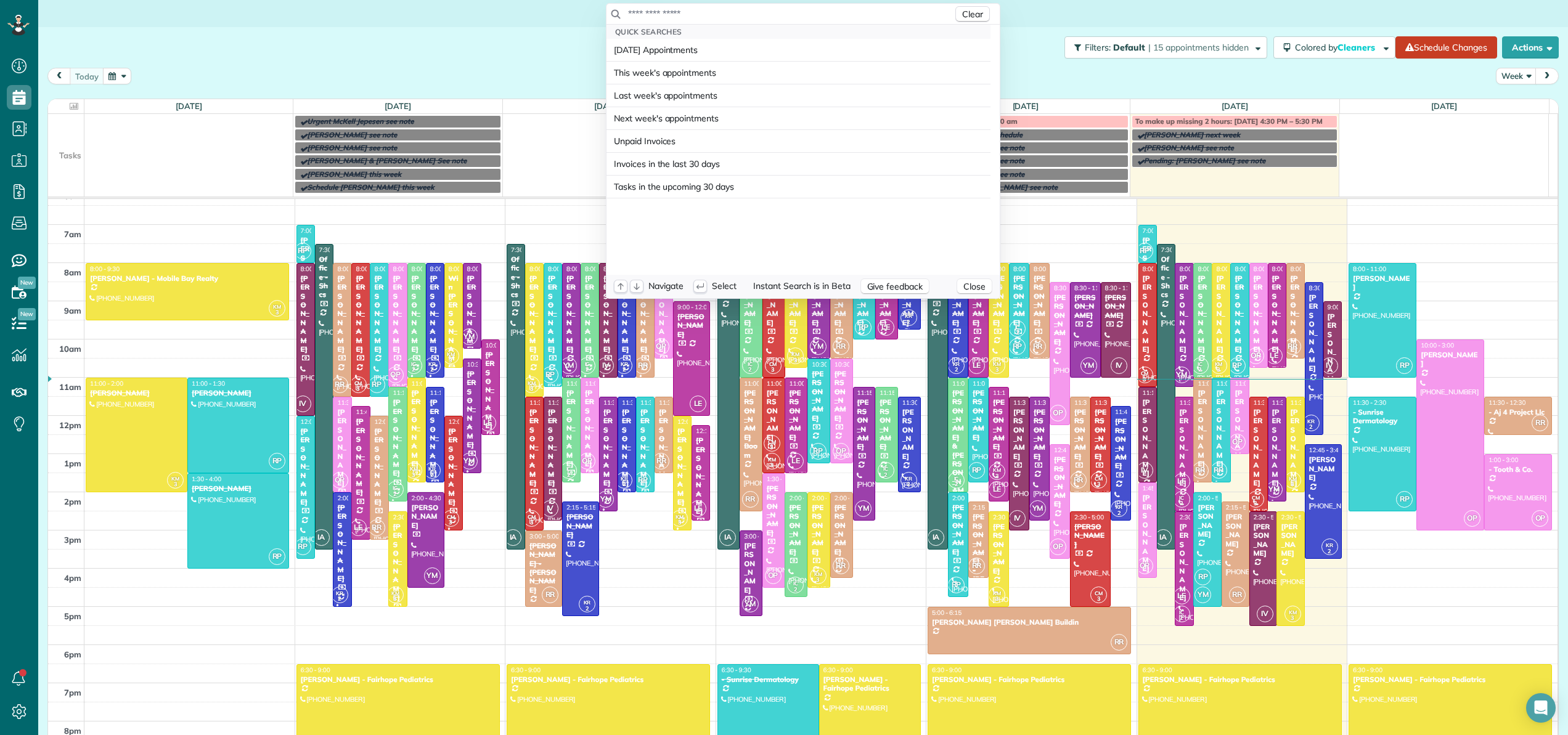
click at [757, 12] on input "text" at bounding box center [790, 14] width 326 height 13
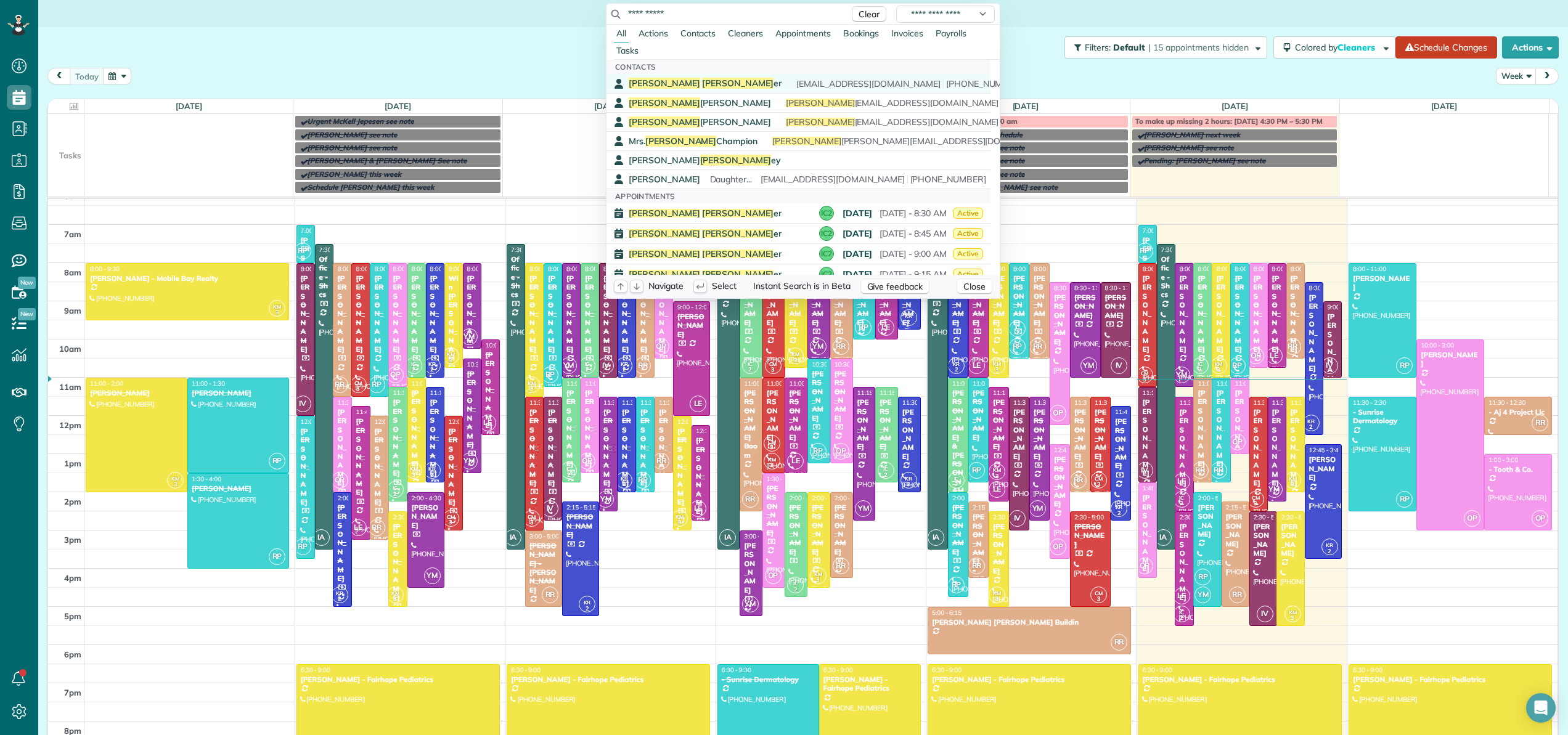
type input "**********"
click at [712, 80] on div "Angie Garn er itslettuce@gmail.com (205) 533-4205" at bounding box center [807, 83] width 358 height 12
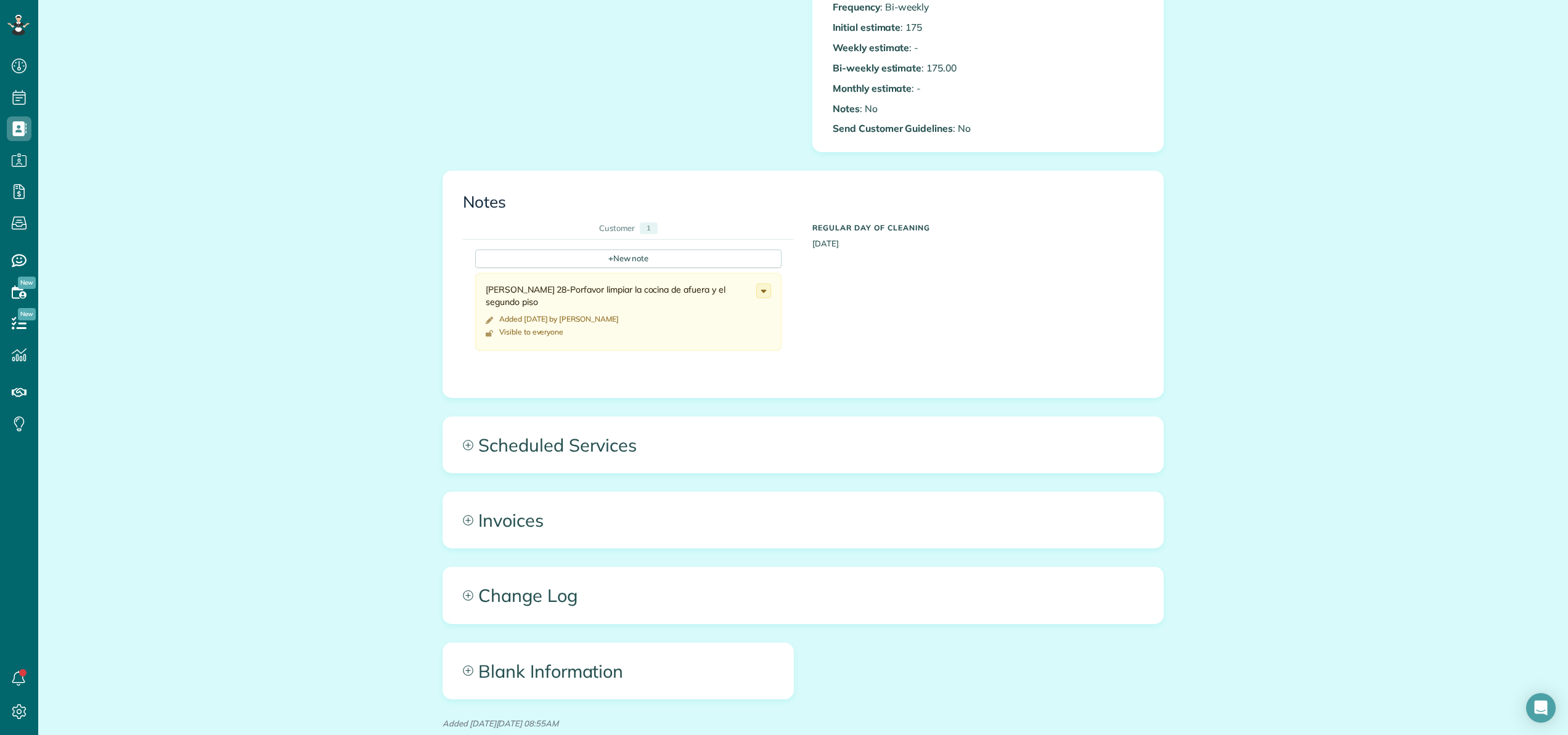
scroll to position [549, 0]
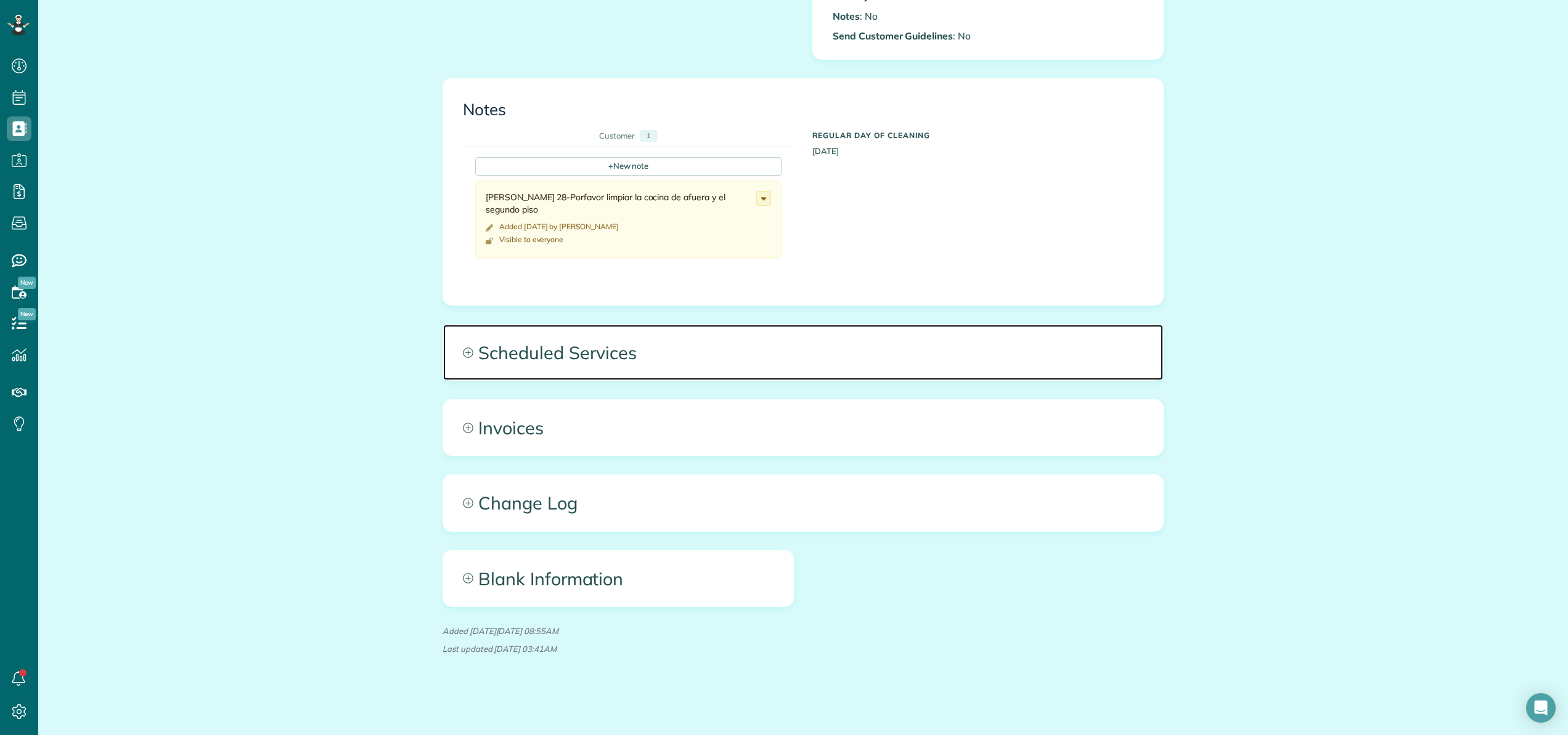
click at [551, 350] on span "Scheduled Services" at bounding box center [803, 352] width 720 height 56
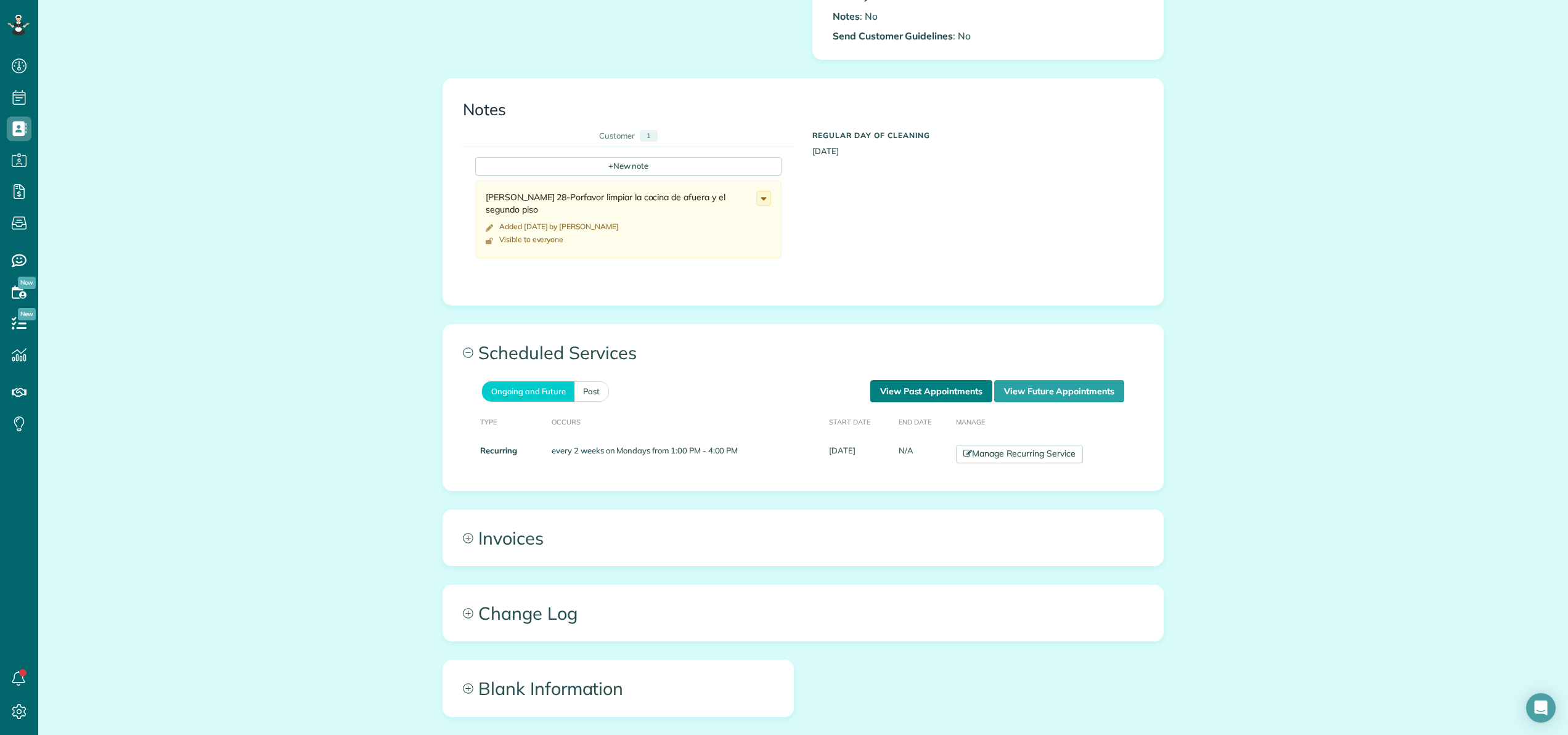
click at [965, 392] on link "View Past Appointments" at bounding box center [931, 391] width 122 height 22
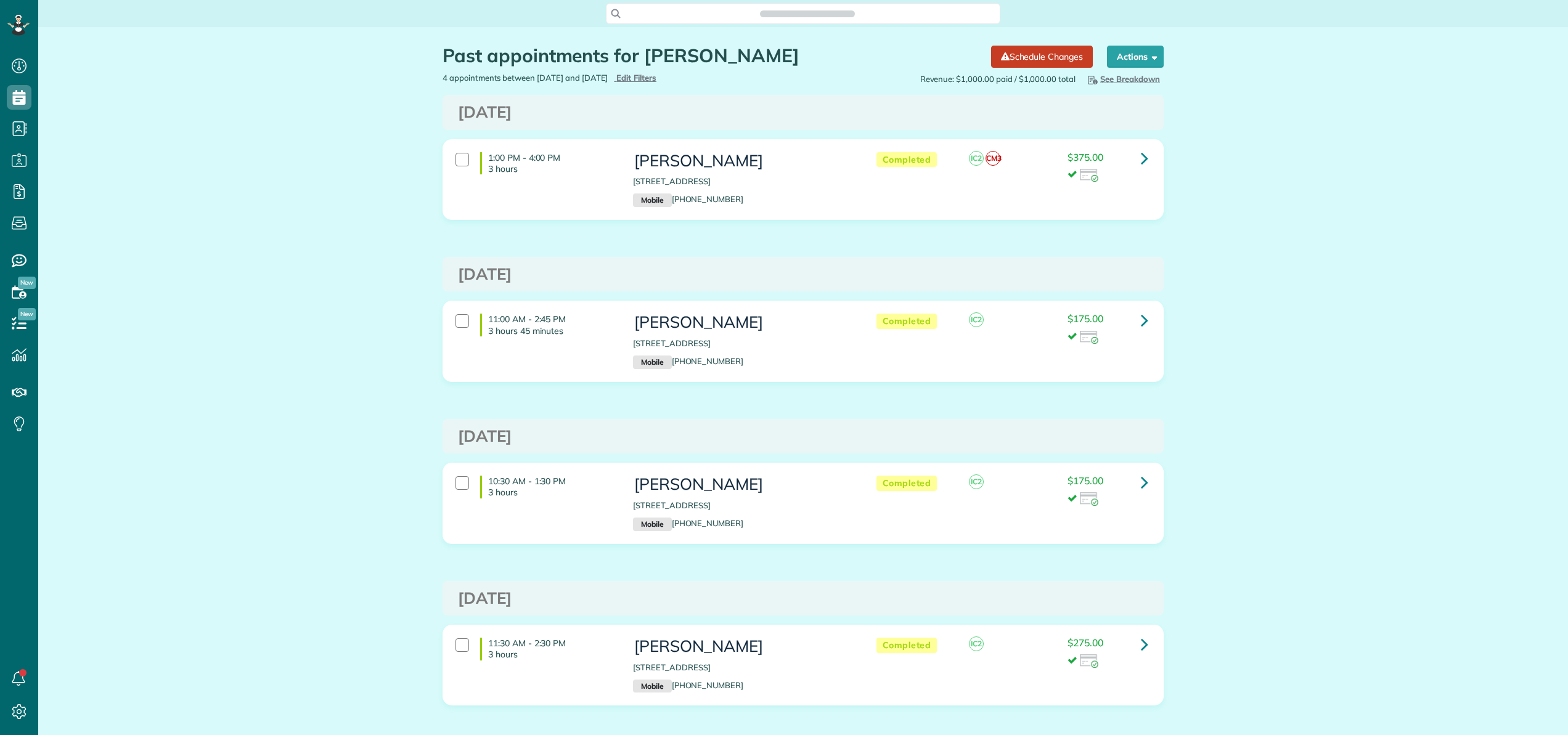
scroll to position [6, 6]
click at [1143, 321] on icon at bounding box center [1145, 321] width 8 height 22
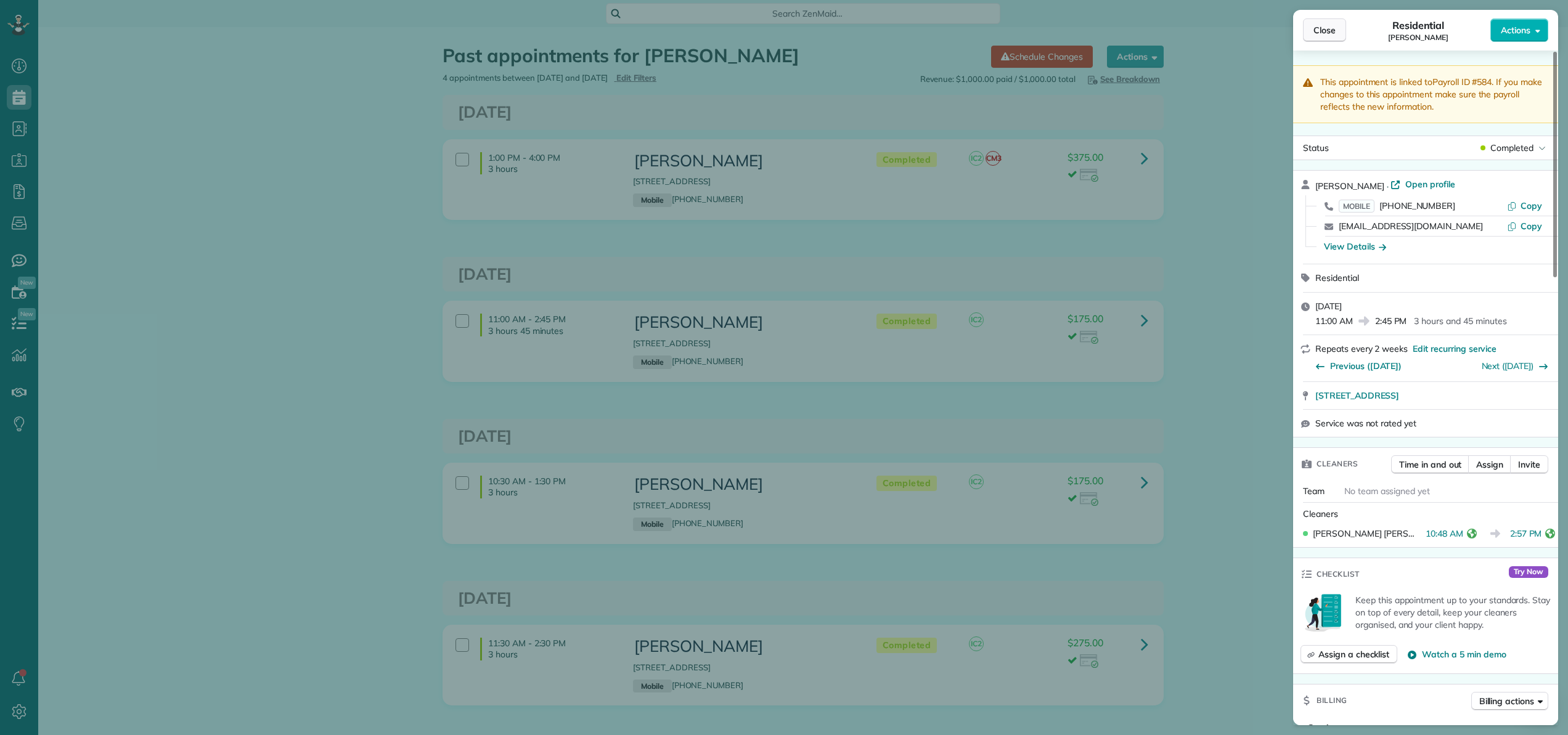
click at [1332, 35] on span "Close" at bounding box center [1325, 30] width 22 height 13
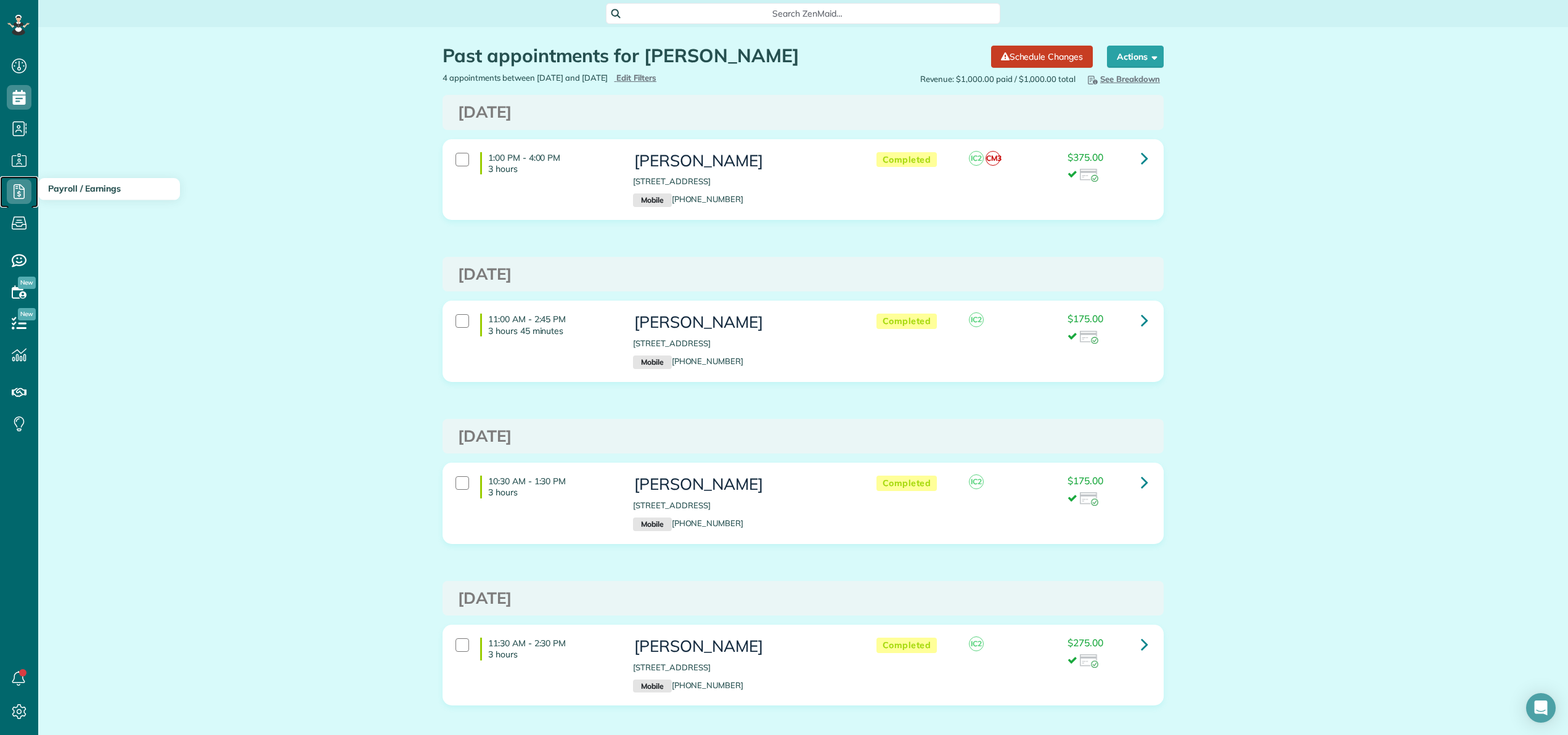
click at [19, 195] on icon at bounding box center [19, 192] width 24 height 24
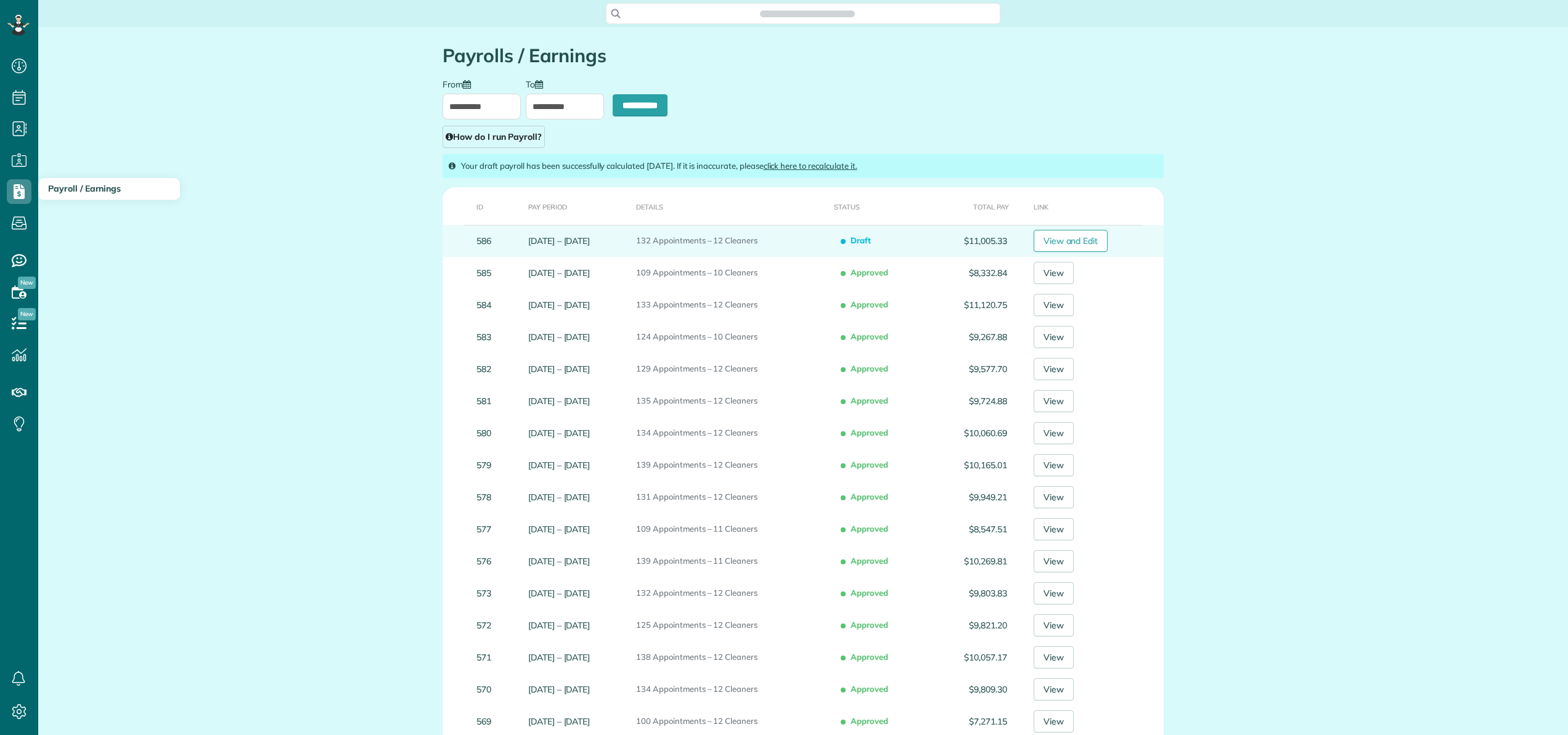
scroll to position [6, 6]
type input "**********"
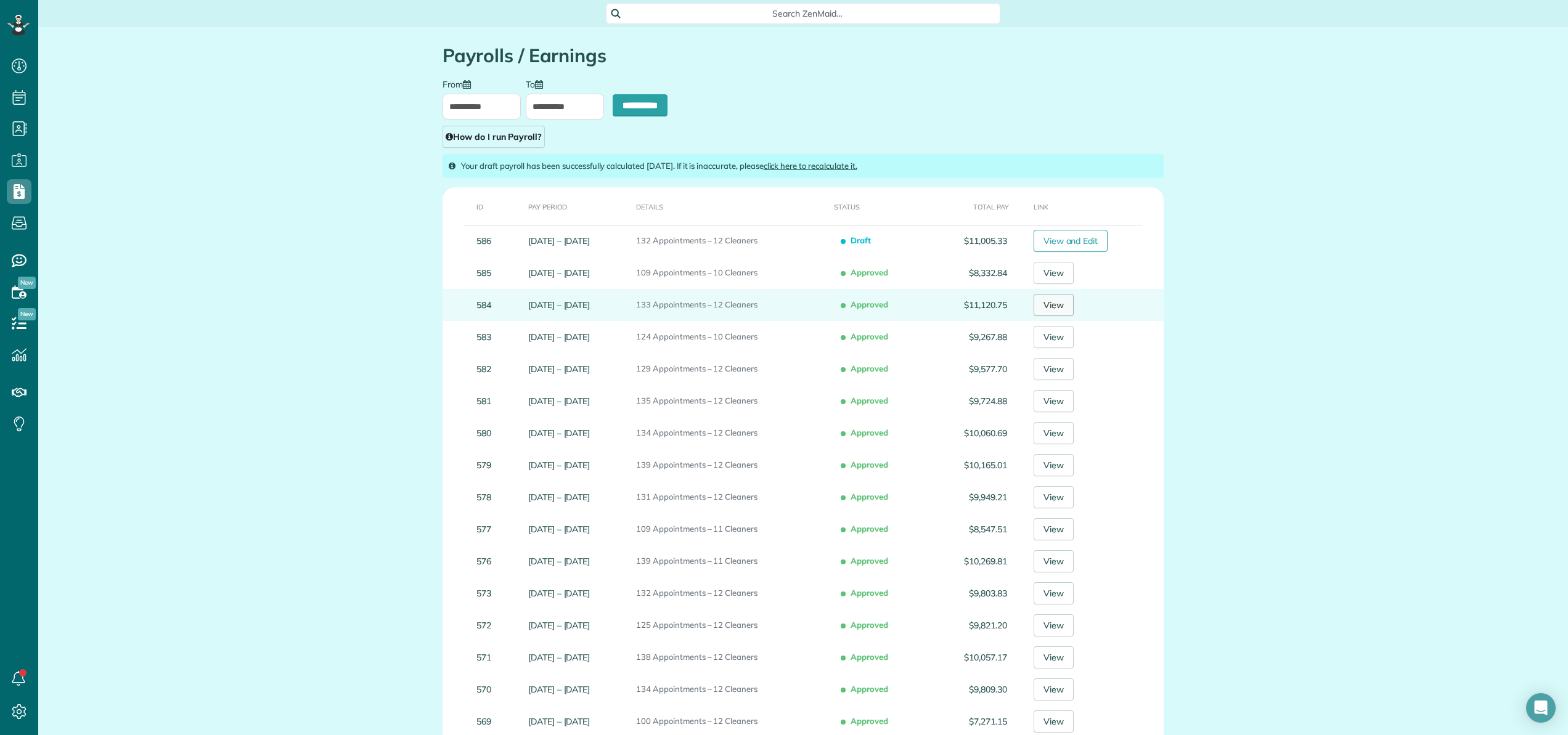
click at [1059, 310] on link "View" at bounding box center [1054, 305] width 40 height 22
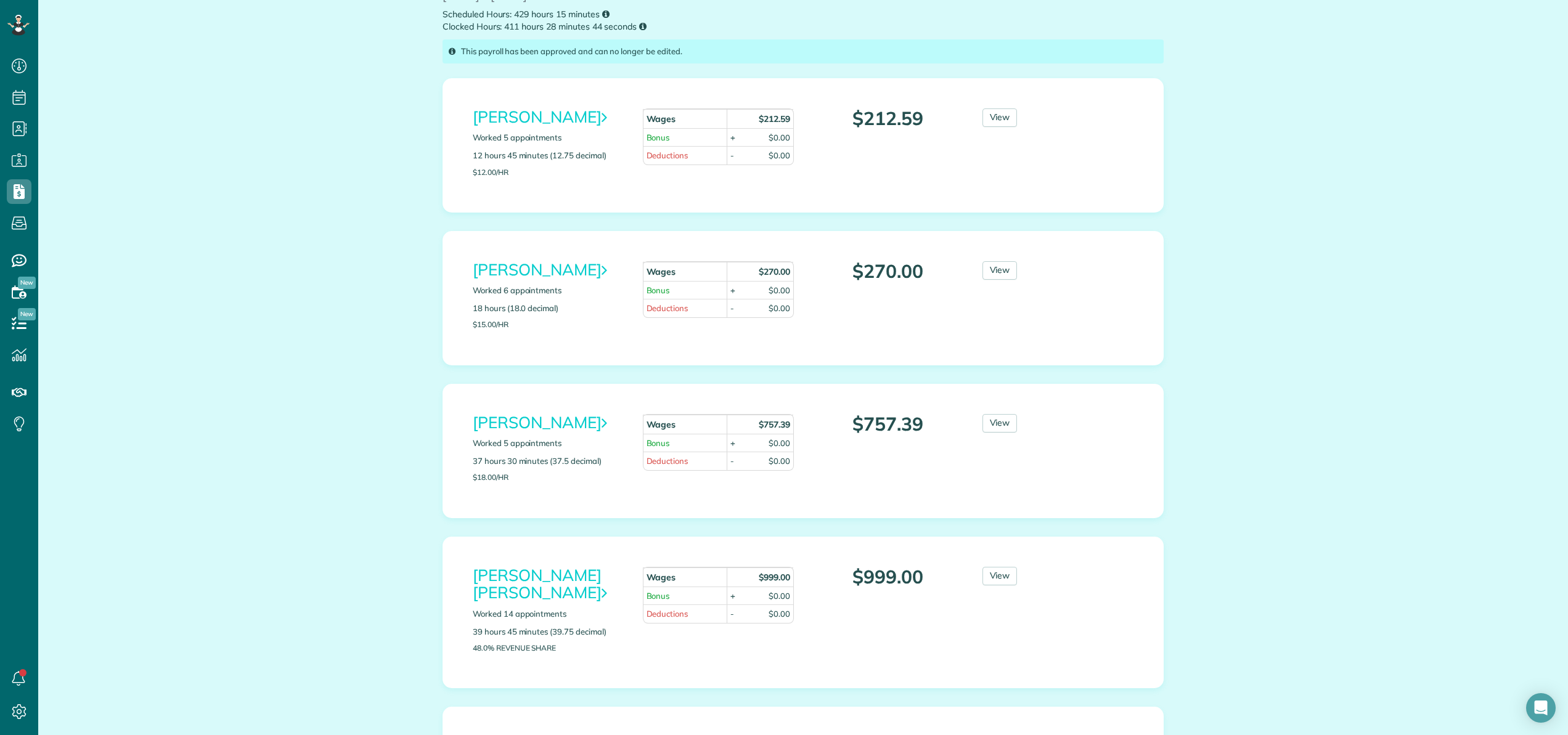
scroll to position [292, 0]
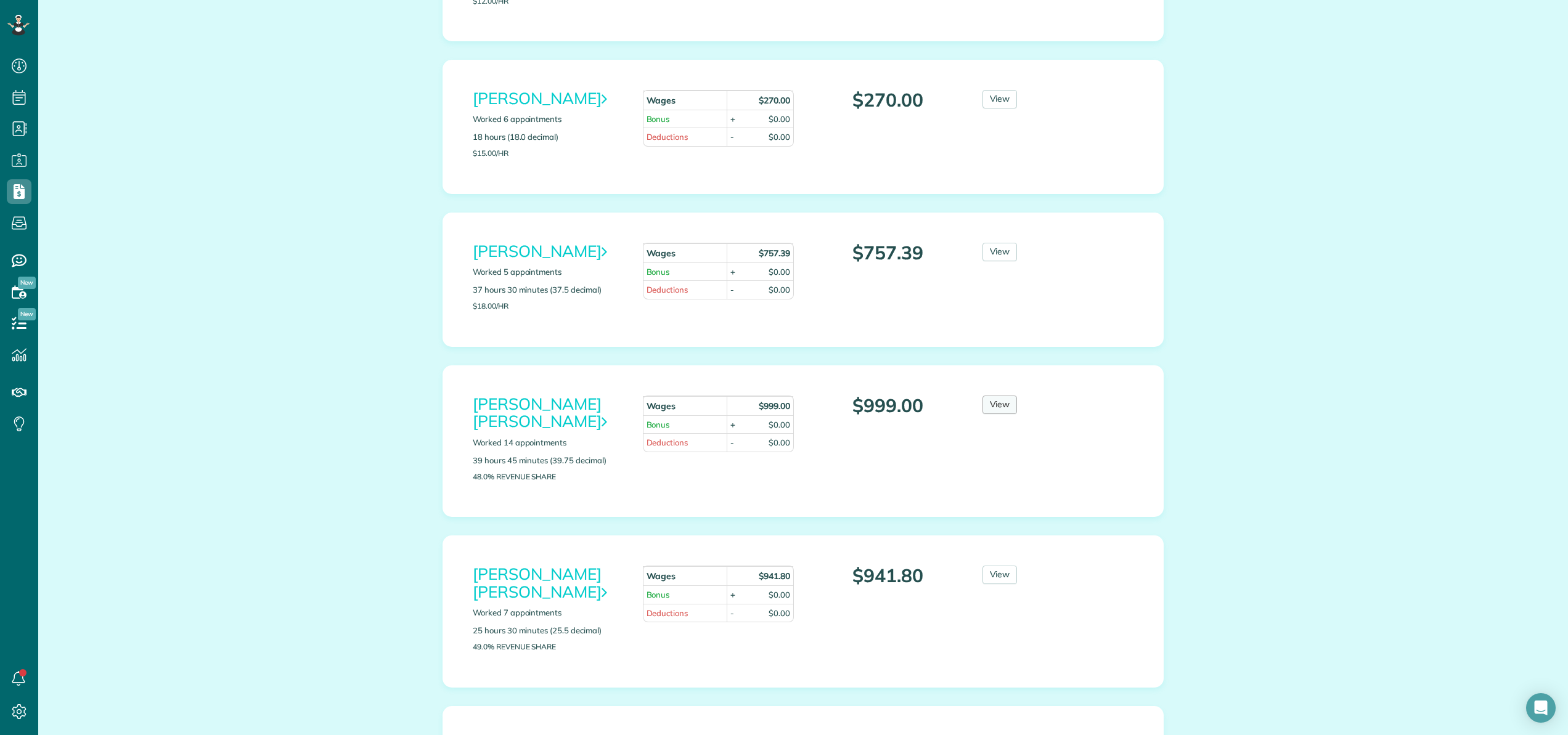
click at [994, 409] on link "View" at bounding box center [1000, 405] width 35 height 19
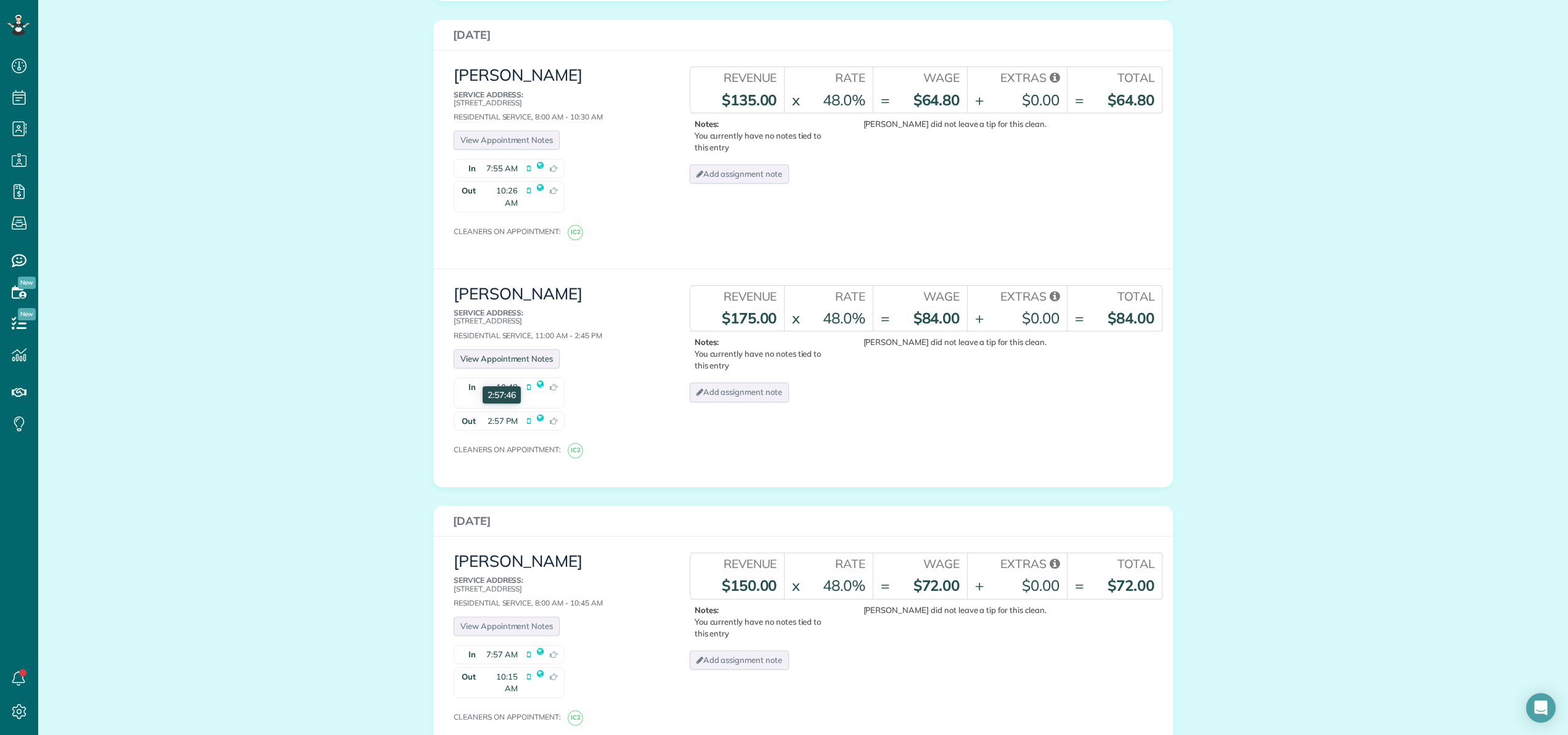
scroll to position [693, 0]
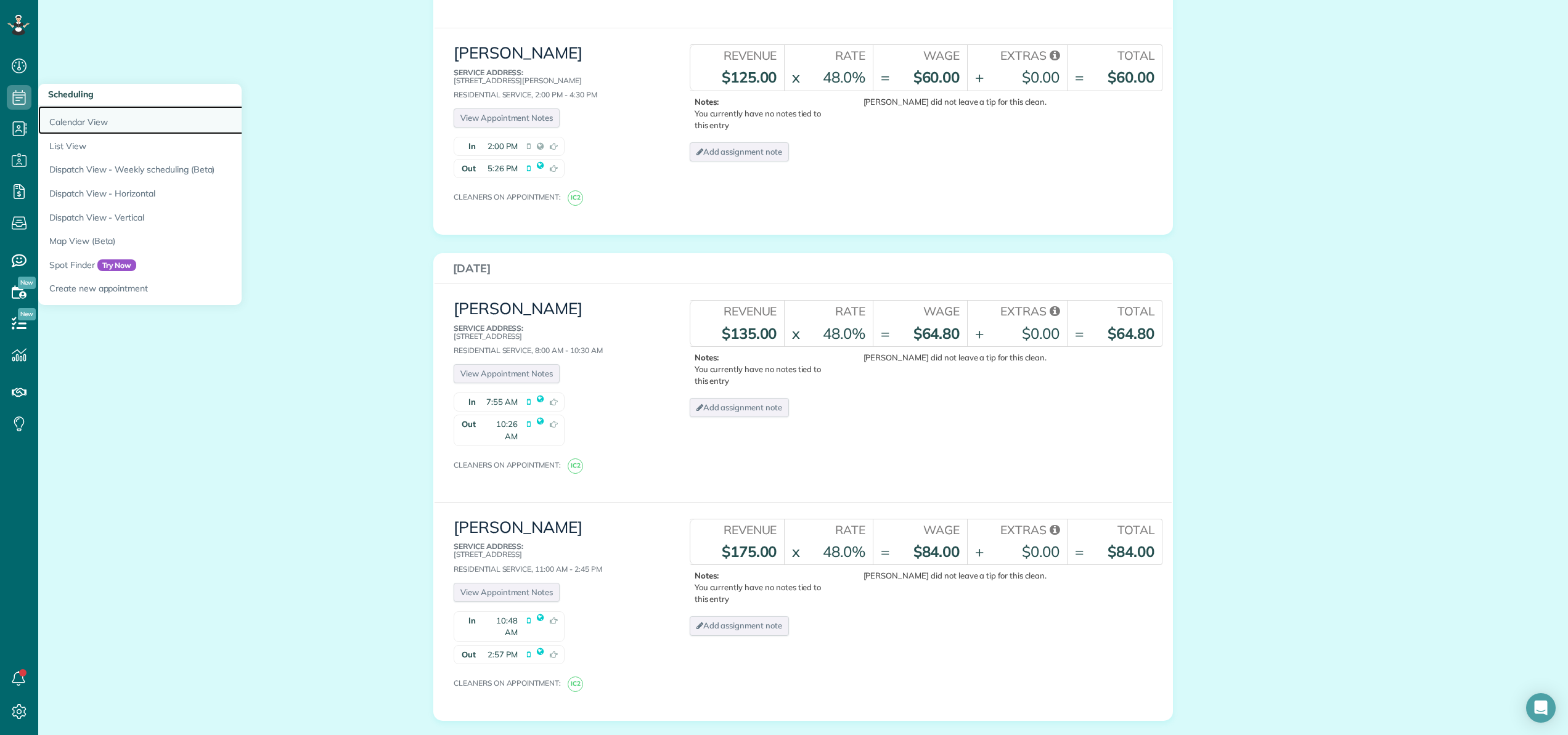
click at [64, 114] on link "Calendar View" at bounding box center [192, 119] width 308 height 28
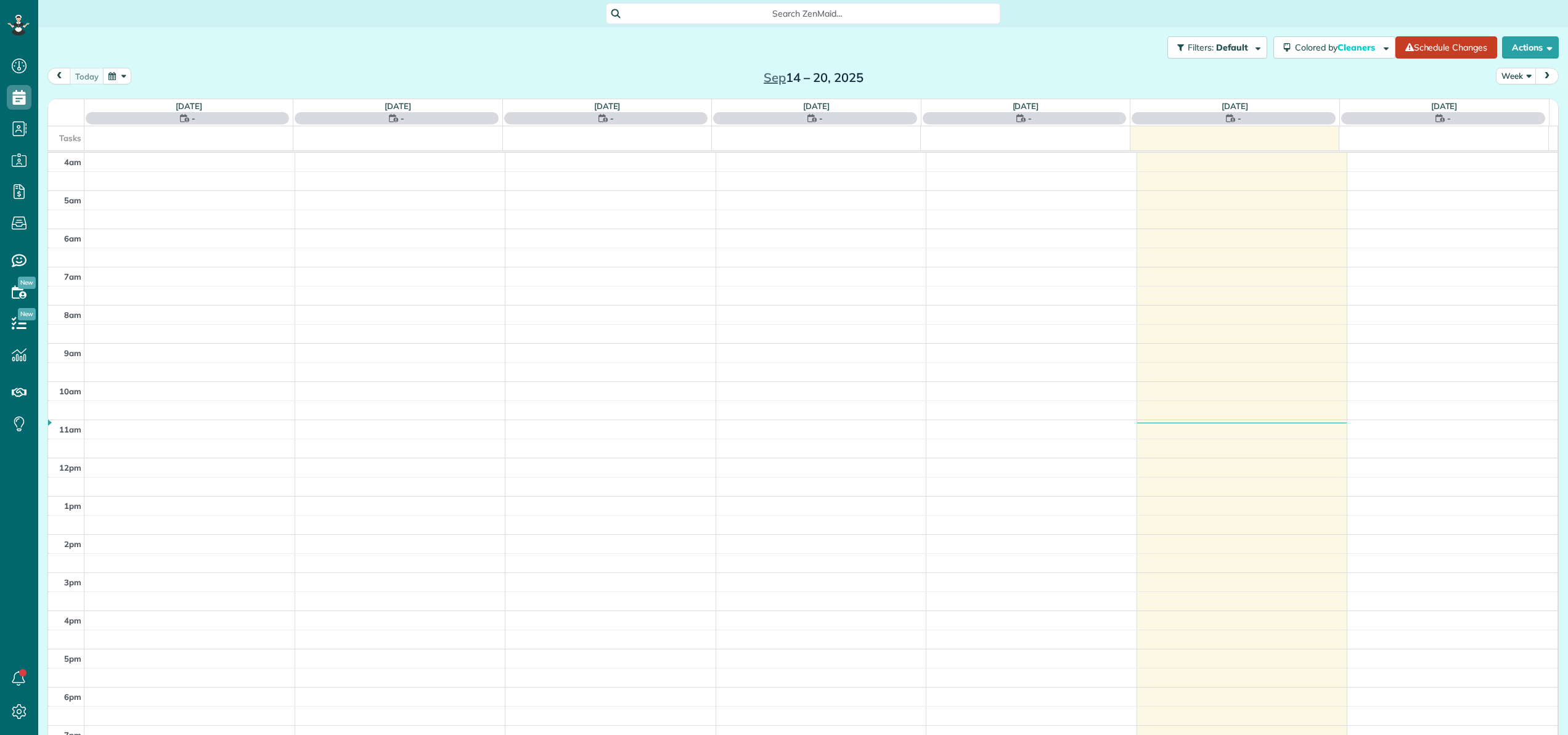
scroll to position [89, 0]
